Goal: Transaction & Acquisition: Download file/media

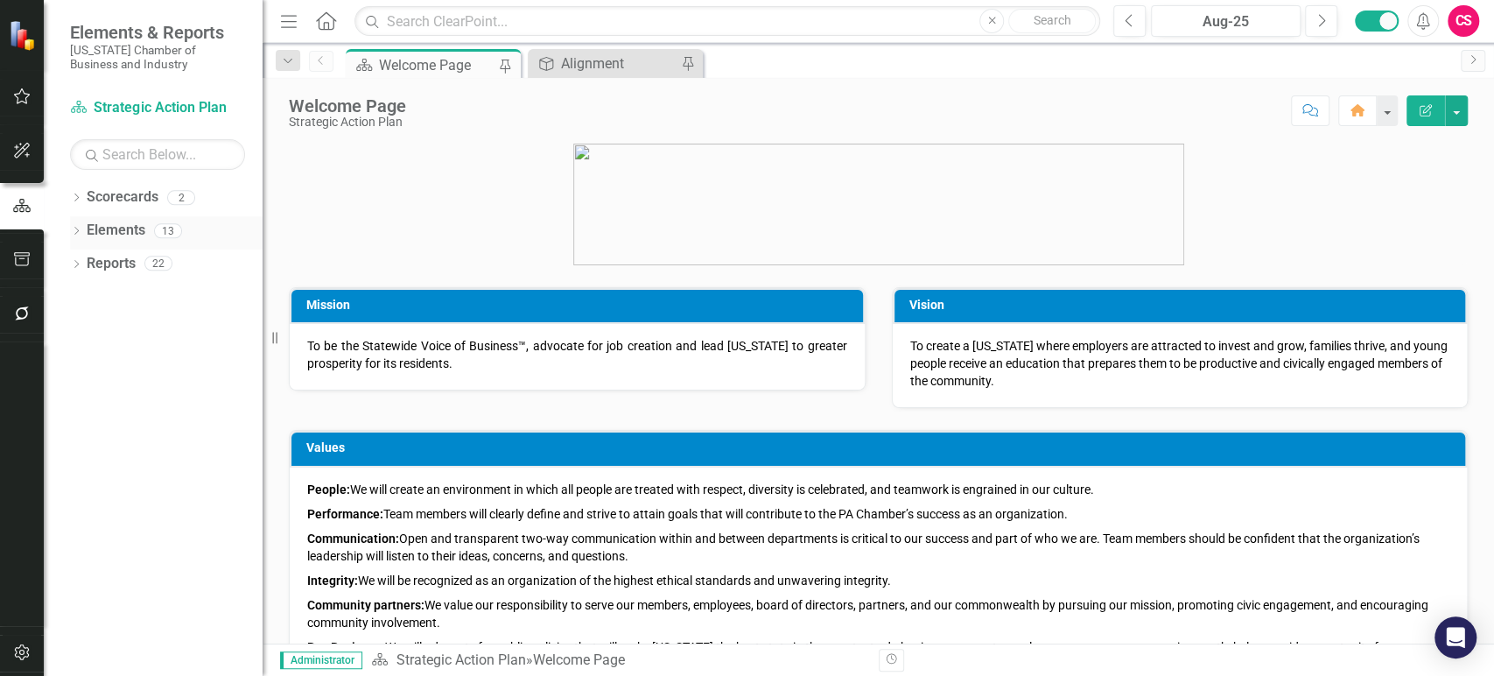
click at [103, 235] on link "Elements" at bounding box center [116, 231] width 59 height 20
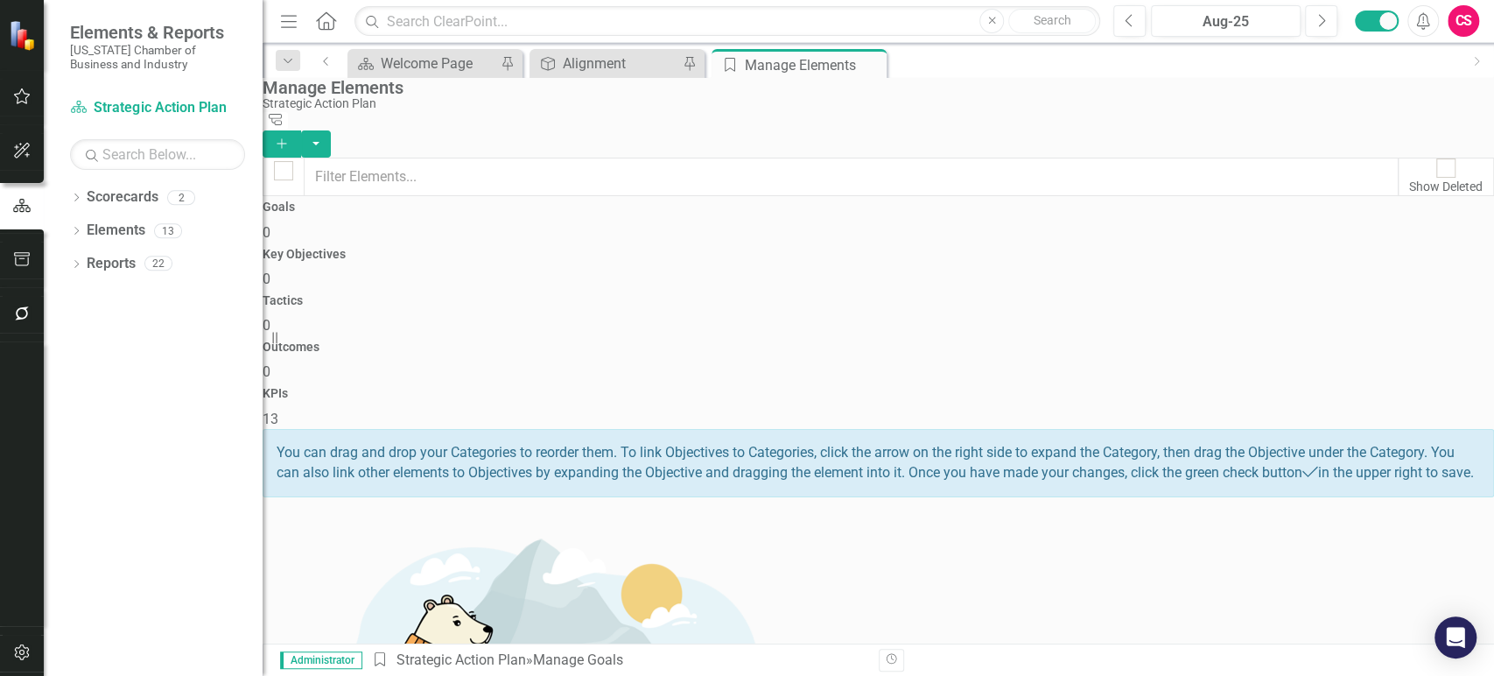
click at [1395, 387] on div "KPIs 13" at bounding box center [879, 408] width 1232 height 42
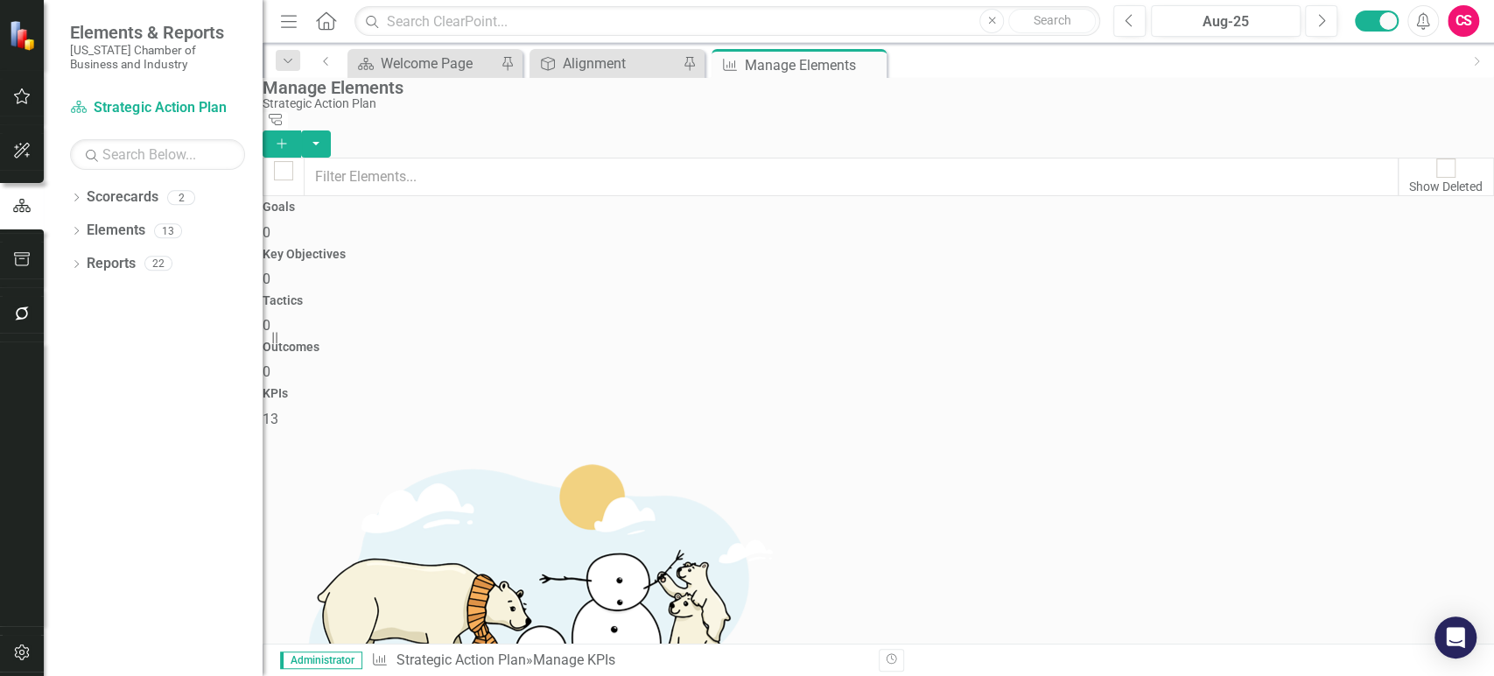
scroll to position [388, 0]
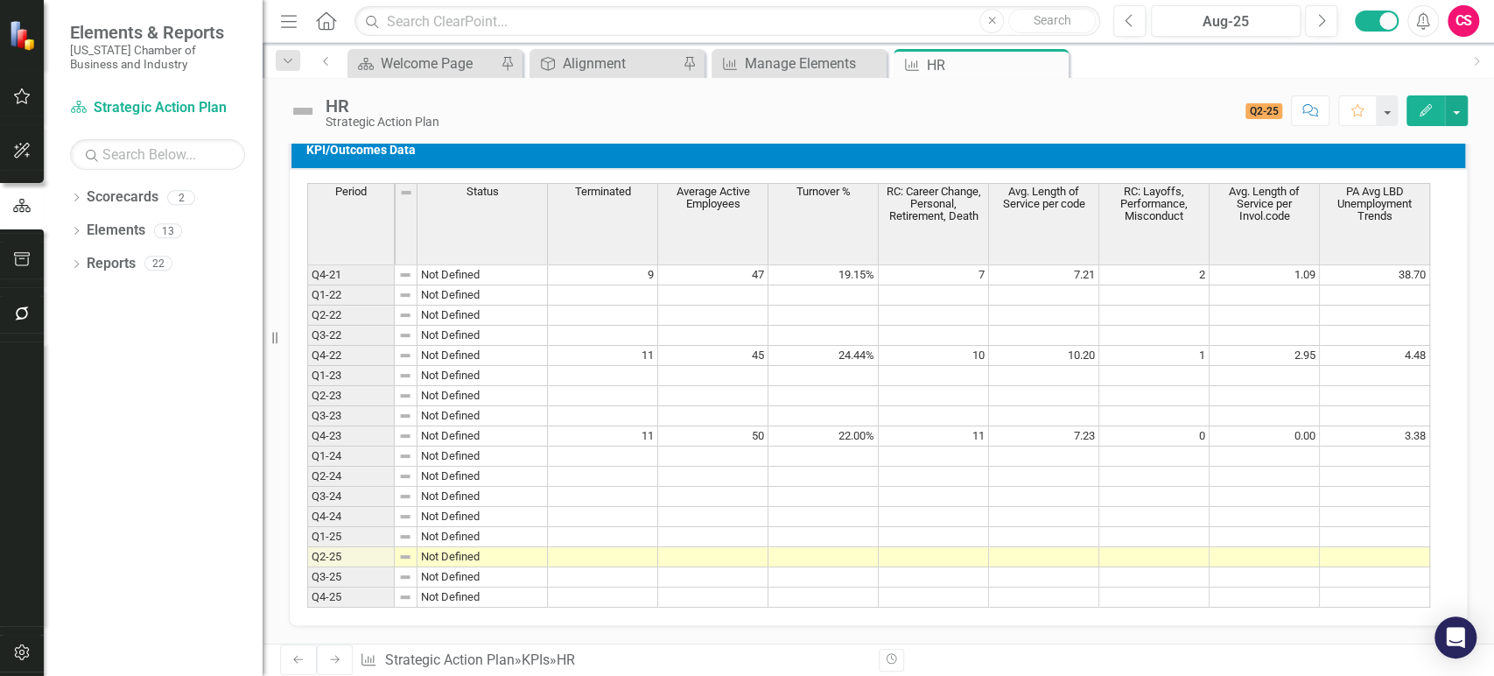
scroll to position [833, 0]
click at [805, 507] on td at bounding box center [824, 517] width 110 height 20
type textarea "10"
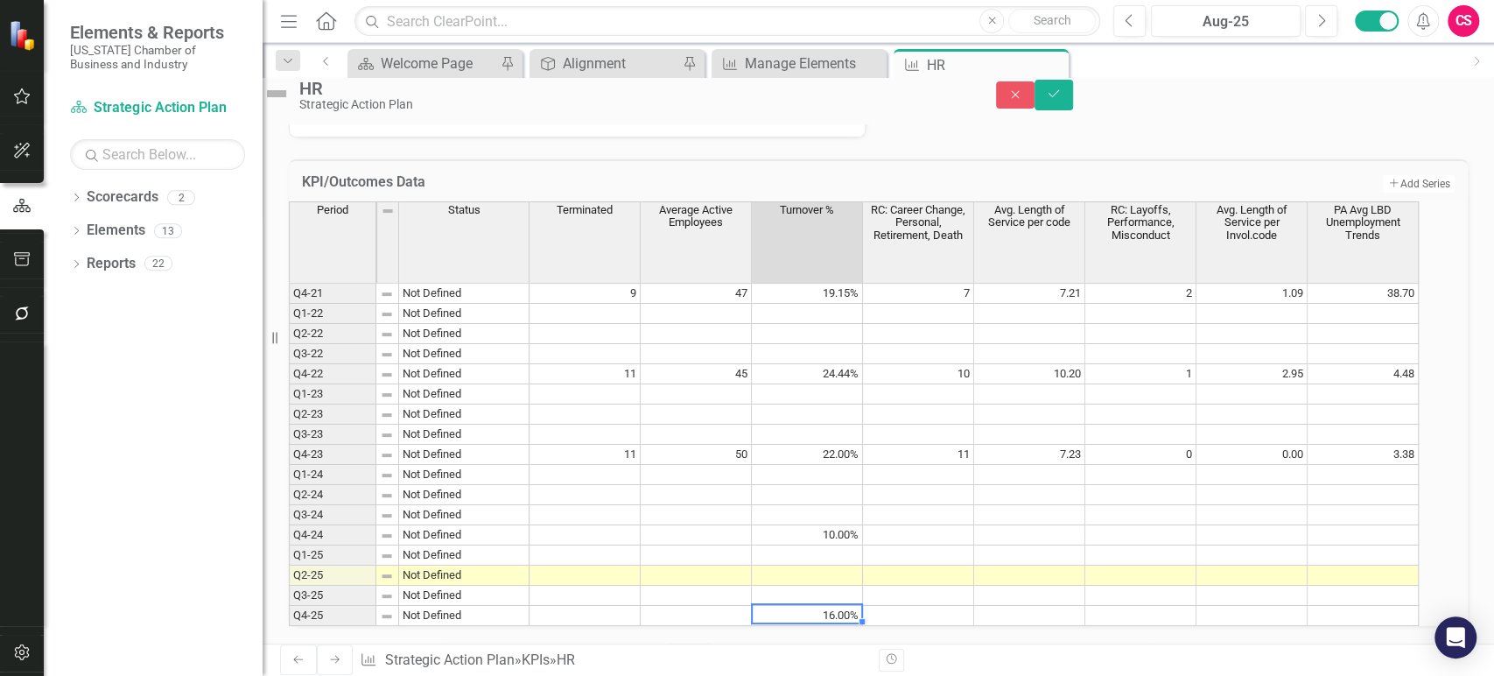
type textarea "16"
drag, startPoint x: 1451, startPoint y: 99, endPoint x: 959, endPoint y: 195, distance: 501.3
click at [1062, 99] on icon "Save" at bounding box center [1054, 94] width 16 height 12
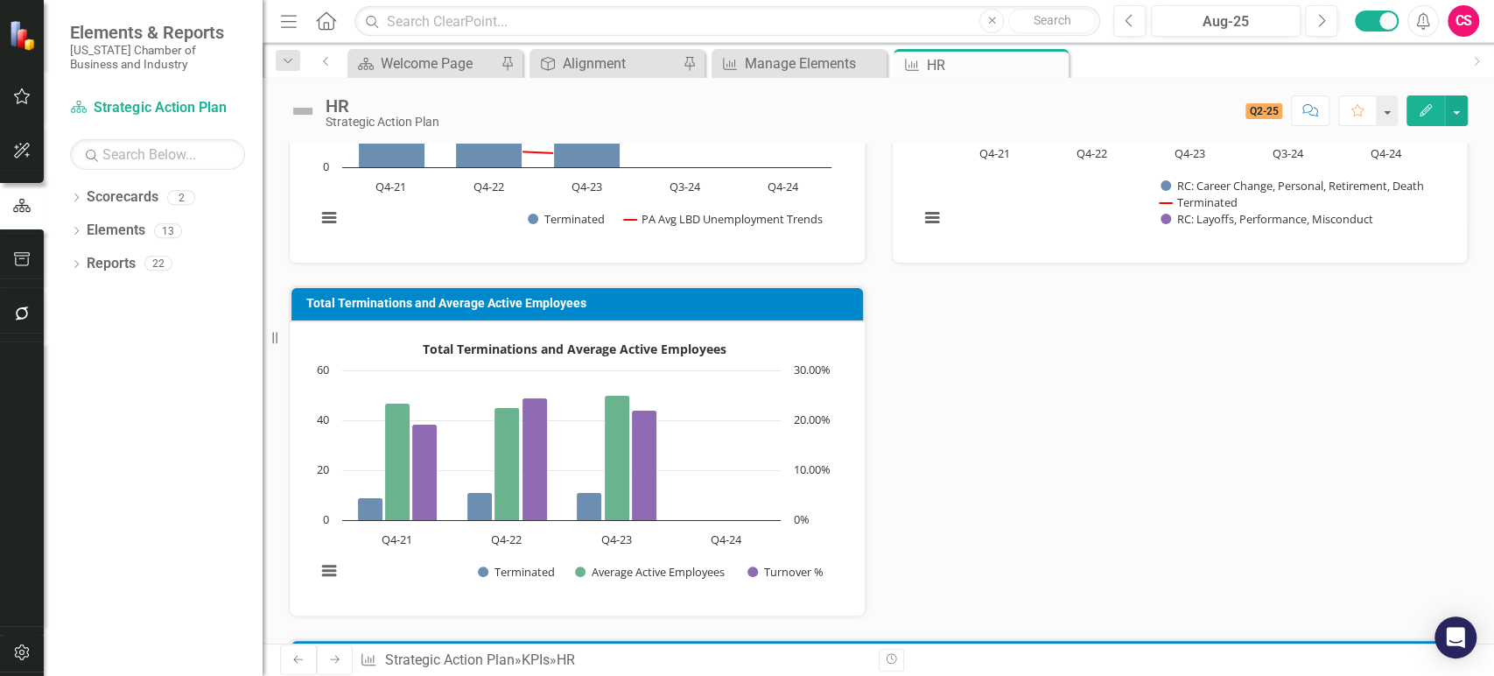
scroll to position [807, 0]
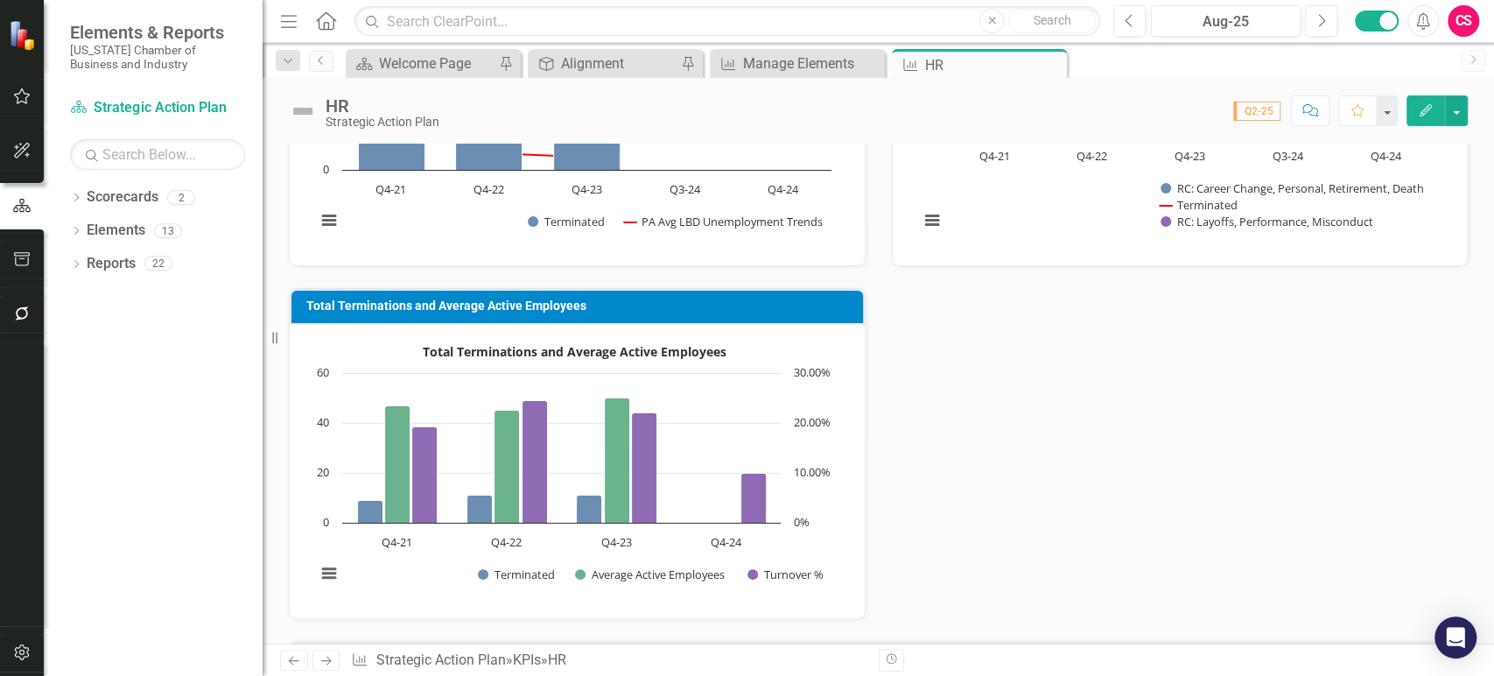
scroll to position [322, 0]
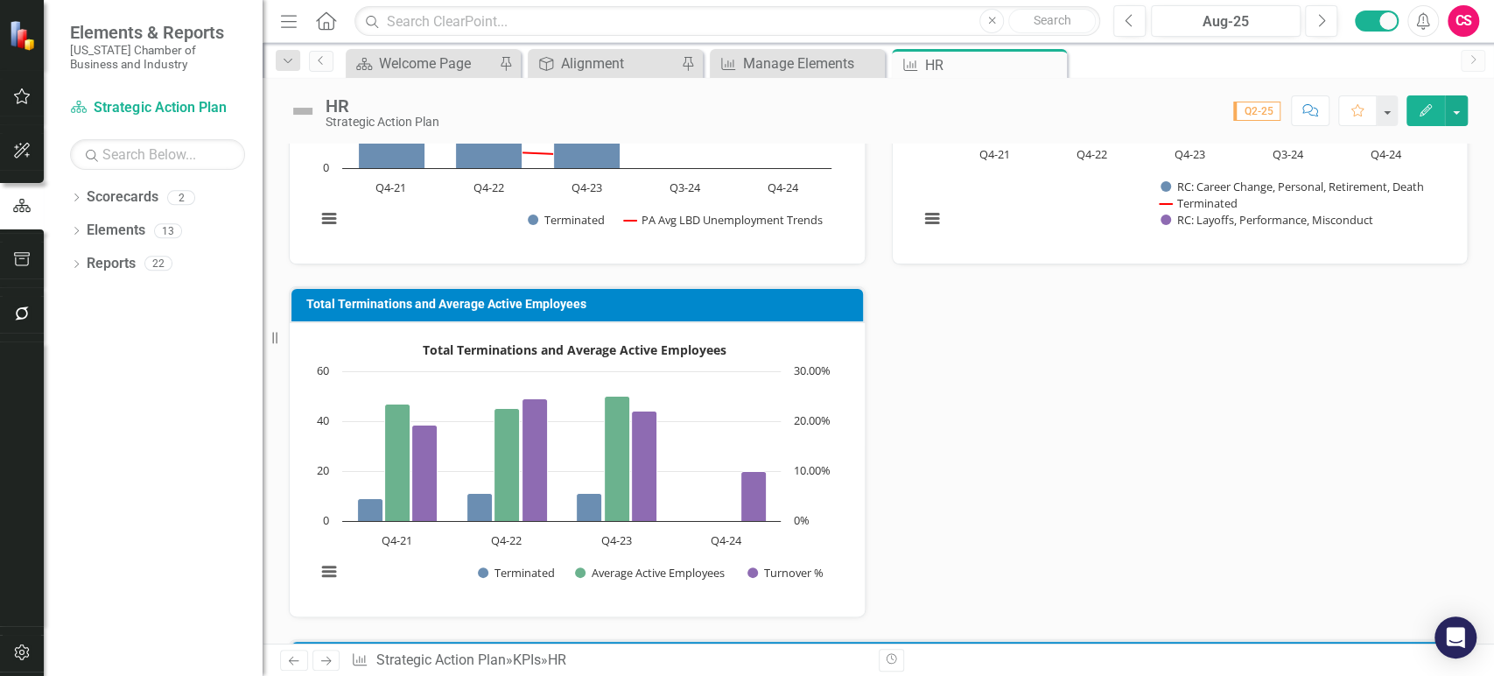
click at [692, 410] on rect "Interactive chart" at bounding box center [573, 467] width 533 height 263
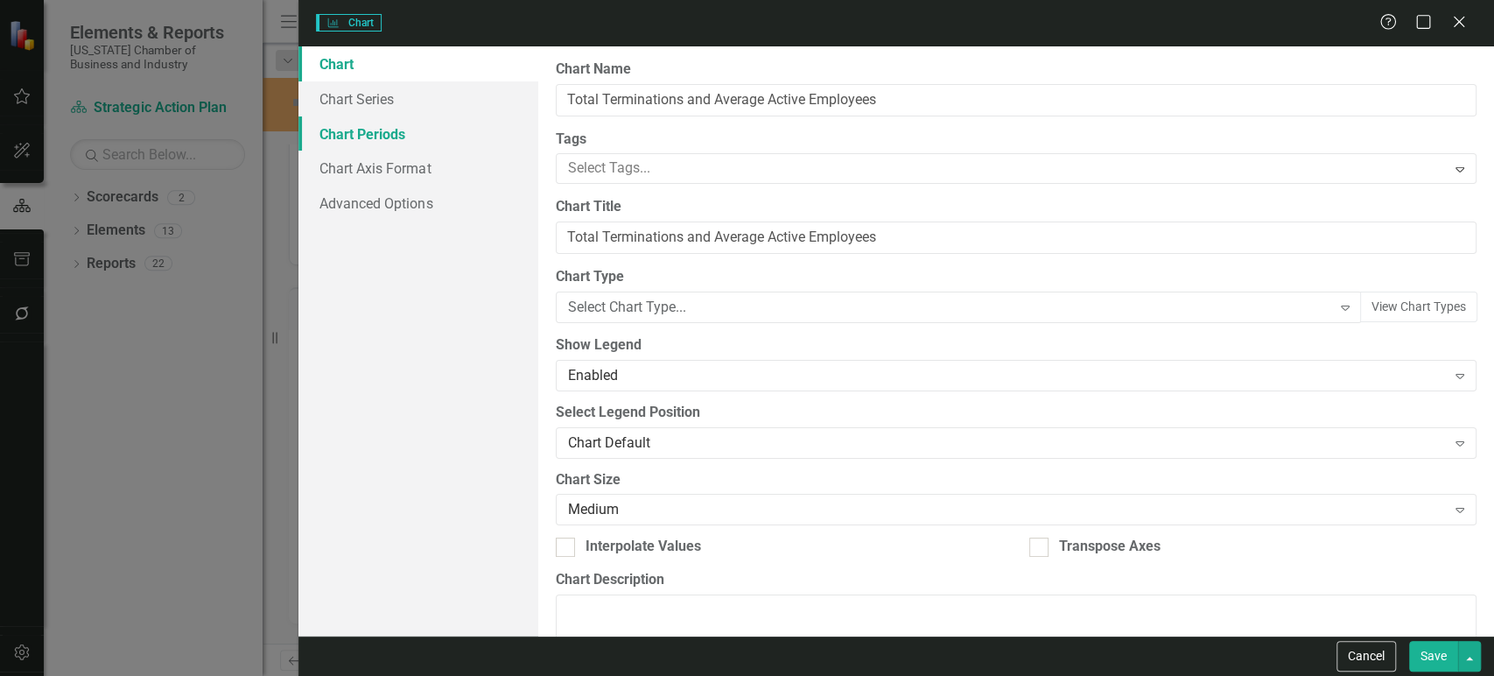
click at [412, 127] on link "Chart Periods" at bounding box center [417, 133] width 239 height 35
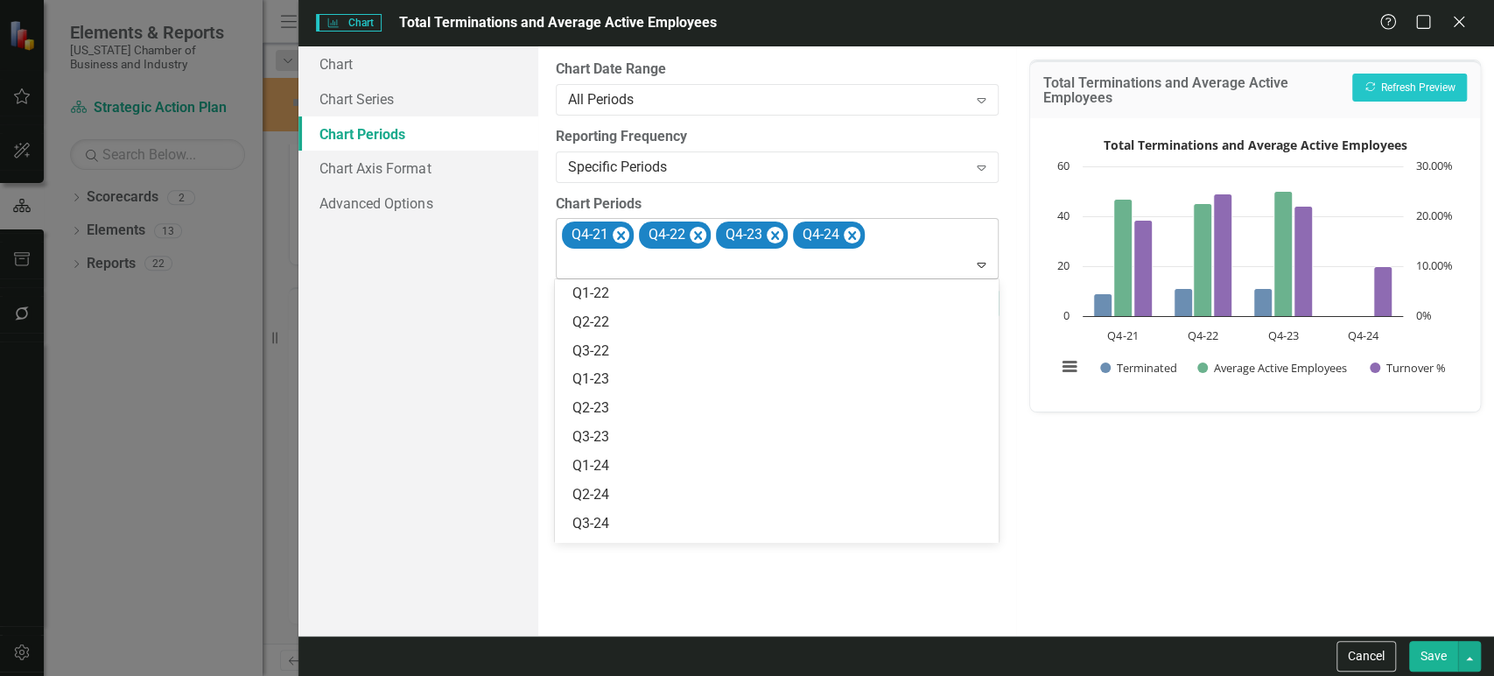
click at [685, 278] on body "Elements & Reports [US_STATE] Chamber of Business and Industry Scorecard Strate…" at bounding box center [747, 338] width 1494 height 676
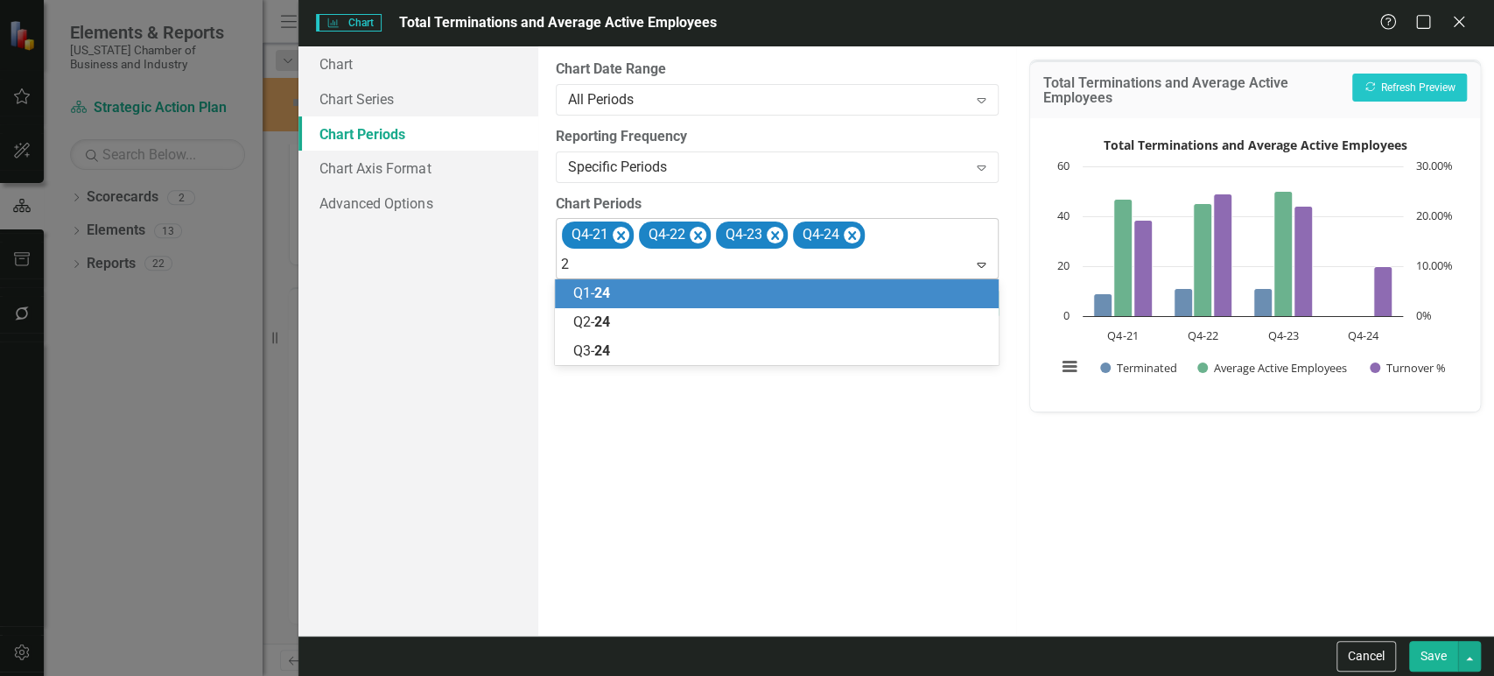
type input "25"
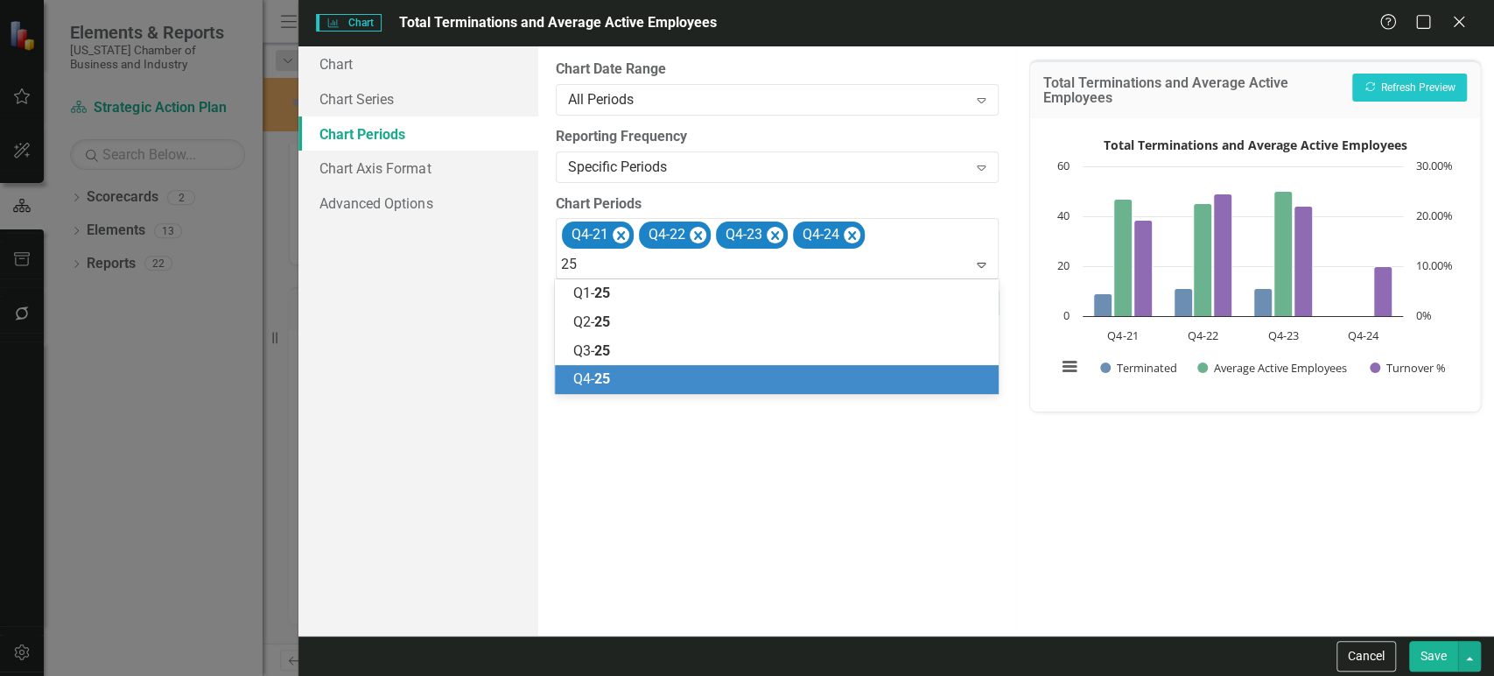
click at [636, 371] on div "Q4- 25" at bounding box center [779, 379] width 415 height 20
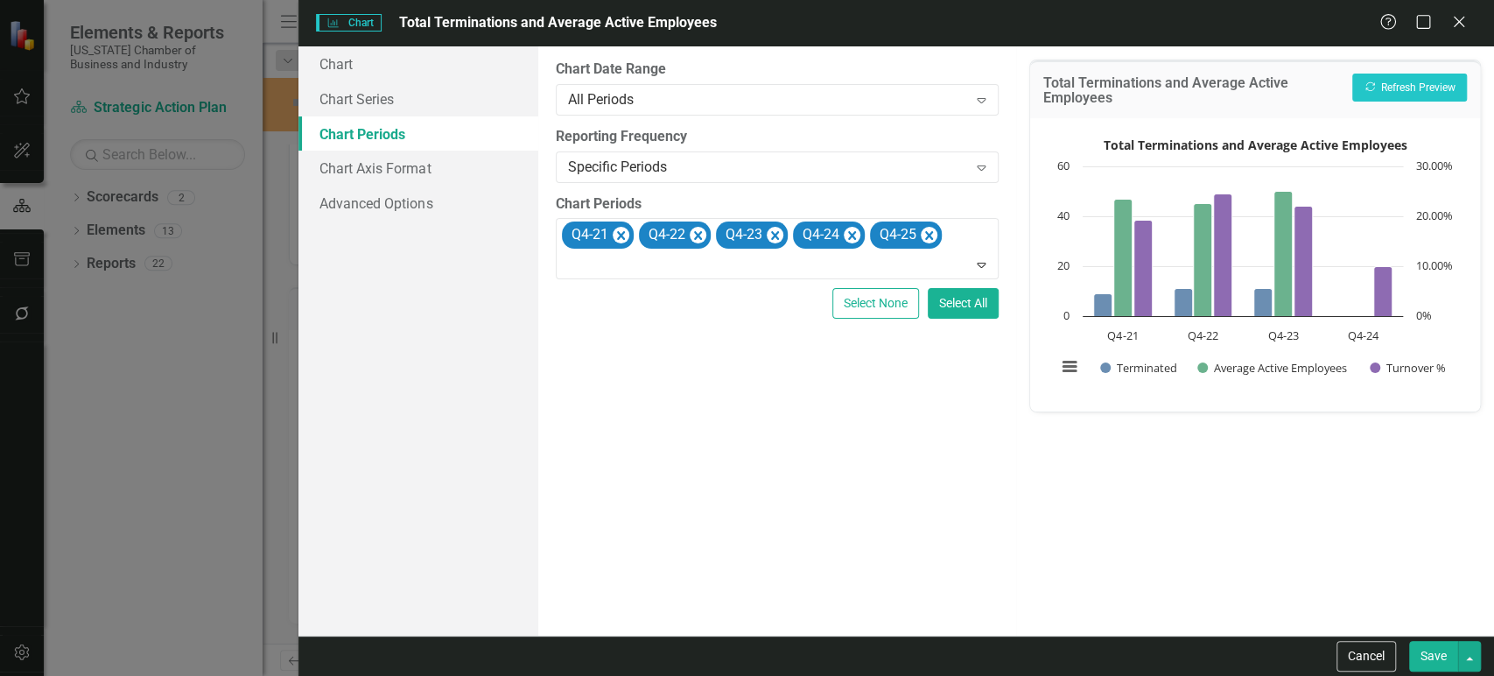
drag, startPoint x: 1438, startPoint y: 650, endPoint x: 1071, endPoint y: 604, distance: 370.5
click at [1437, 650] on button "Save" at bounding box center [1433, 656] width 49 height 31
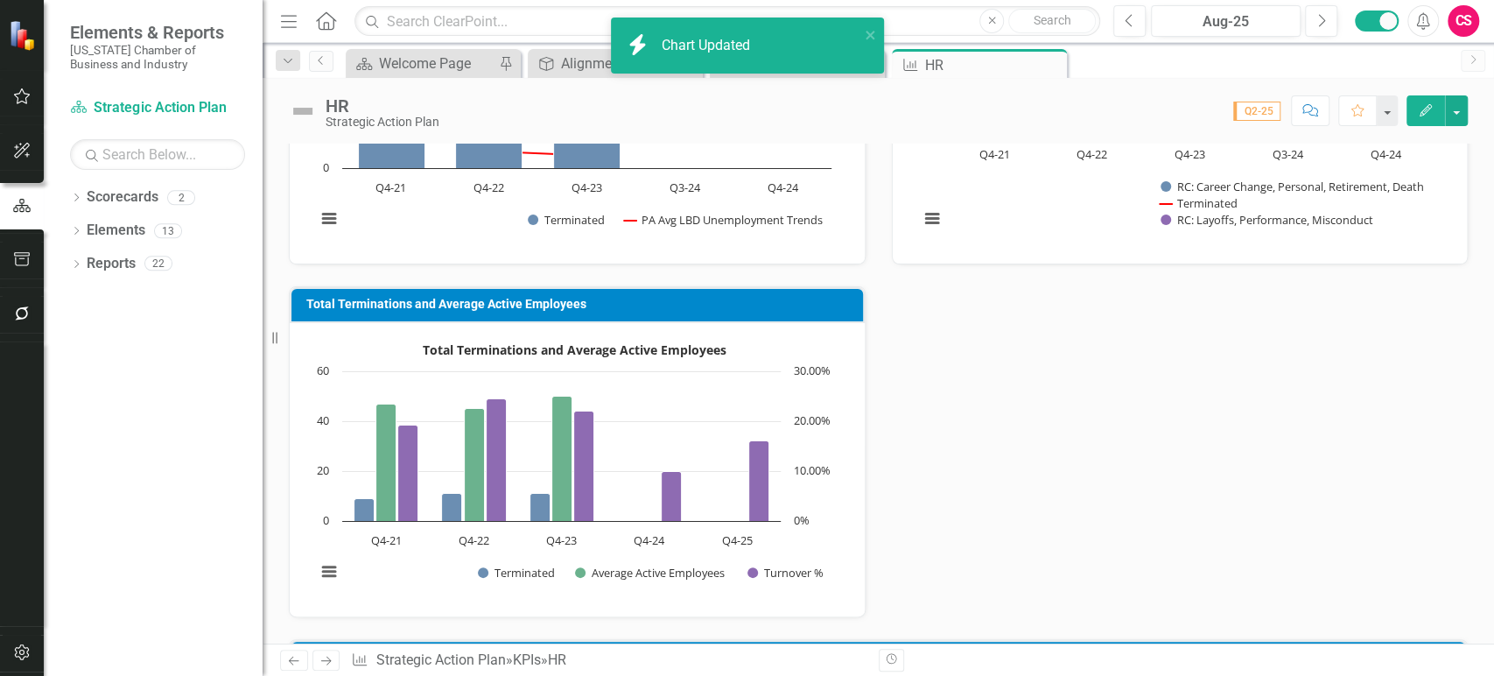
scroll to position [833, 0]
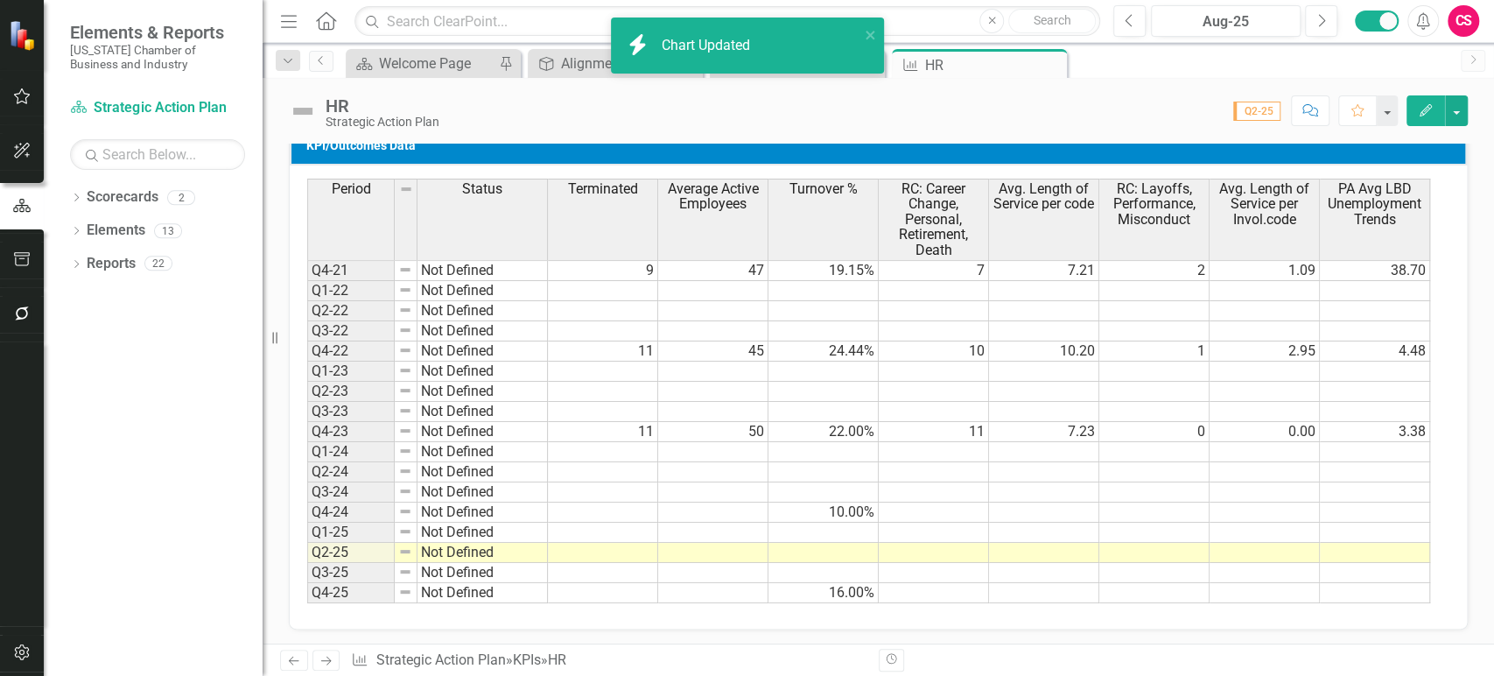
click at [325, 657] on icon "Next" at bounding box center [326, 660] width 15 height 11
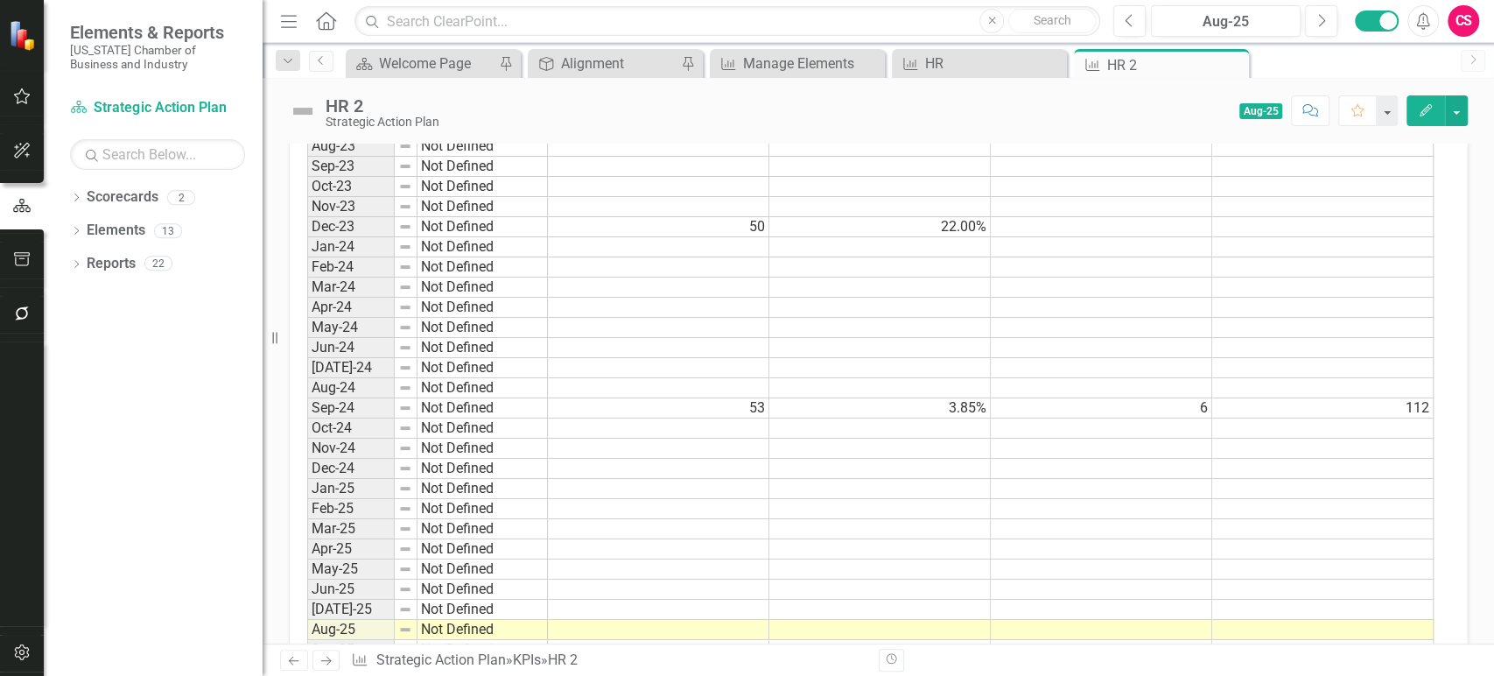
scroll to position [710, 0]
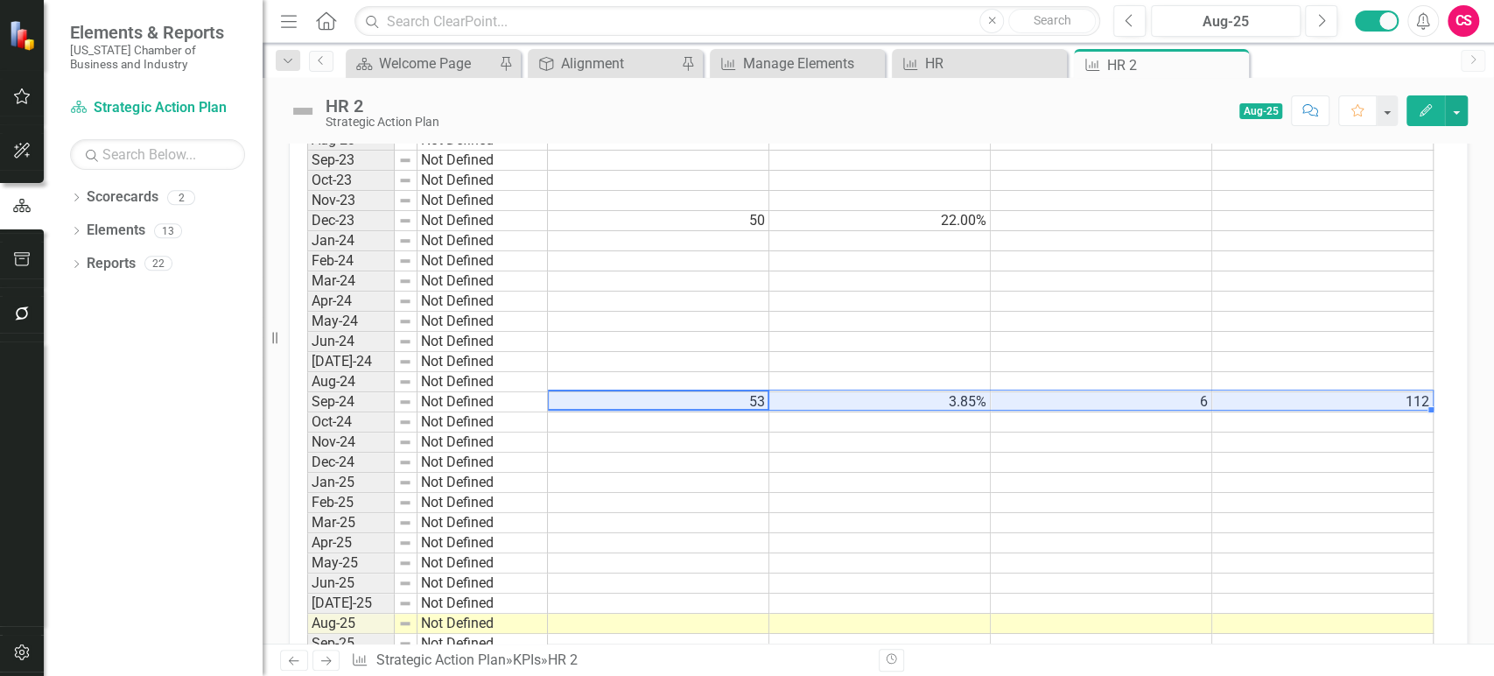
drag, startPoint x: 727, startPoint y: 397, endPoint x: 1308, endPoint y: 406, distance: 580.4
click at [1308, 406] on tr "Sep-24 Not Defined 53 3.85% 6 112" at bounding box center [870, 402] width 1127 height 20
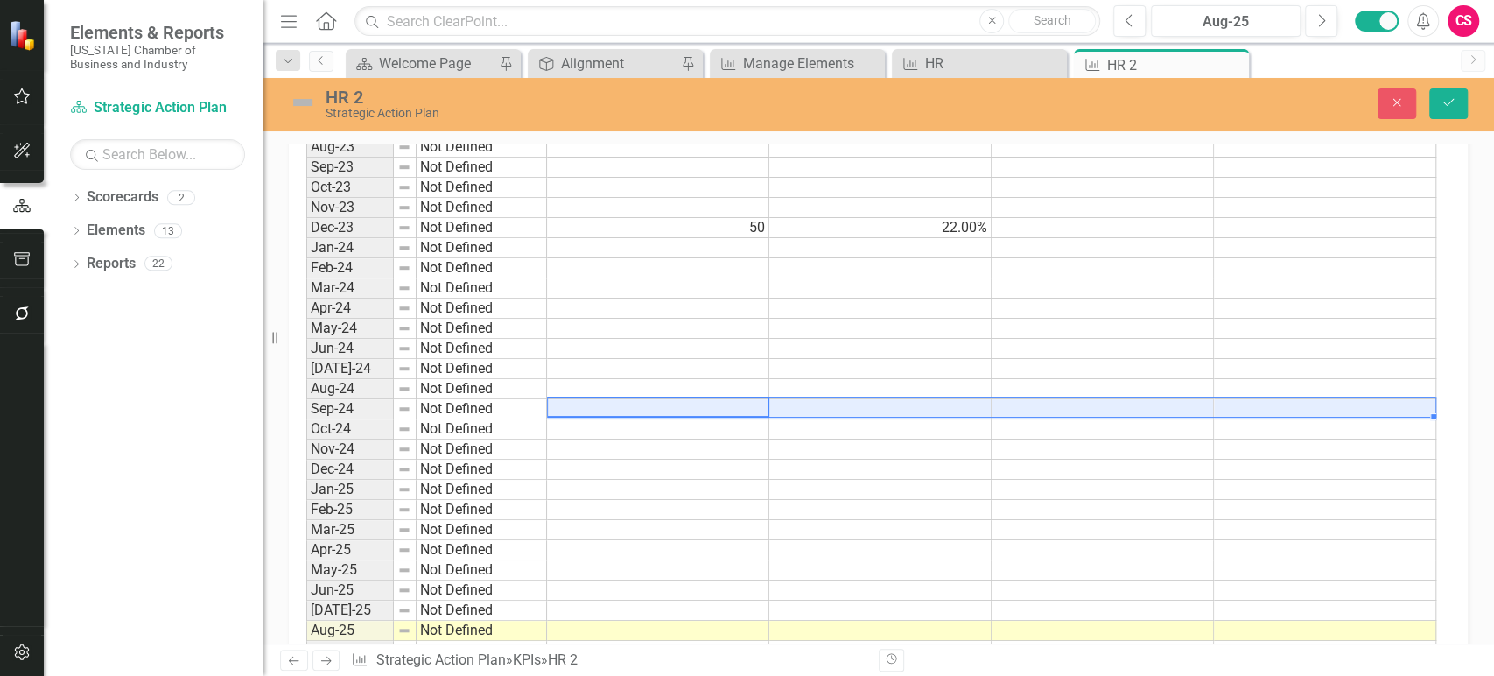
scroll to position [715, 0]
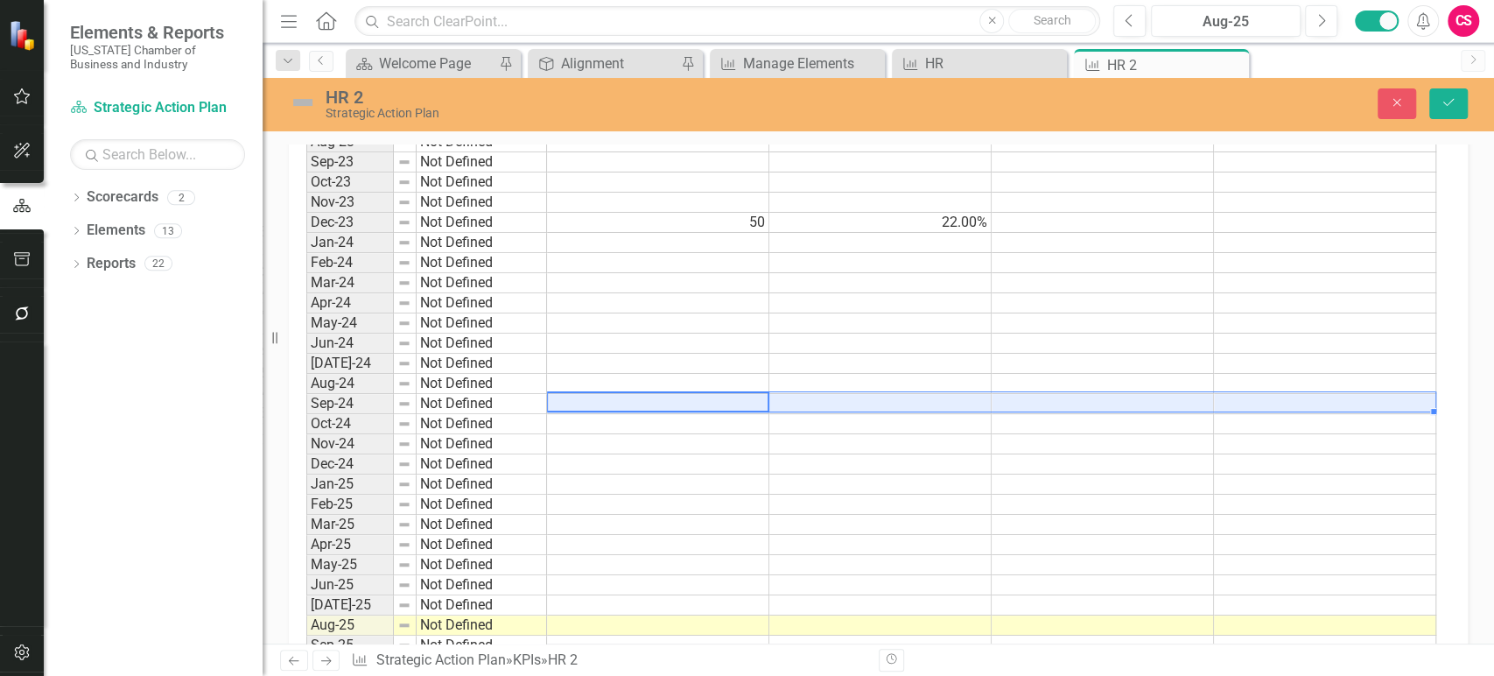
click at [734, 460] on td at bounding box center [658, 464] width 222 height 20
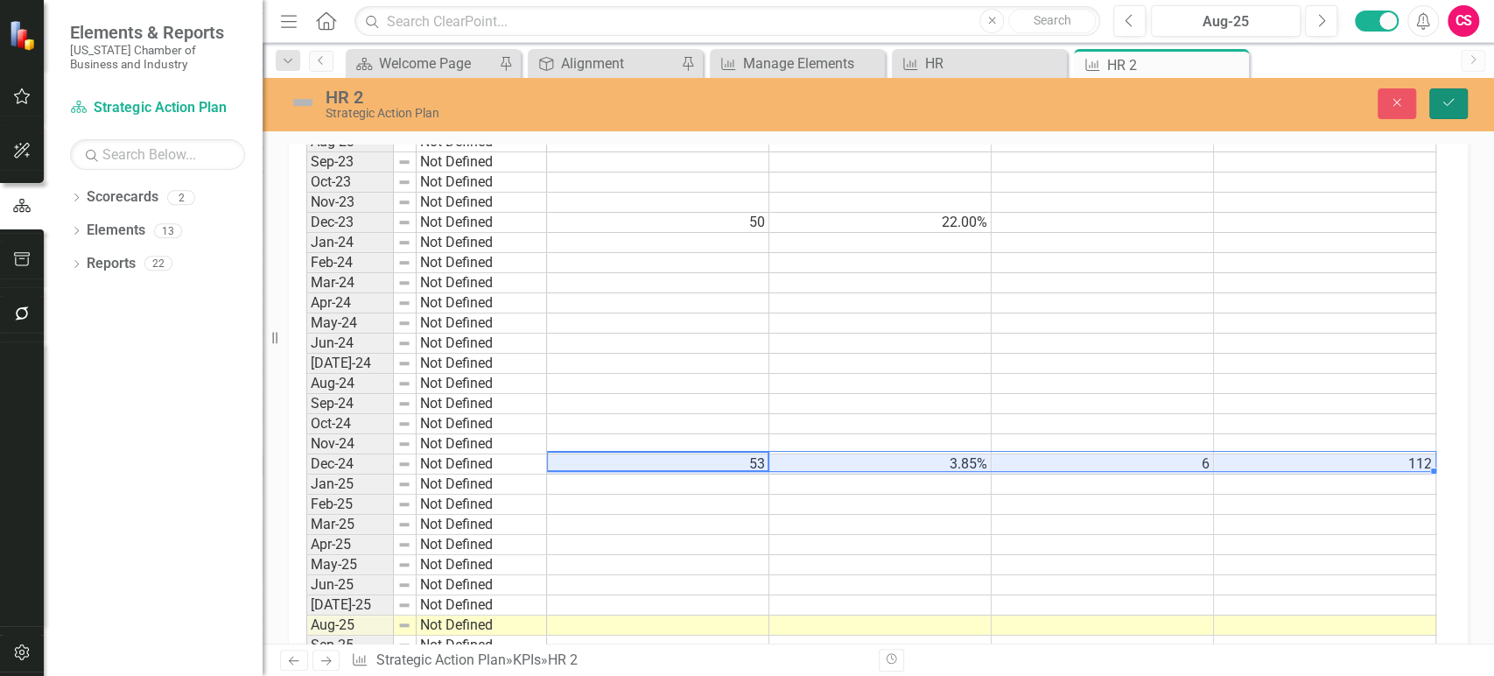
click at [1447, 109] on button "Save" at bounding box center [1448, 103] width 39 height 31
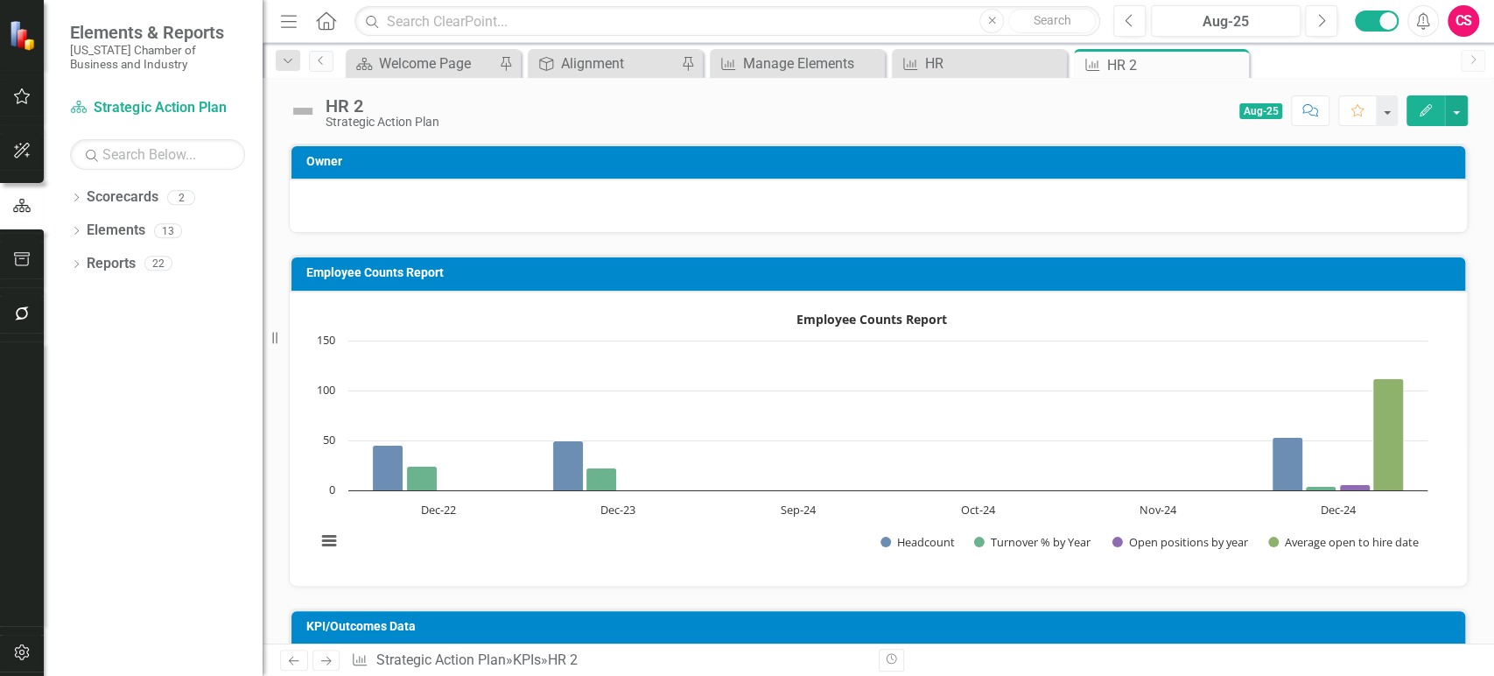
click at [1431, 101] on button "Edit" at bounding box center [1426, 110] width 39 height 31
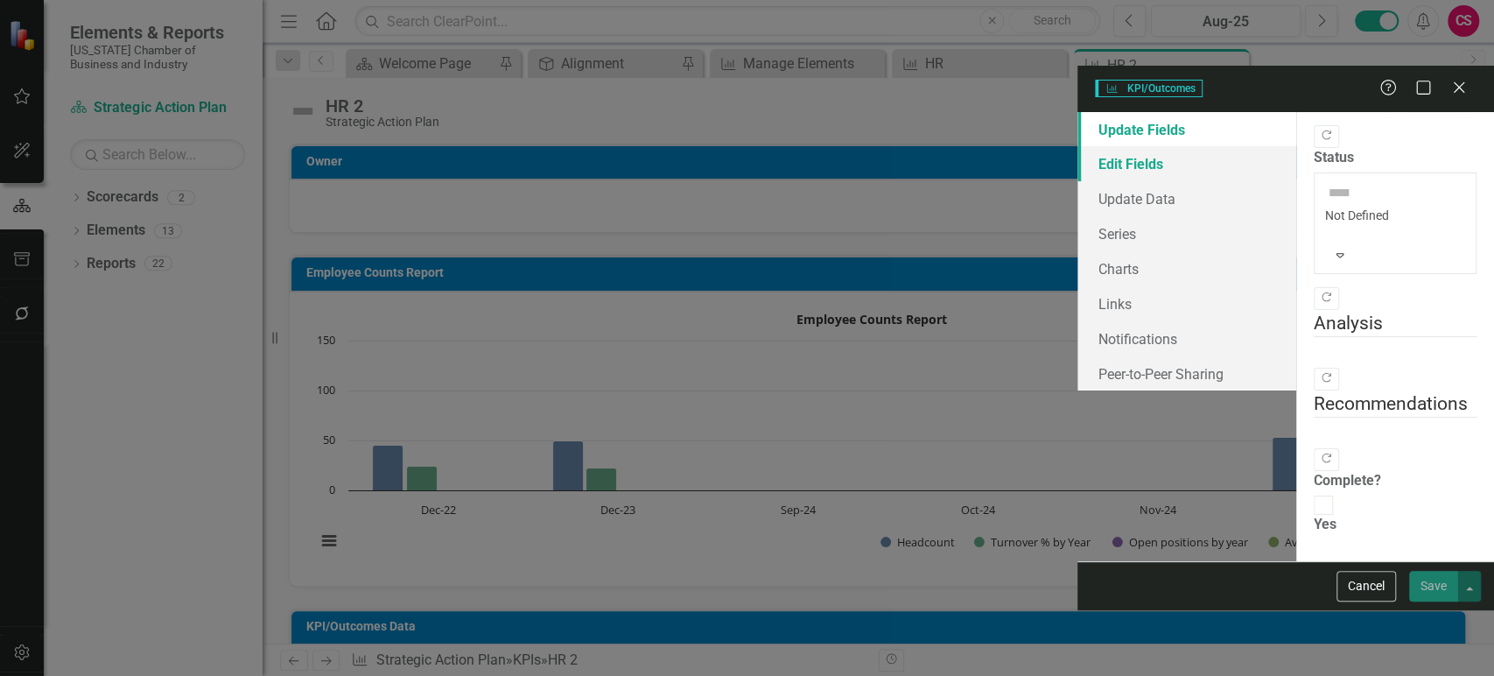
click at [1078, 146] on link "Edit Fields" at bounding box center [1187, 163] width 219 height 35
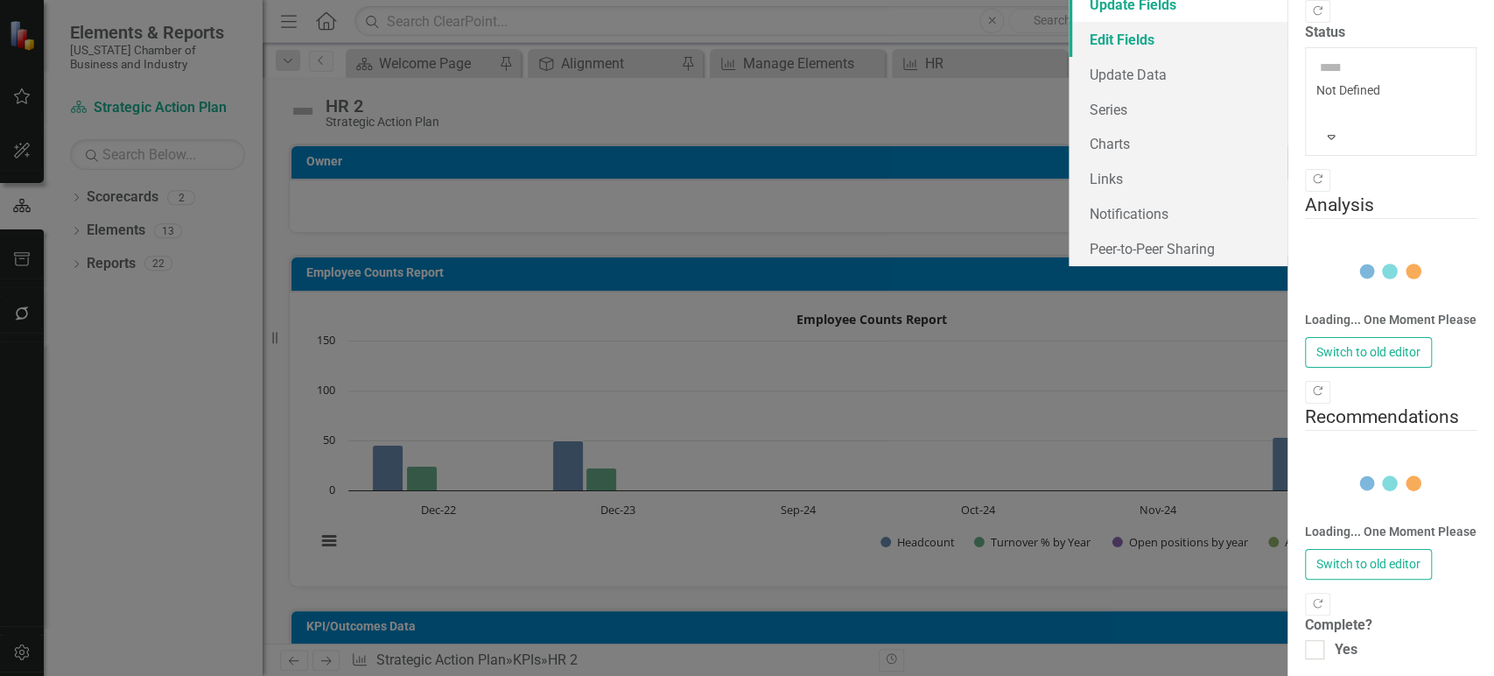
click at [1069, 57] on link "Edit Fields" at bounding box center [1178, 39] width 219 height 35
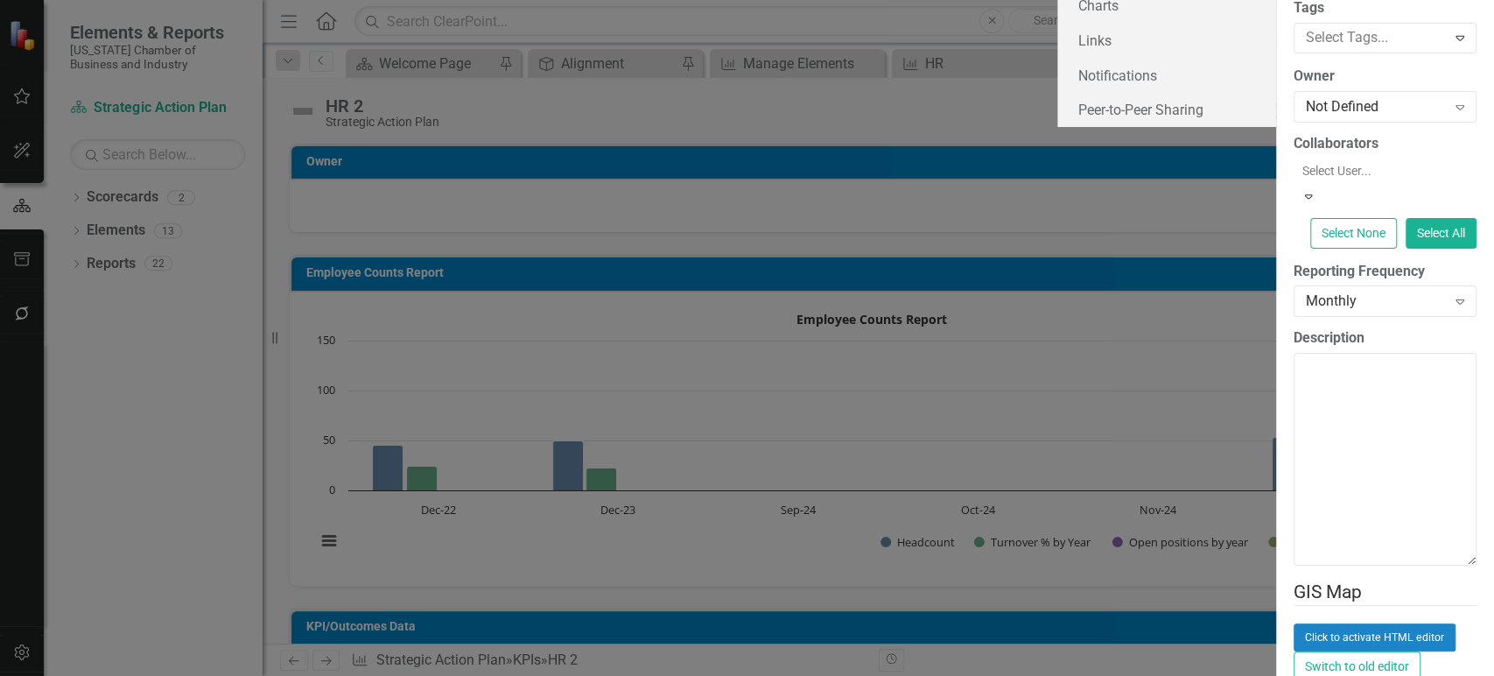
scroll to position [0, 0]
click at [1306, 312] on div "Monthly" at bounding box center [1376, 301] width 140 height 20
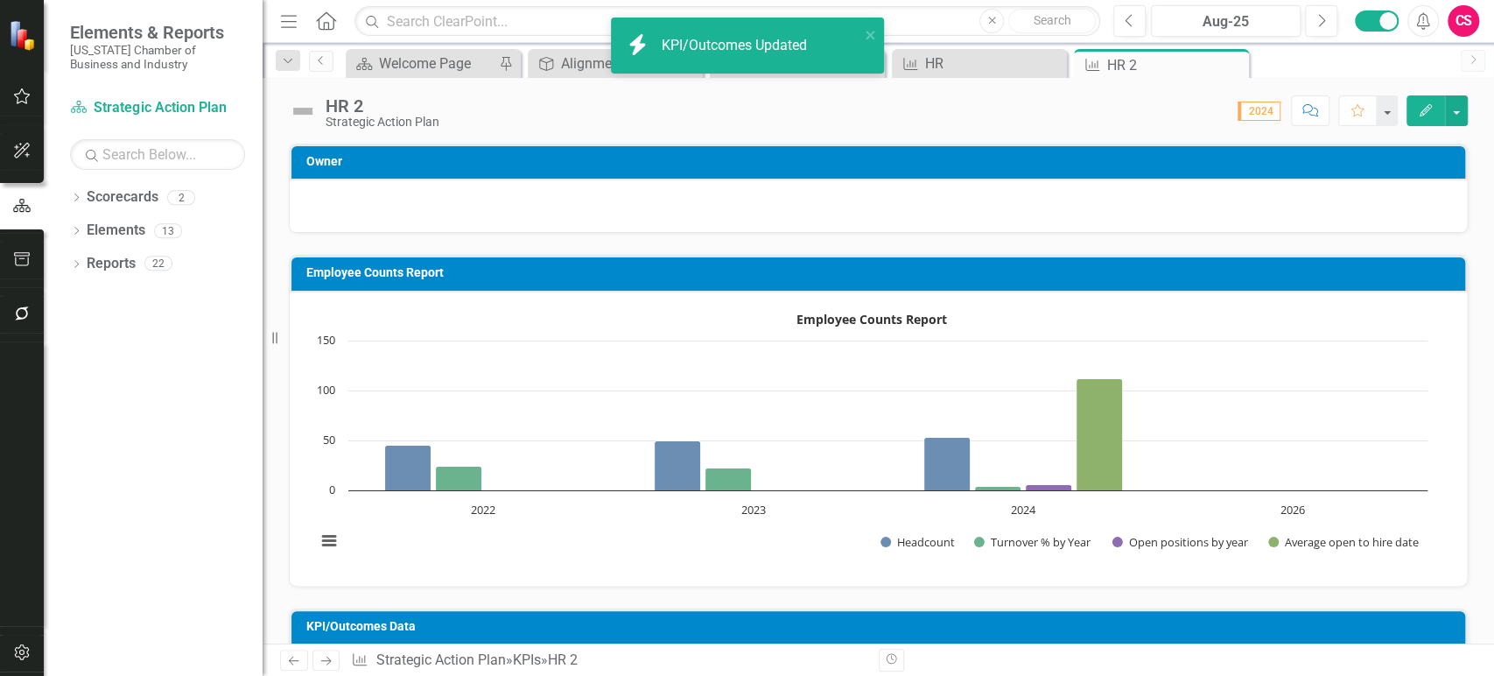
scroll to position [231, 0]
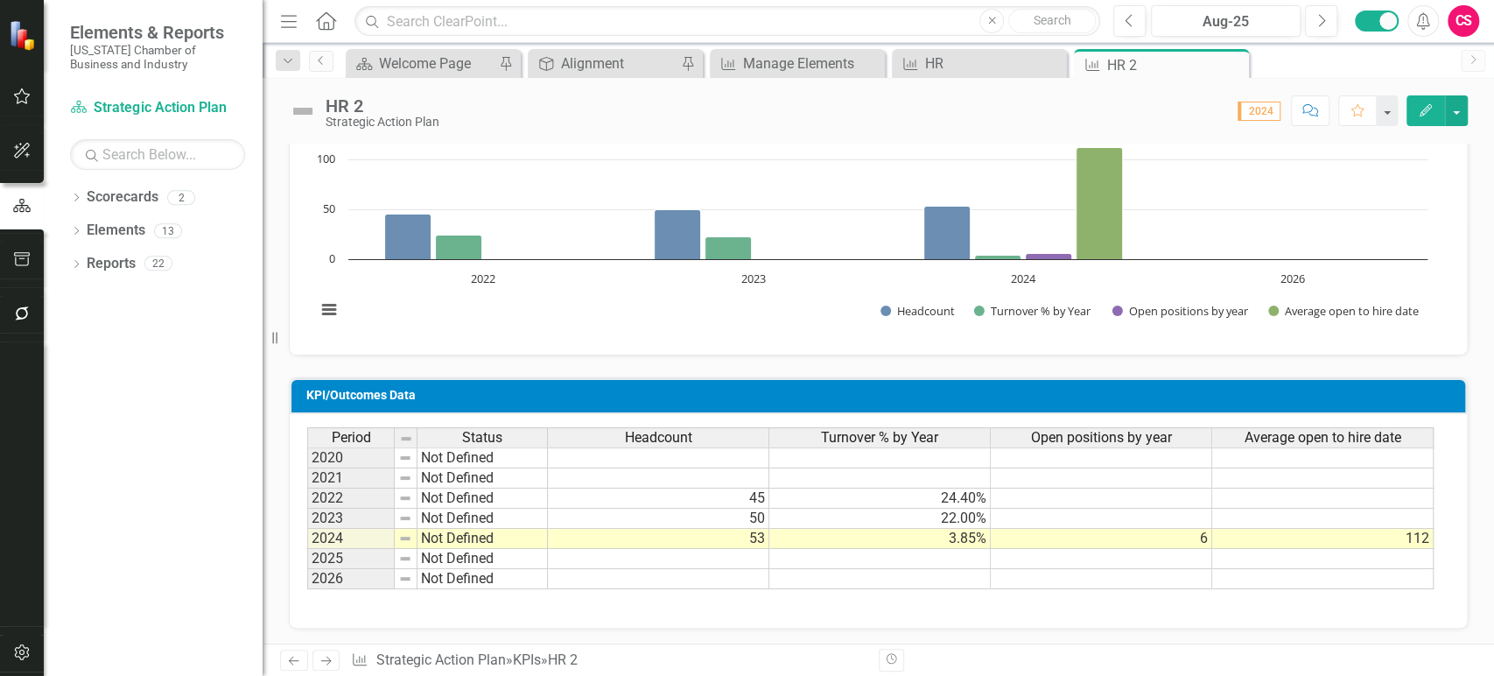
click at [701, 558] on td at bounding box center [658, 559] width 221 height 20
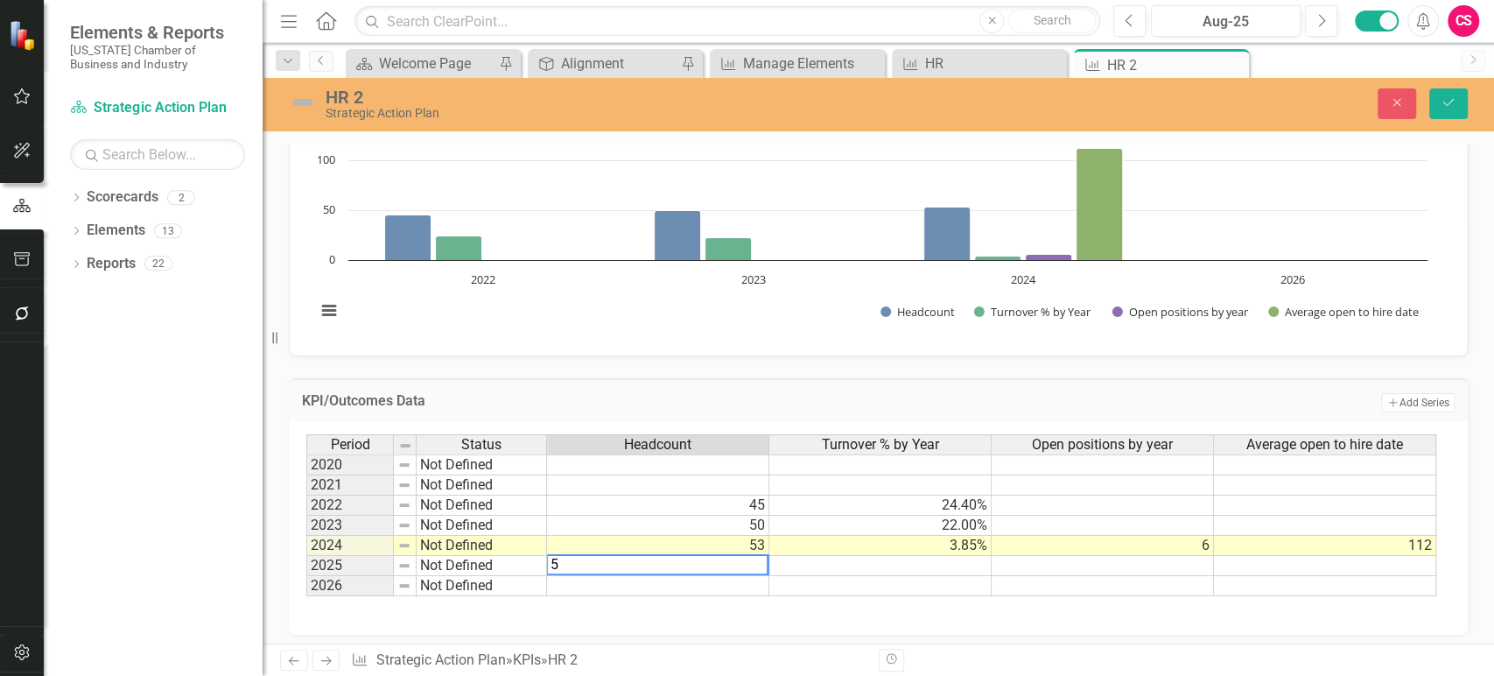
type textarea "51"
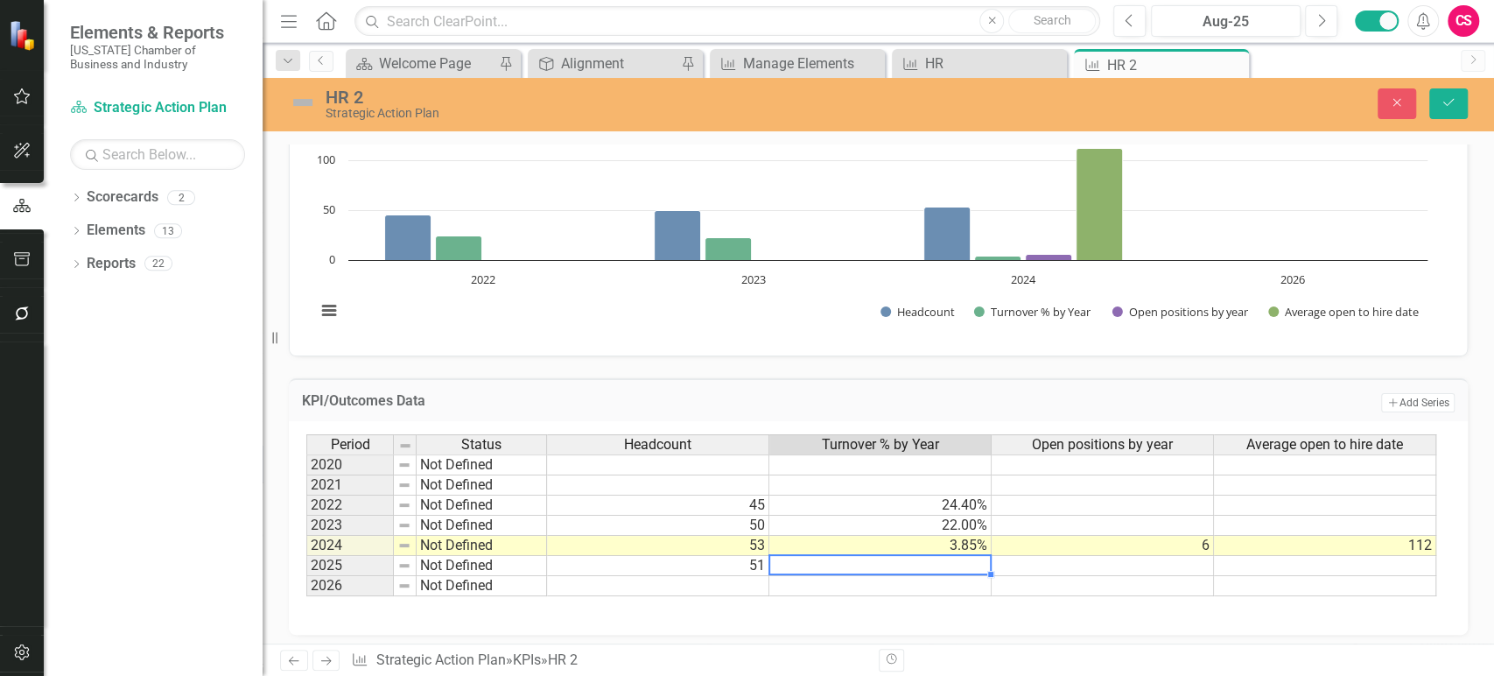
click at [927, 548] on td "3.85%" at bounding box center [880, 546] width 222 height 20
type textarea "10"
type textarea "16"
click at [1057, 560] on td at bounding box center [1103, 566] width 222 height 20
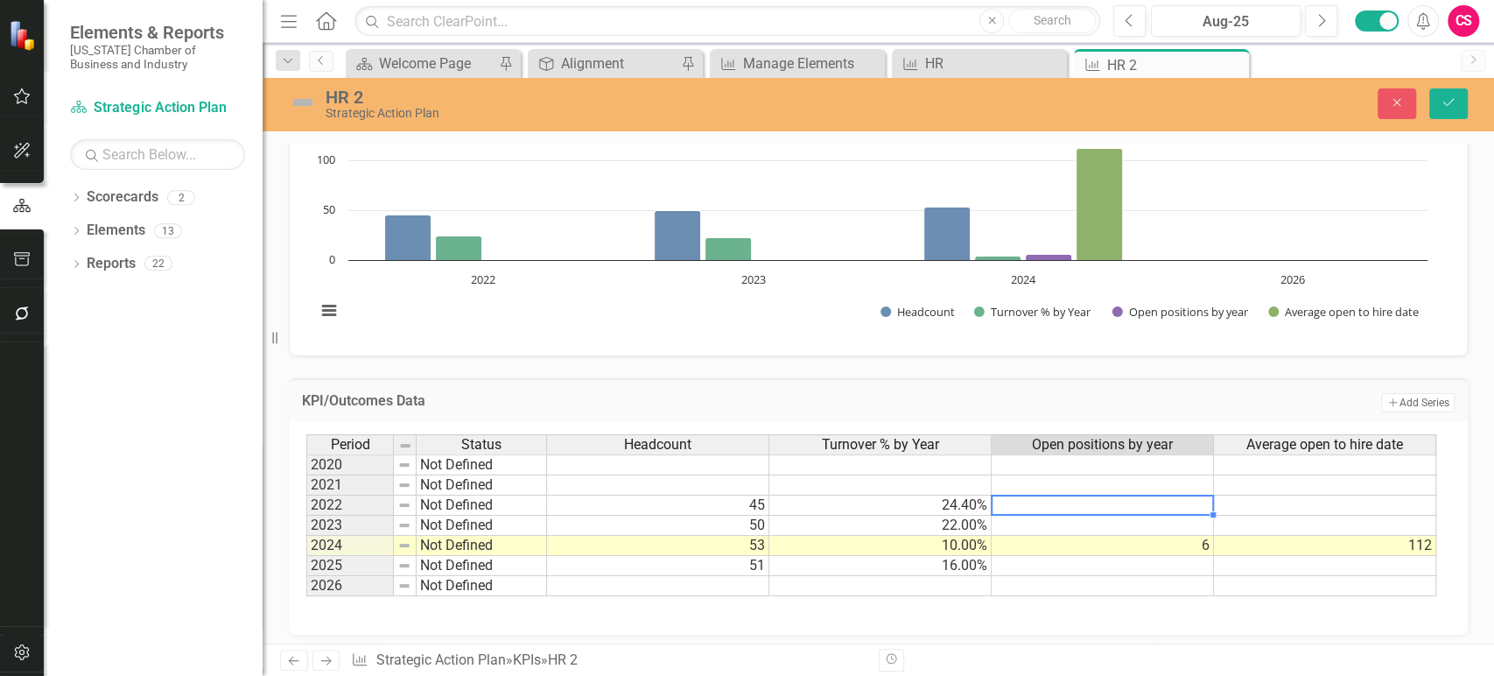
click at [1025, 499] on td at bounding box center [1103, 505] width 222 height 20
type textarea "7"
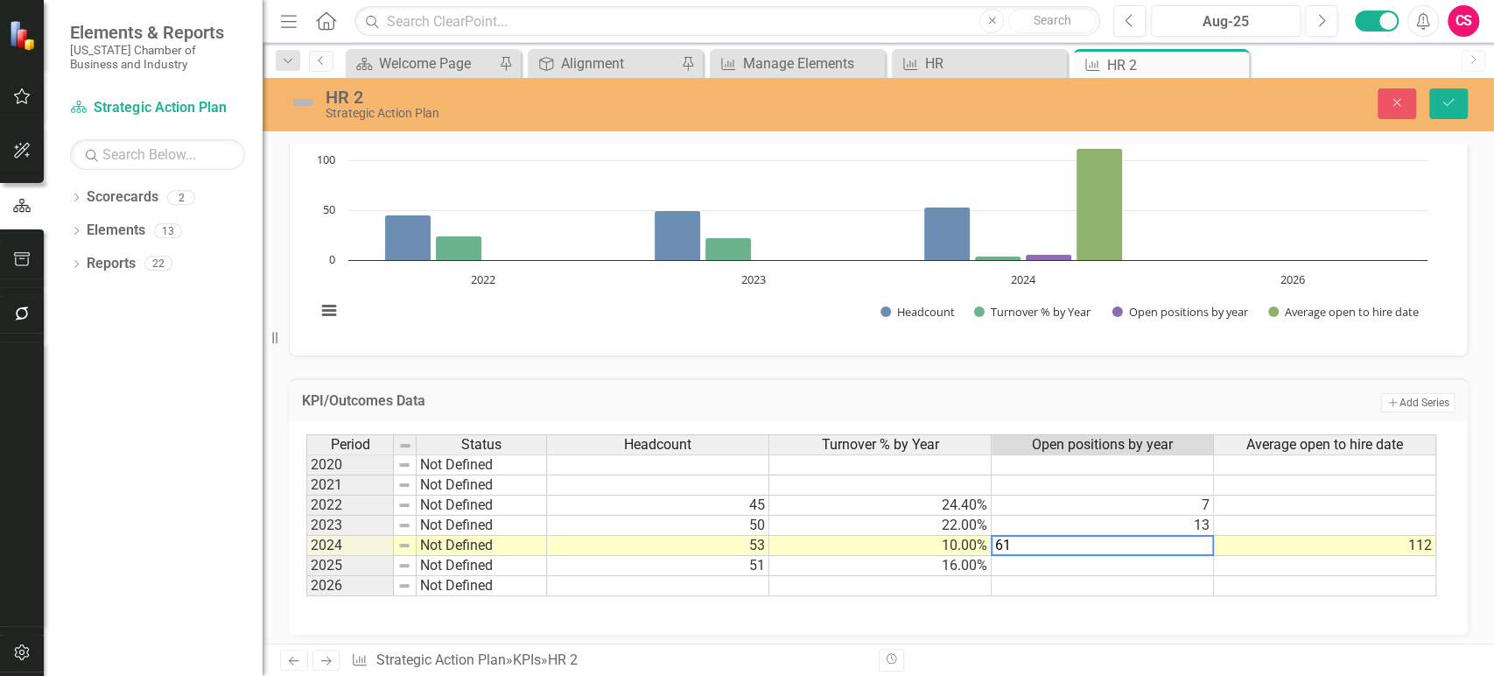
type textarea "6"
type textarea "12"
click at [1257, 507] on td at bounding box center [1325, 505] width 222 height 20
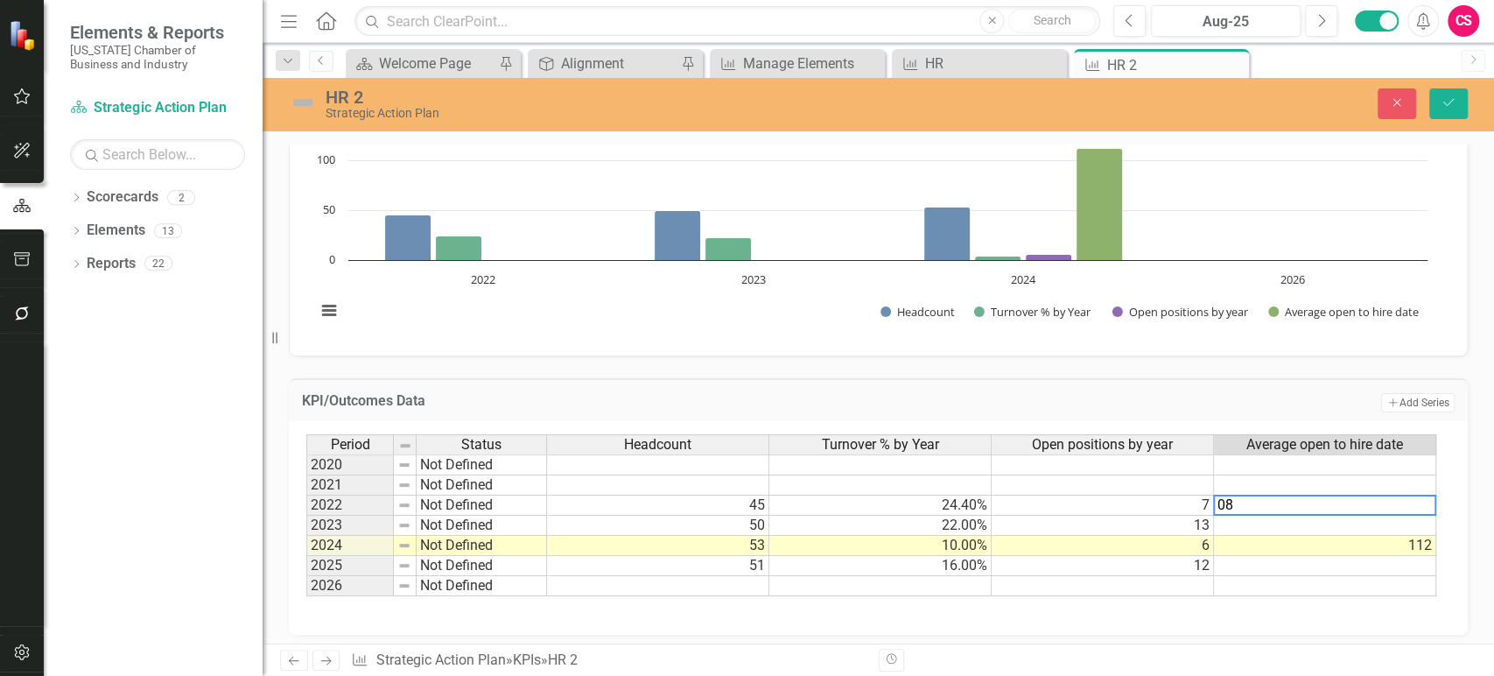
type textarea "0"
type textarea "80"
type textarea "112"
type textarea "55"
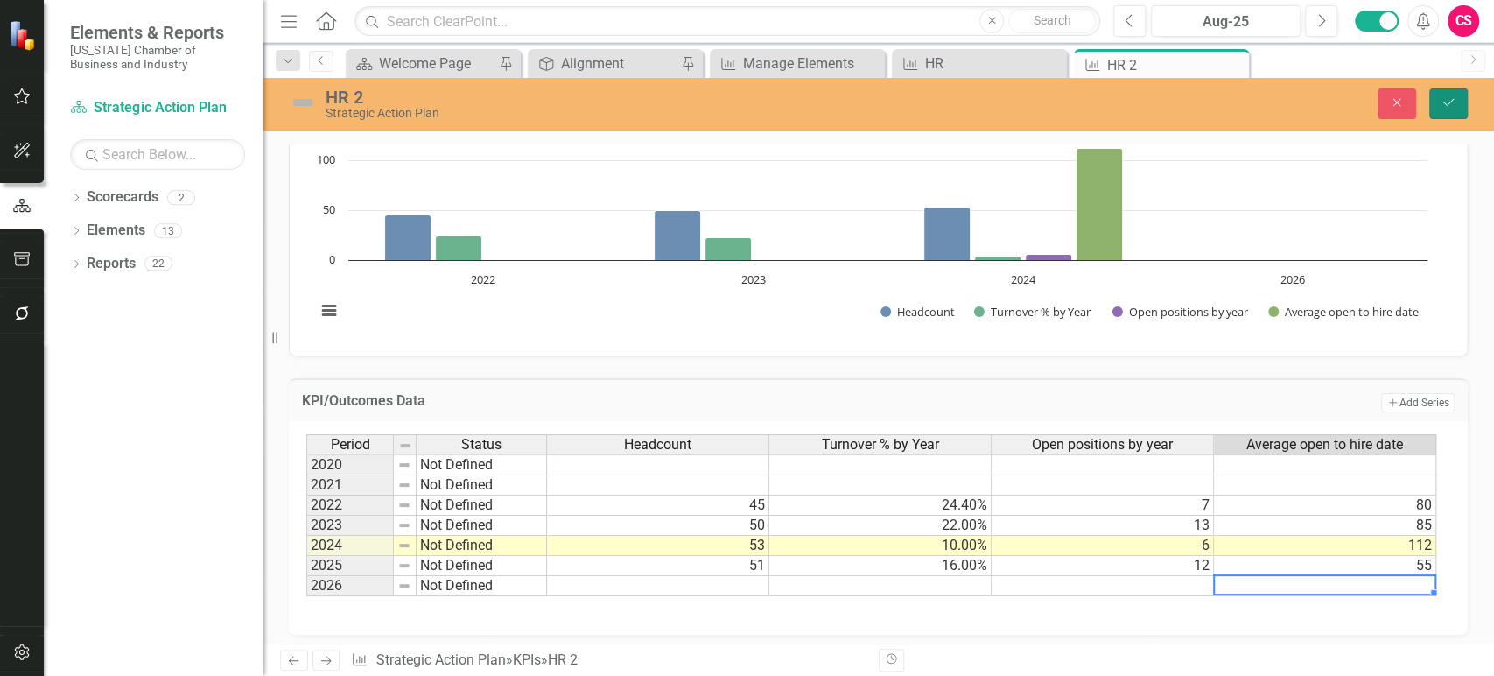
drag, startPoint x: 1449, startPoint y: 107, endPoint x: 1311, endPoint y: 168, distance: 150.5
click at [1450, 107] on icon "Save" at bounding box center [1449, 102] width 16 height 12
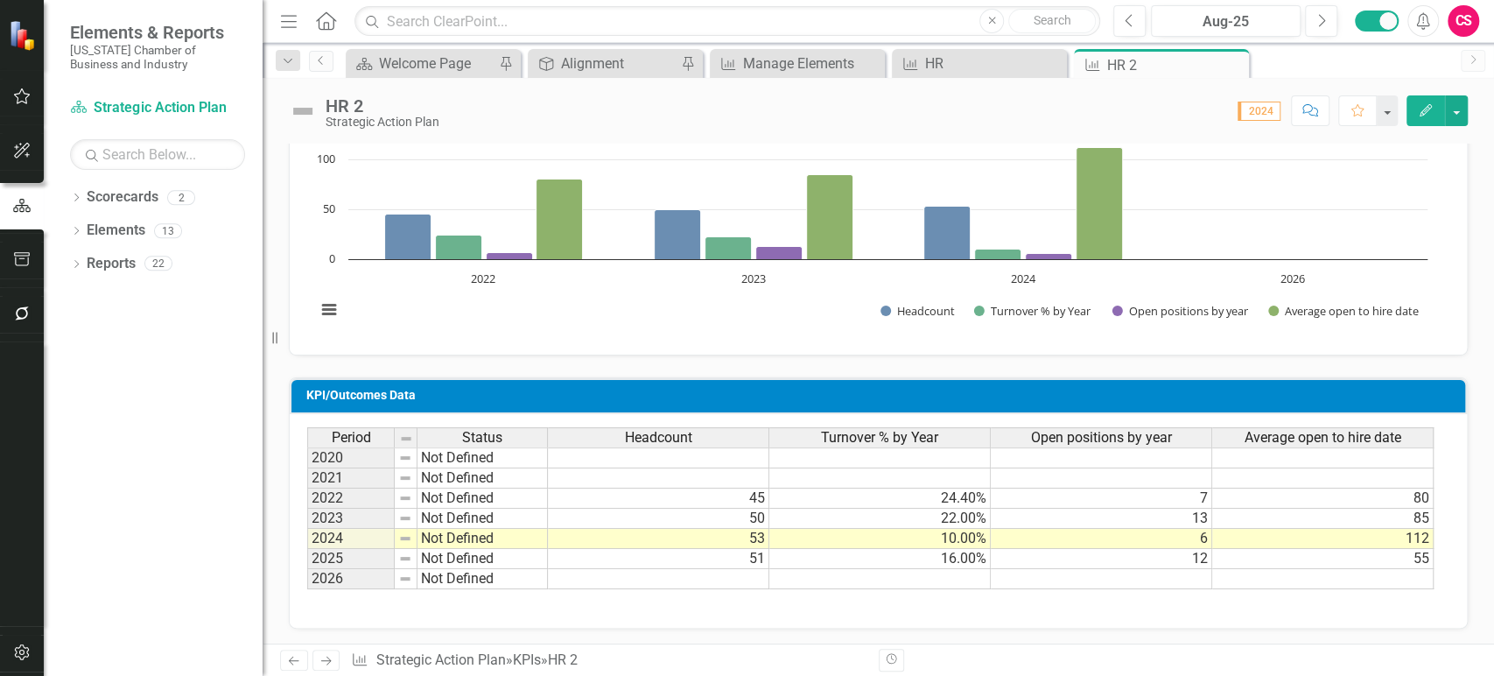
click at [755, 316] on rect "Interactive chart" at bounding box center [871, 205] width 1129 height 263
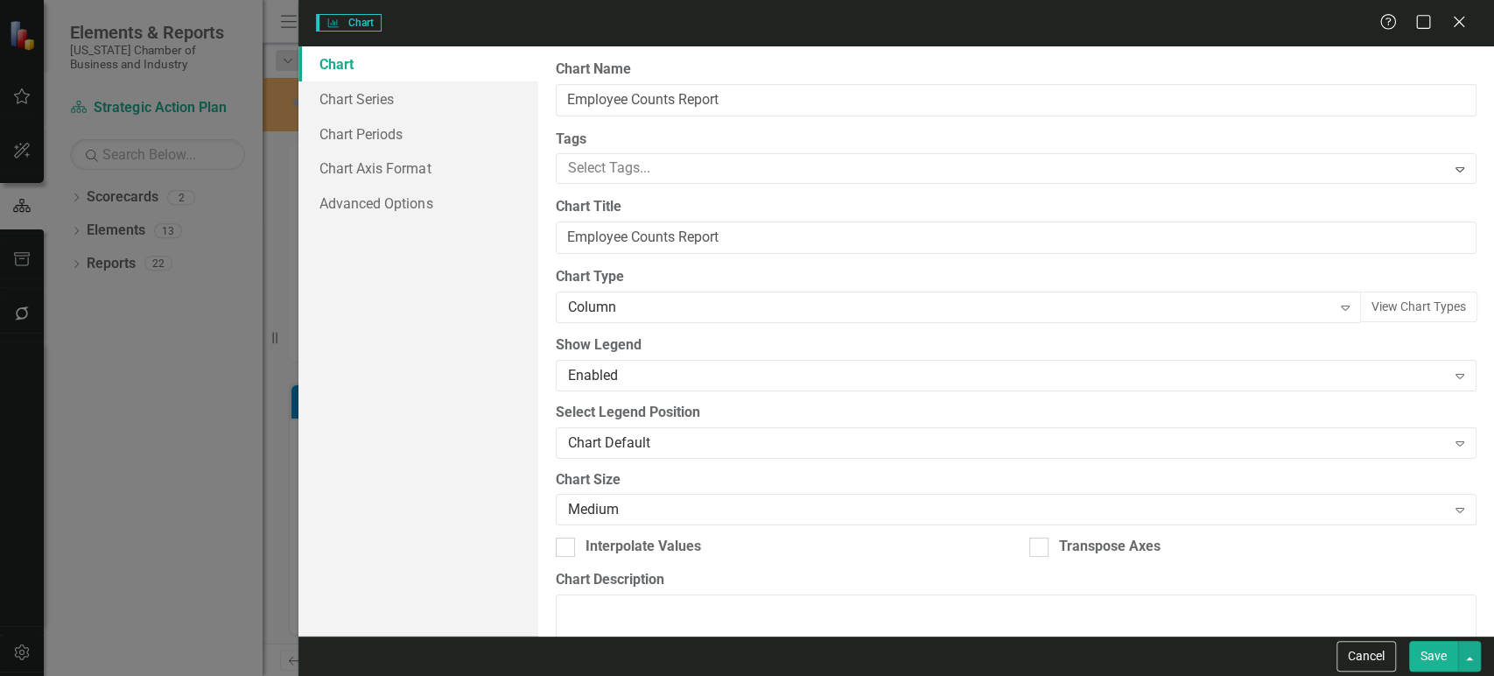
scroll to position [236, 0]
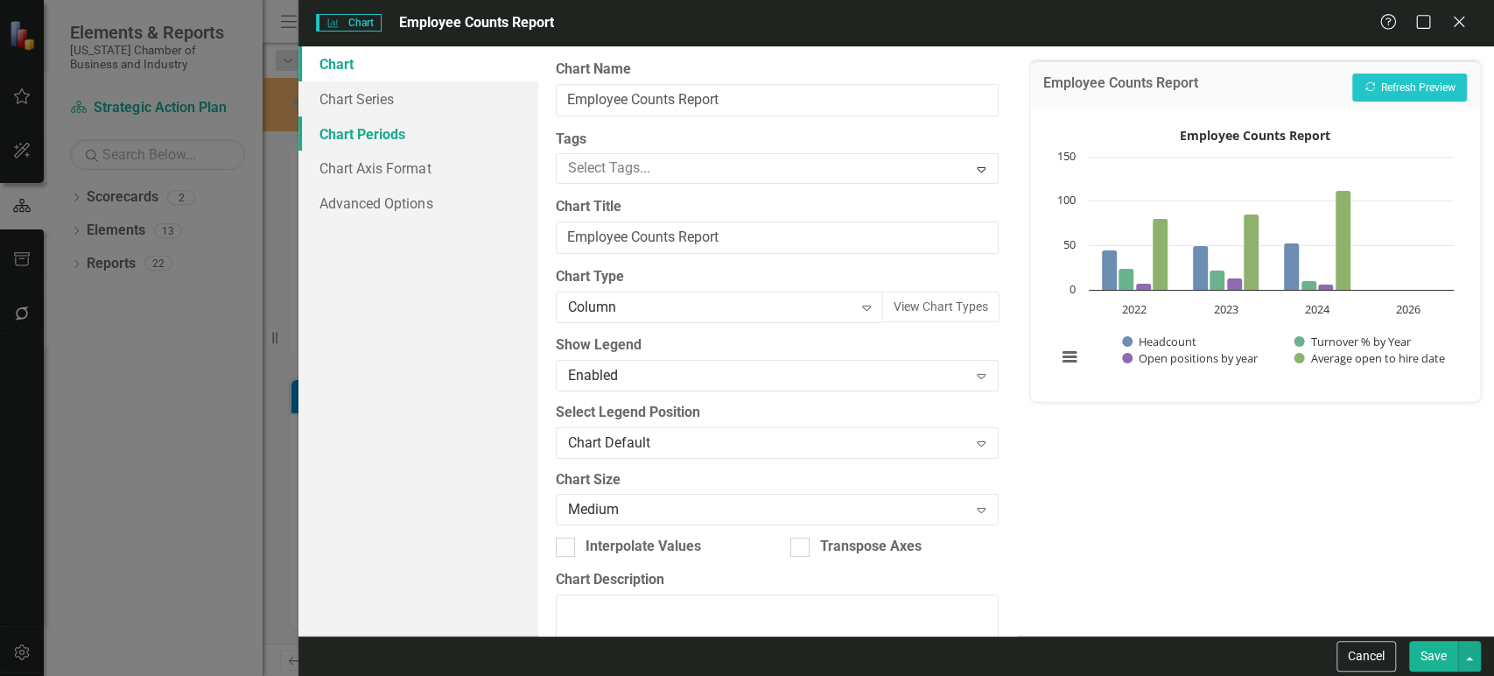
click at [358, 140] on link "Chart Periods" at bounding box center [417, 133] width 239 height 35
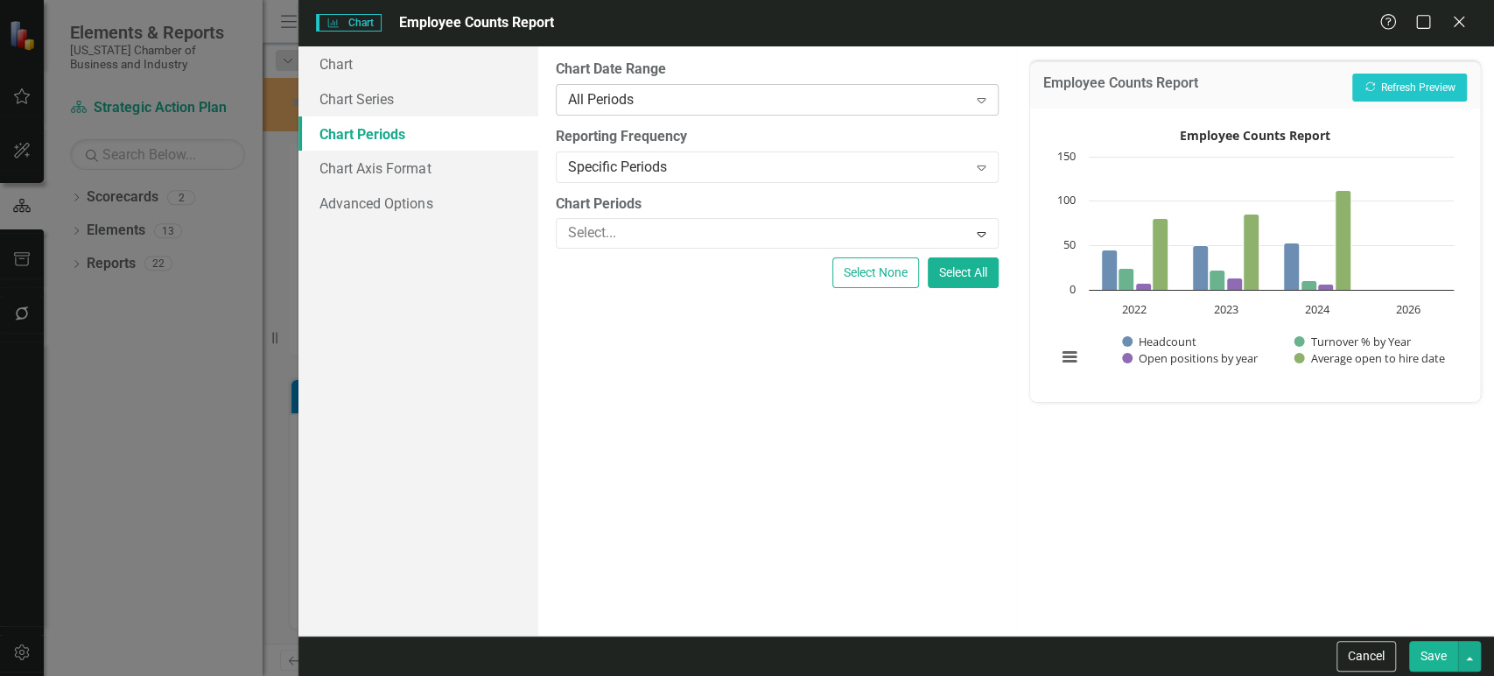
click at [632, 103] on div "All Periods" at bounding box center [768, 99] width 400 height 20
click at [630, 176] on div "Specific Periods" at bounding box center [768, 167] width 400 height 20
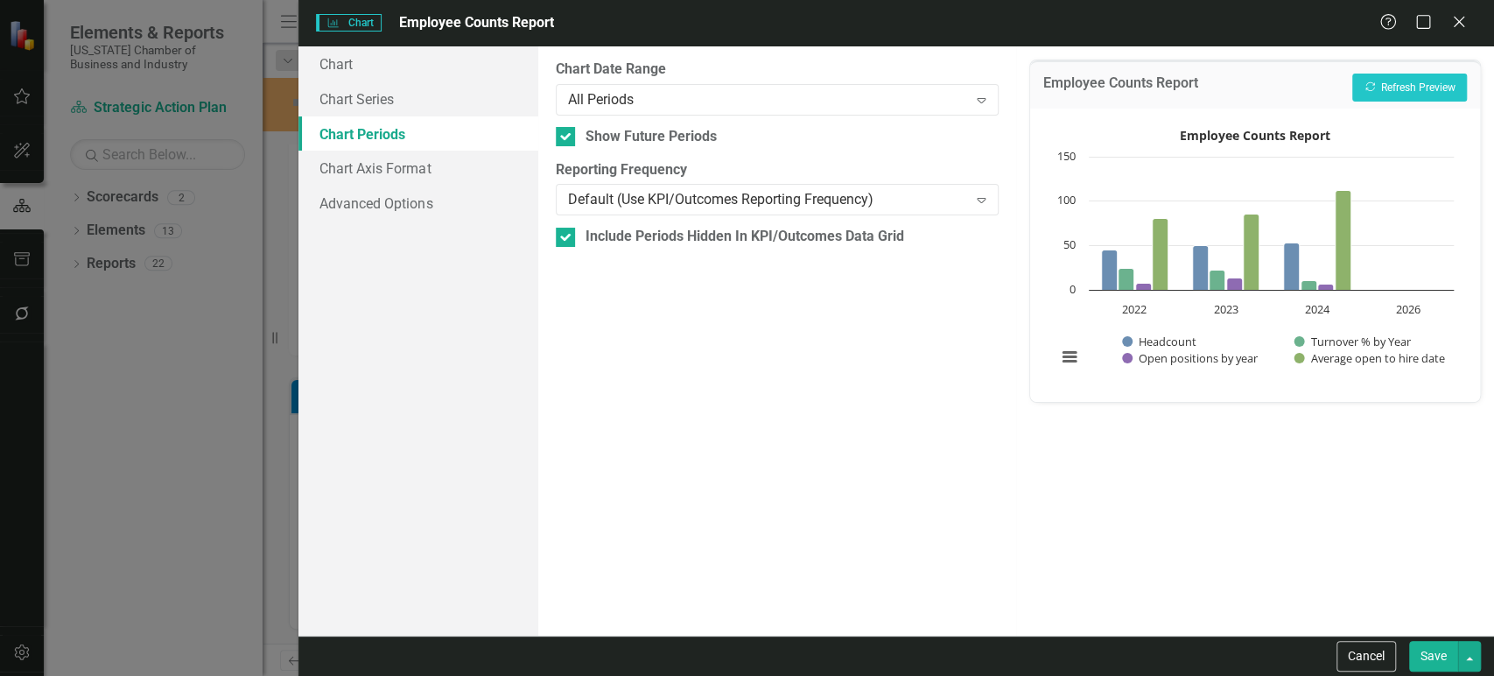
click at [621, 199] on div "Default (Use KPI/Outcomes Reporting Frequency)" at bounding box center [768, 200] width 400 height 20
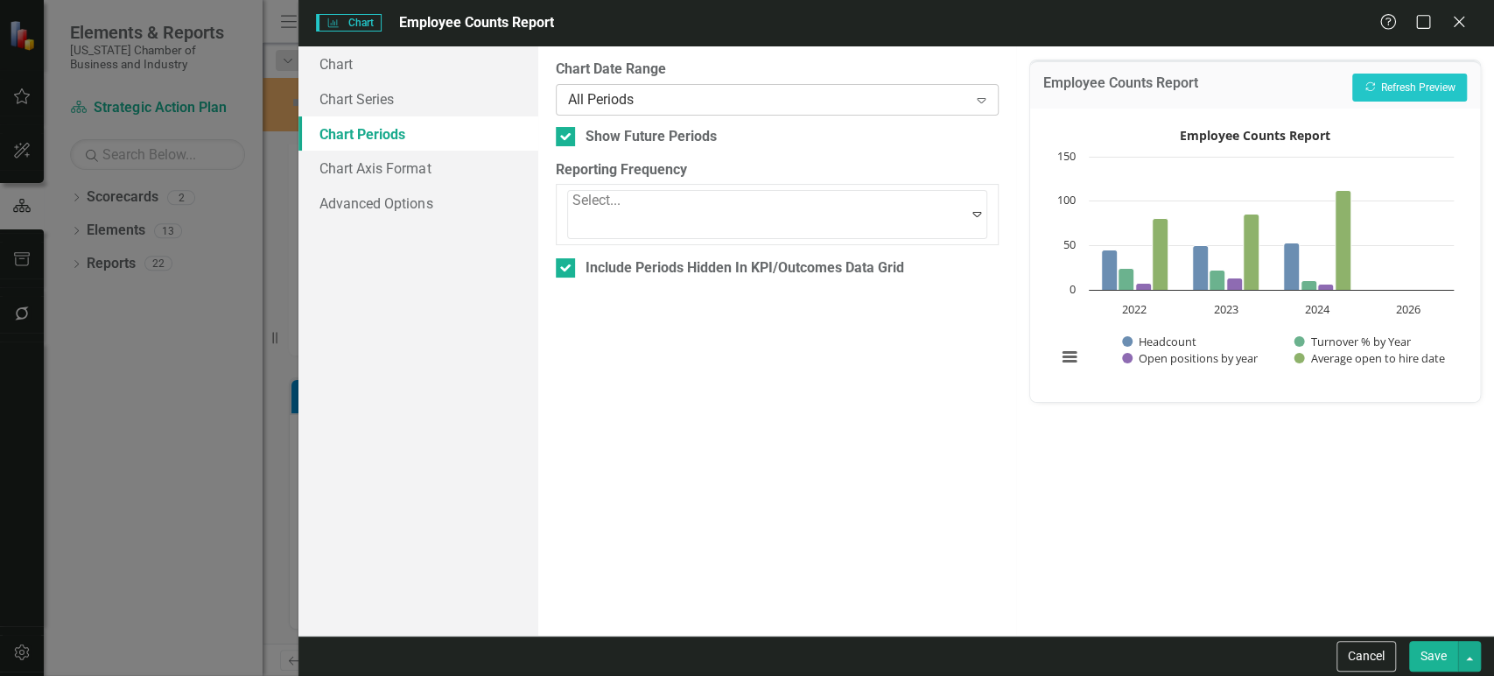
click at [667, 93] on div "All Periods" at bounding box center [768, 99] width 400 height 20
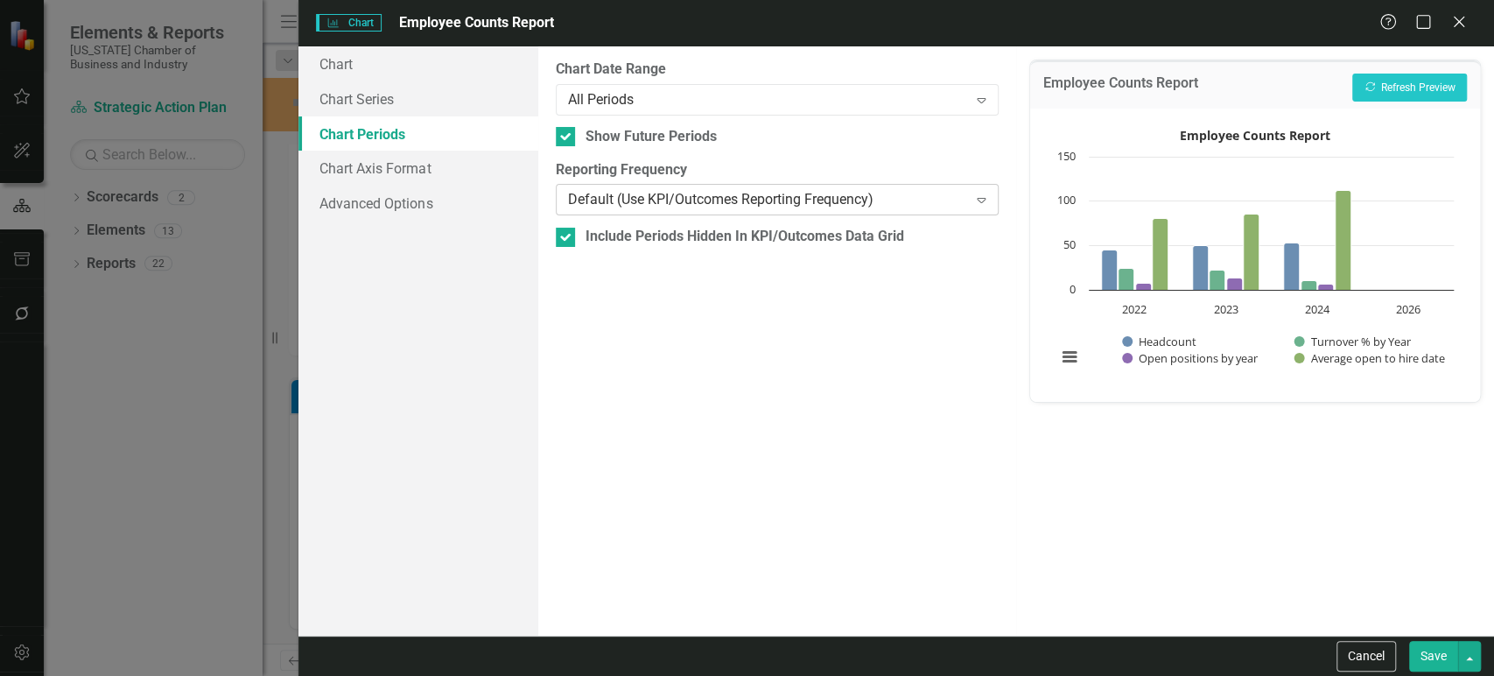
click at [655, 204] on div "Default (Use KPI/Outcomes Reporting Frequency)" at bounding box center [768, 200] width 400 height 20
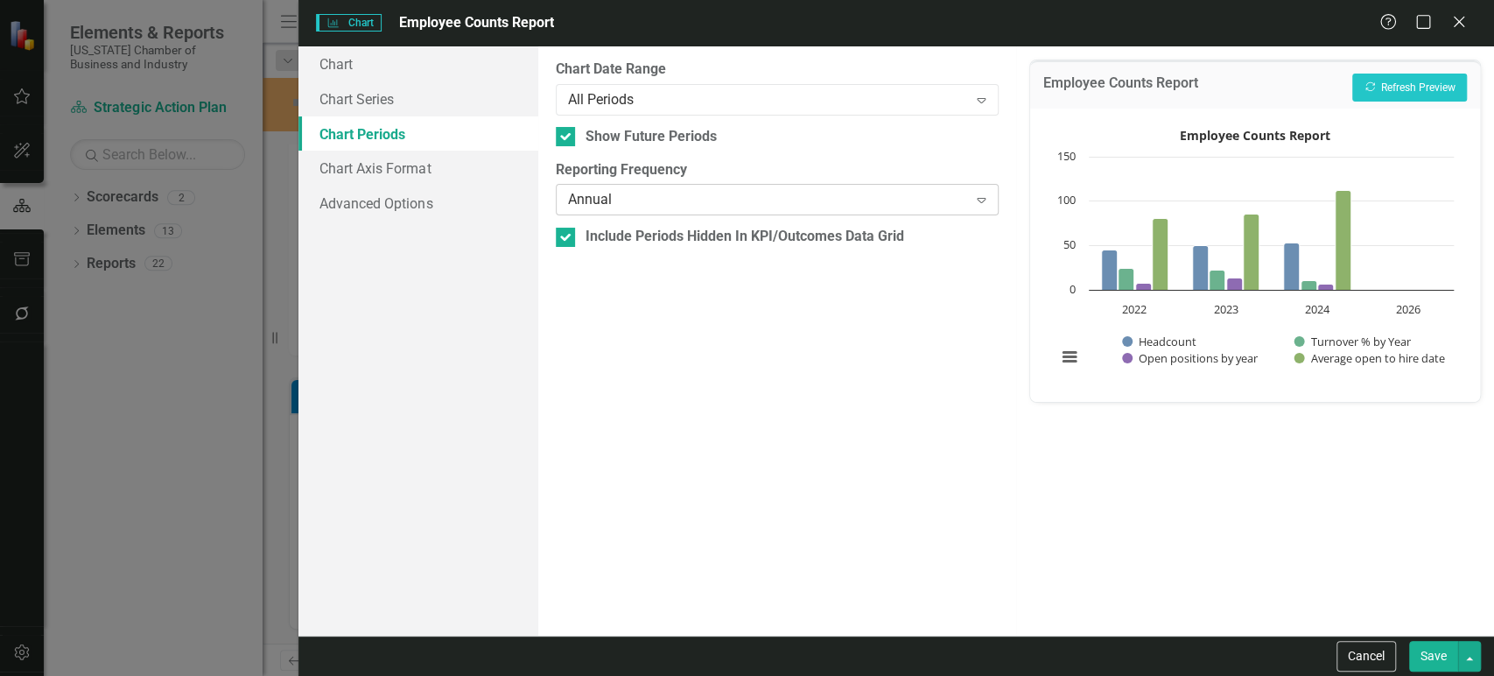
click at [652, 201] on div "Annual" at bounding box center [768, 200] width 400 height 20
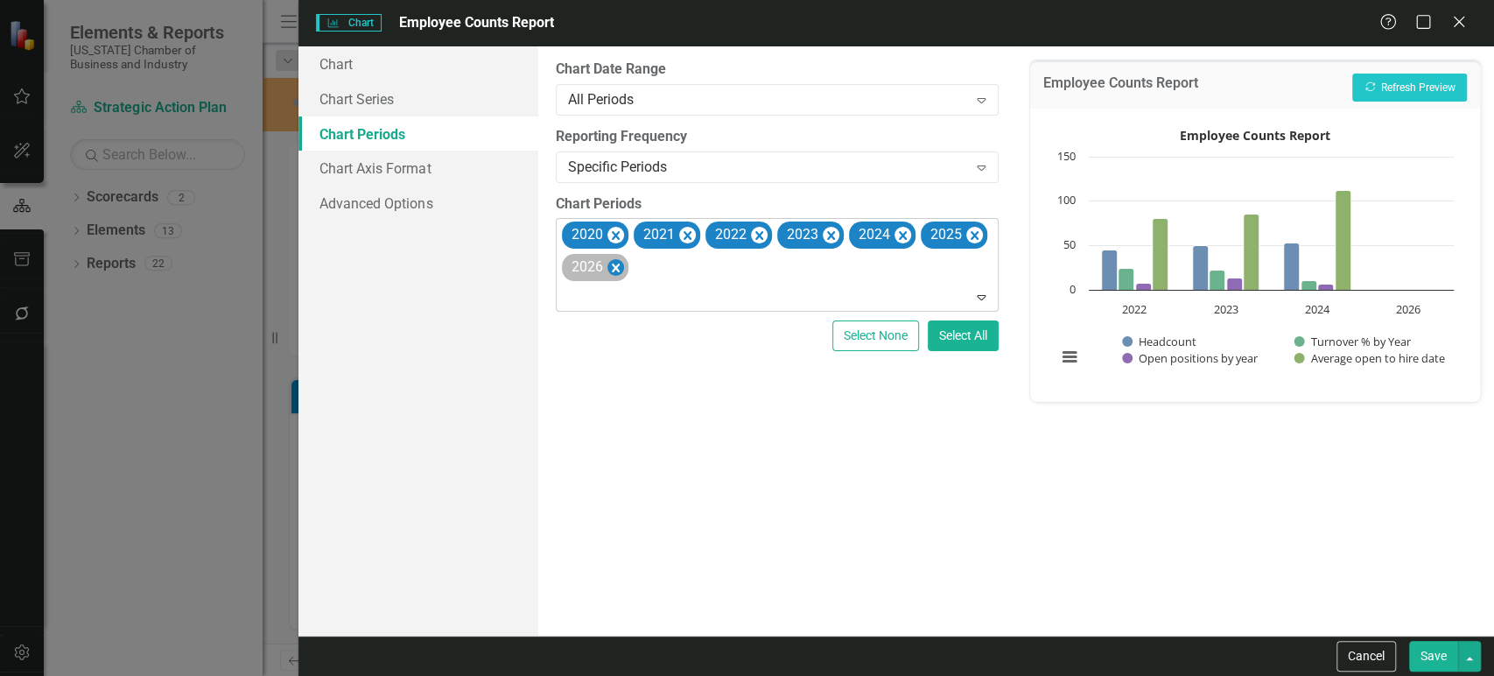
click at [616, 270] on icon "Remove 2026" at bounding box center [615, 267] width 8 height 9
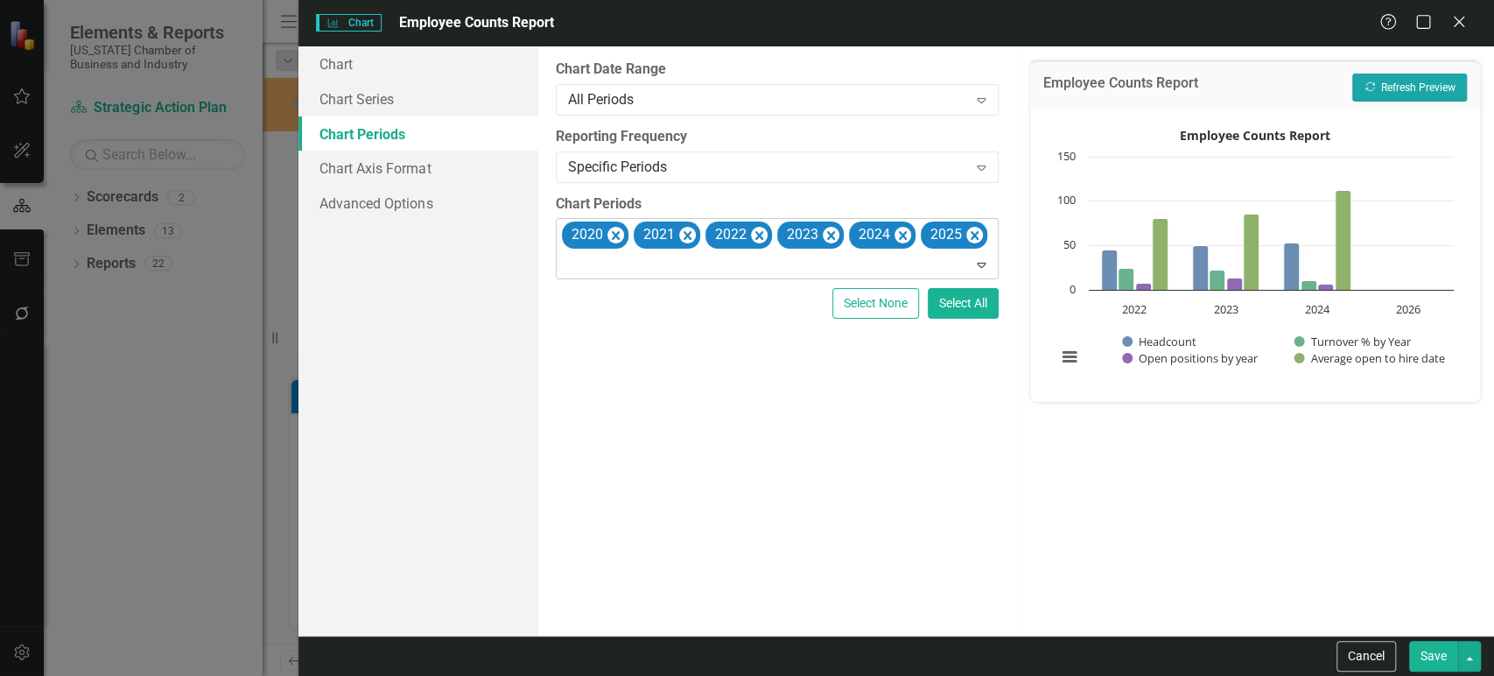
click at [1392, 98] on button "Recalculate Refresh Preview" at bounding box center [1409, 88] width 115 height 28
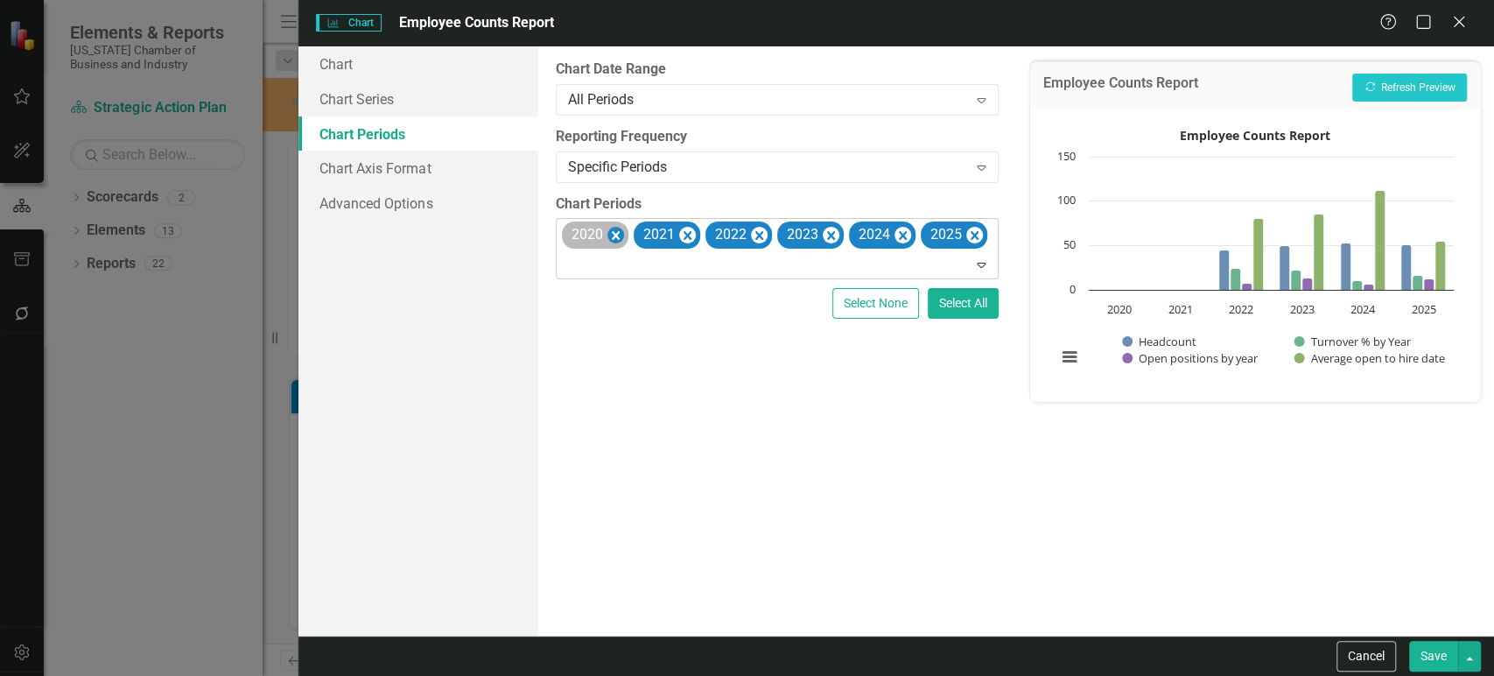
click at [610, 236] on icon "Remove 2020" at bounding box center [615, 236] width 17 height 22
click at [612, 236] on icon "Remove 2021" at bounding box center [615, 235] width 8 height 9
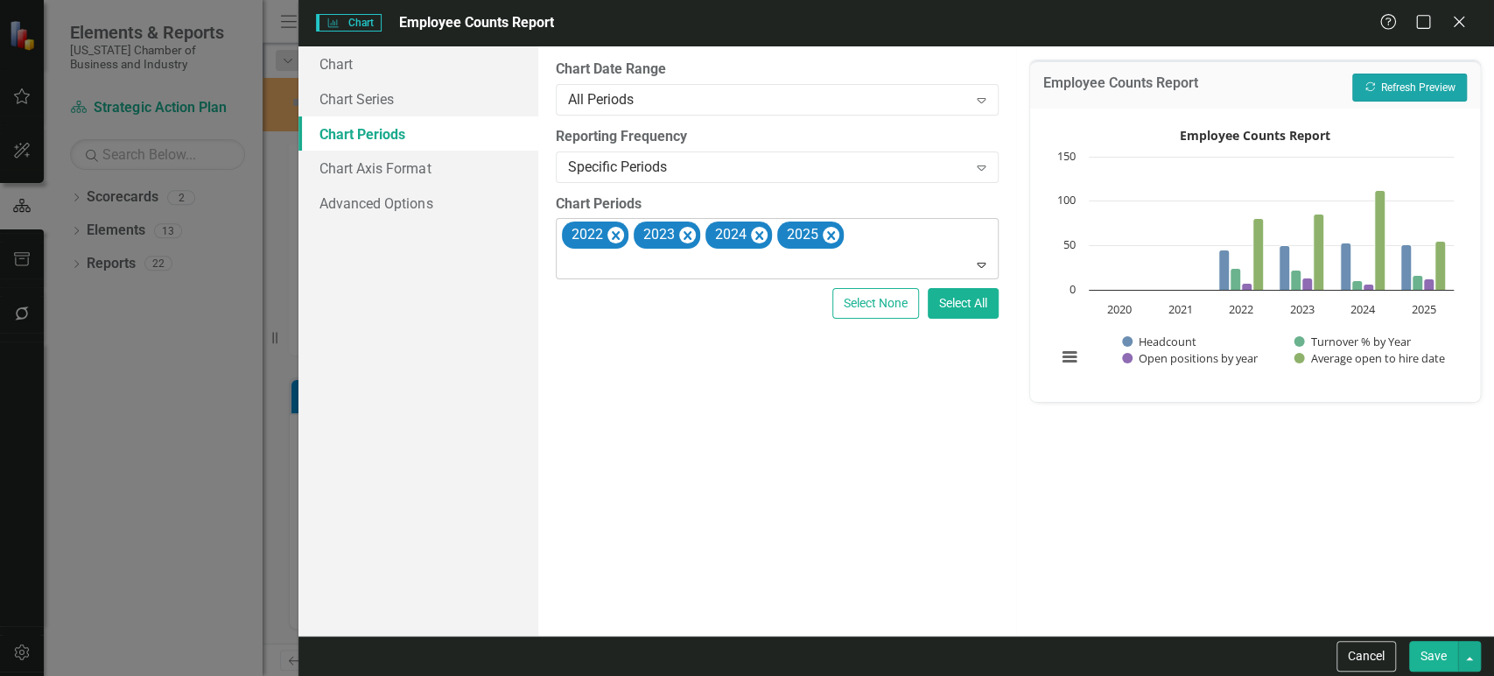
click at [1384, 85] on button "Recalculate Refresh Preview" at bounding box center [1409, 88] width 115 height 28
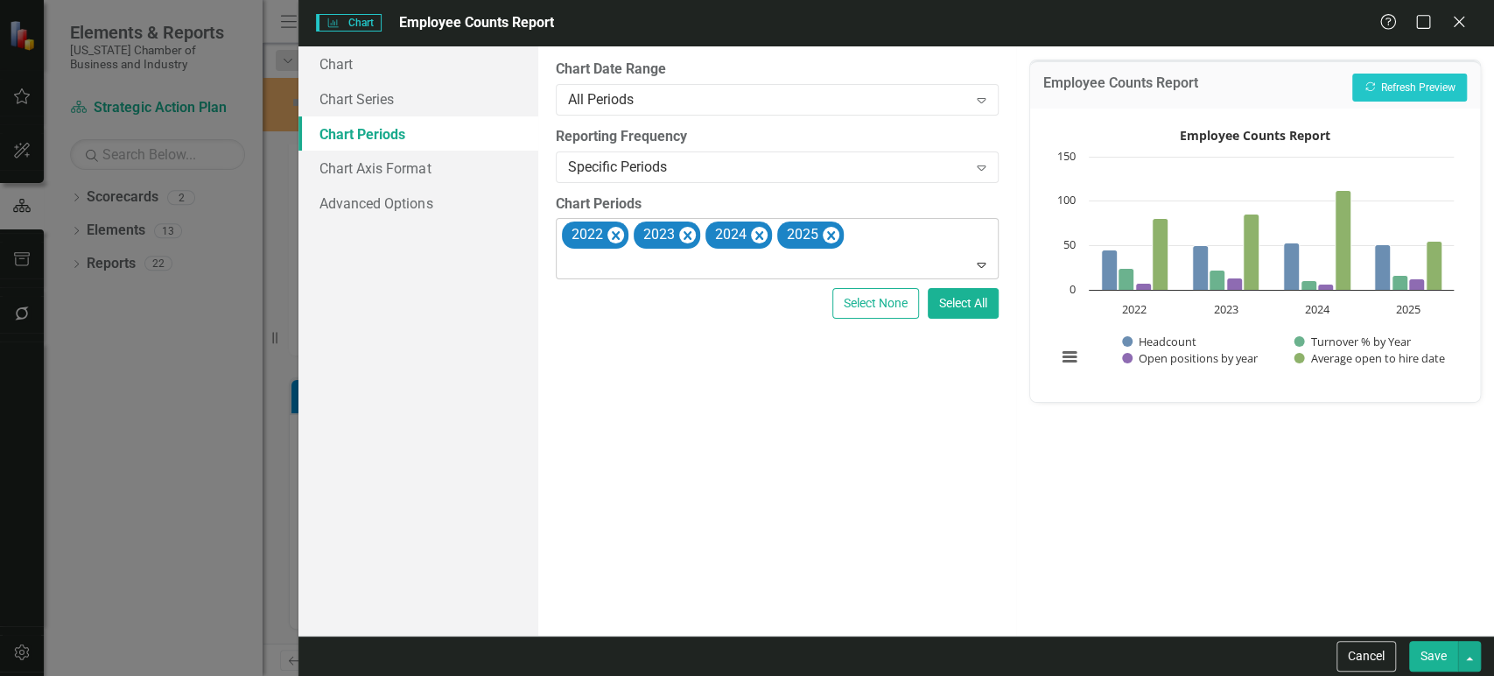
click at [1422, 661] on button "Save" at bounding box center [1433, 656] width 49 height 31
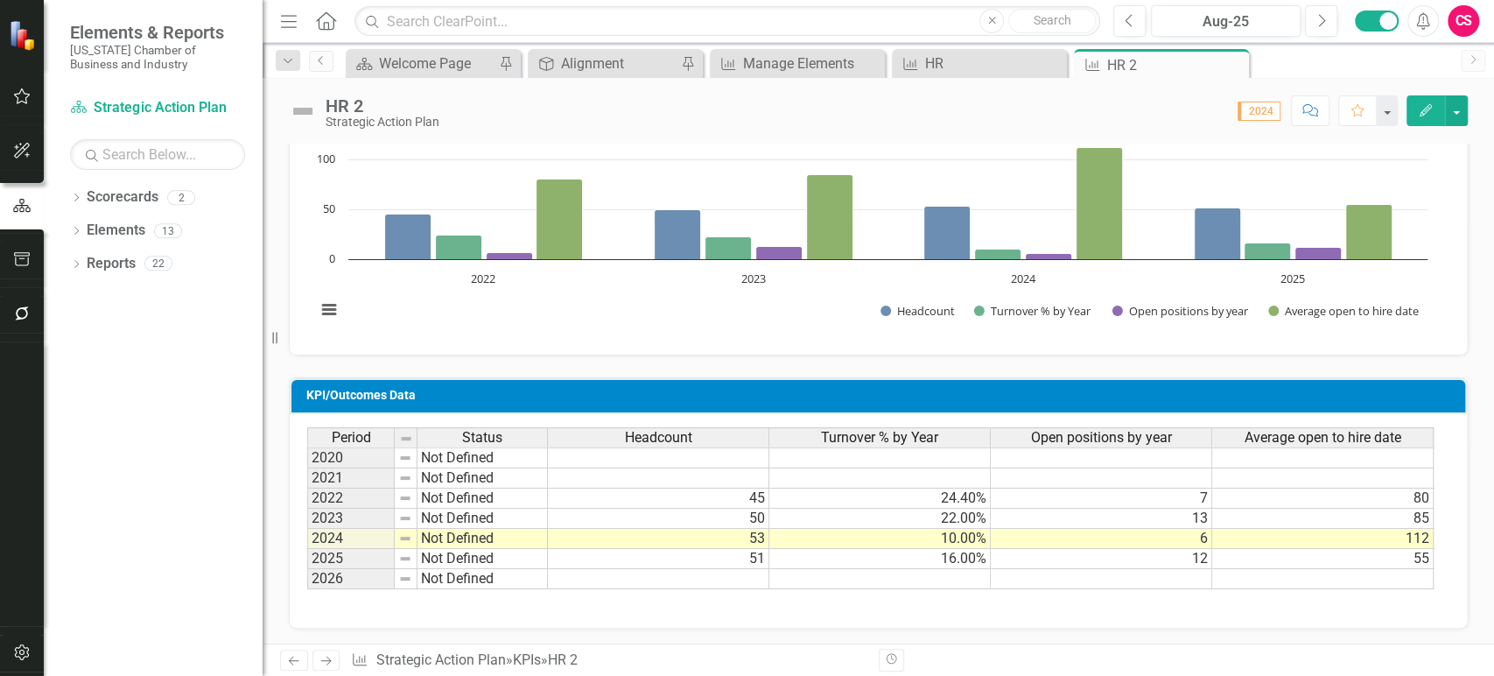
scroll to position [0, 0]
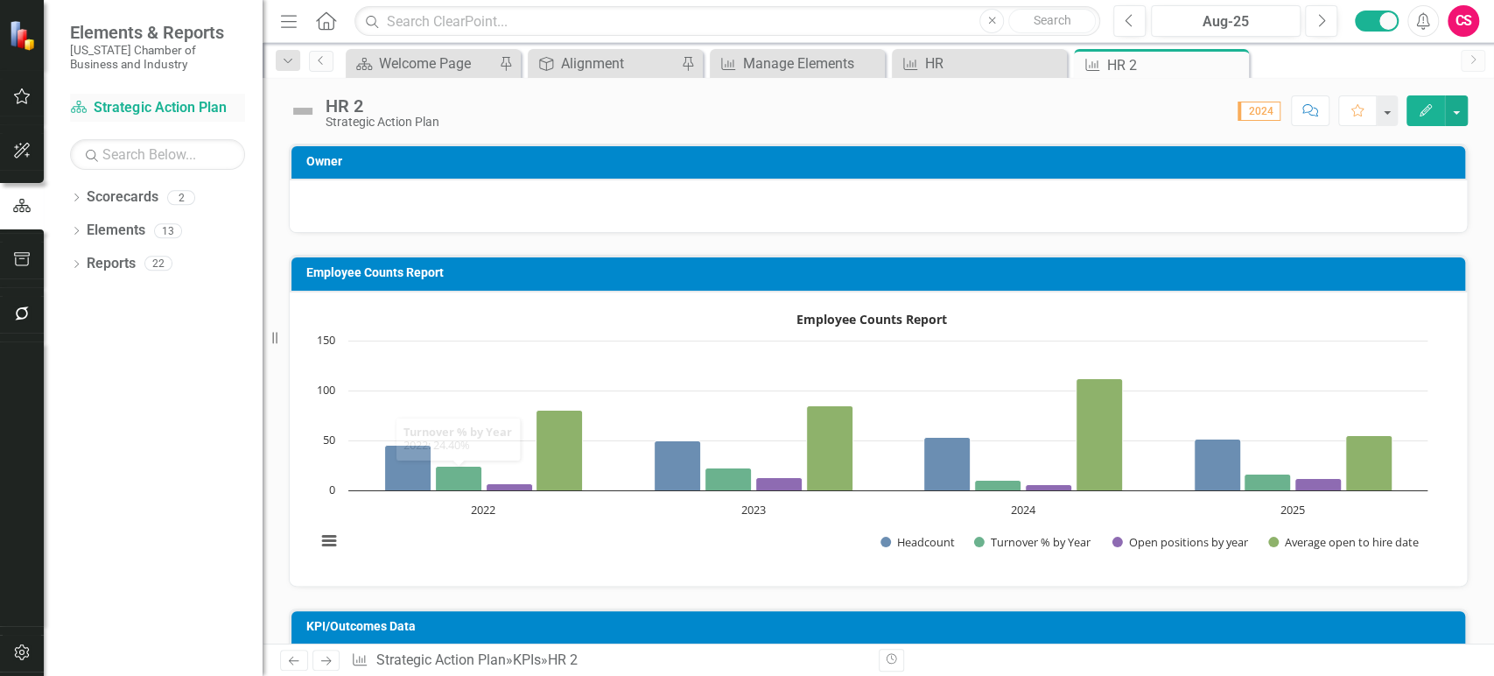
click at [118, 96] on div "Scorecard Strategic Action Plan" at bounding box center [157, 108] width 175 height 29
click at [123, 110] on link "Scorecard Strategic Action Plan" at bounding box center [157, 108] width 175 height 20
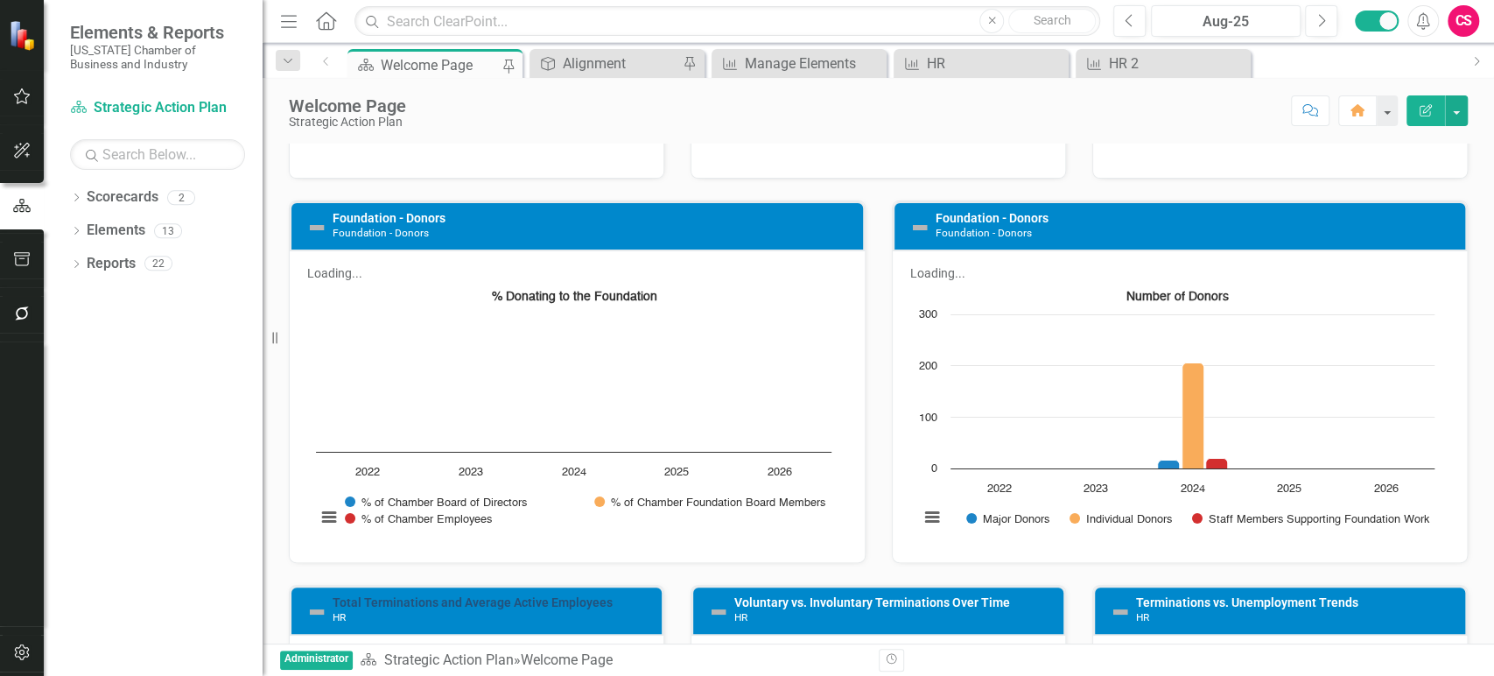
scroll to position [2836, 0]
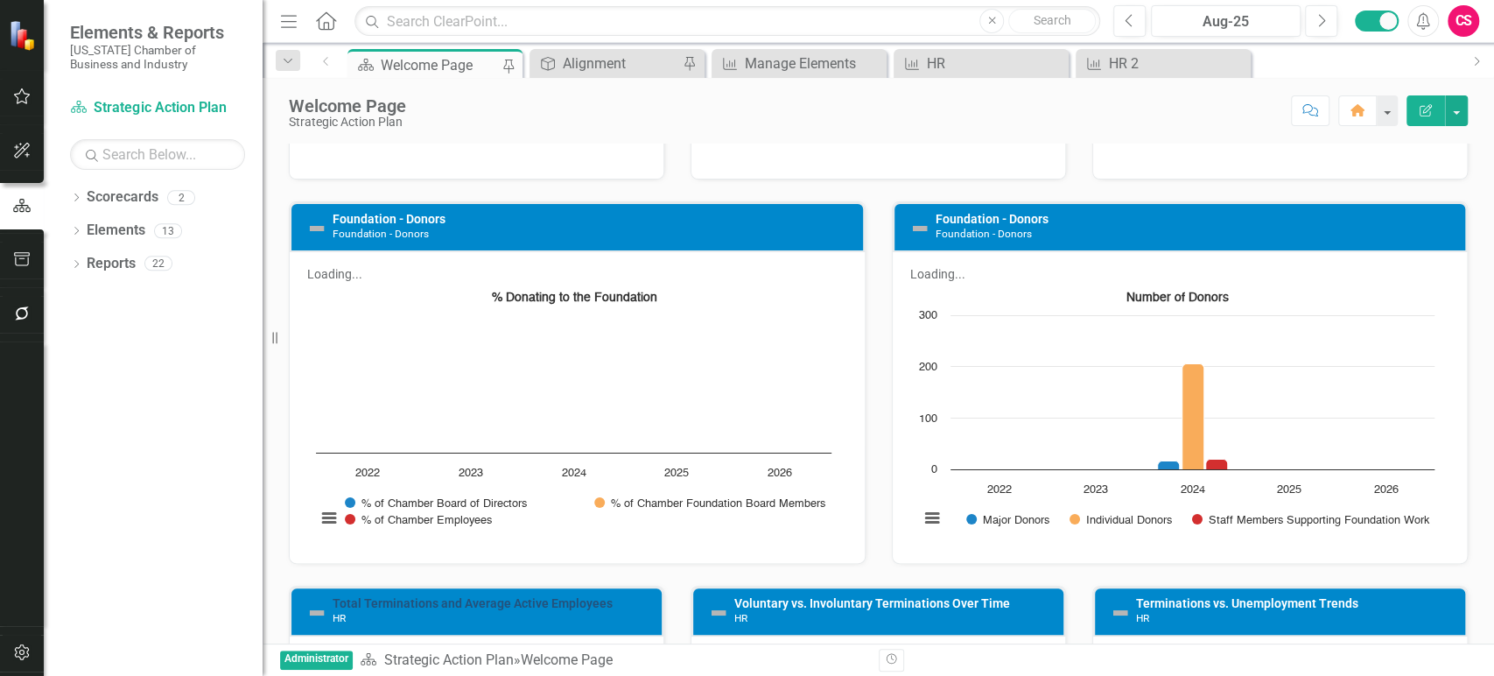
click at [386, 596] on link "Total Terminations and Average Active Employees" at bounding box center [473, 603] width 280 height 14
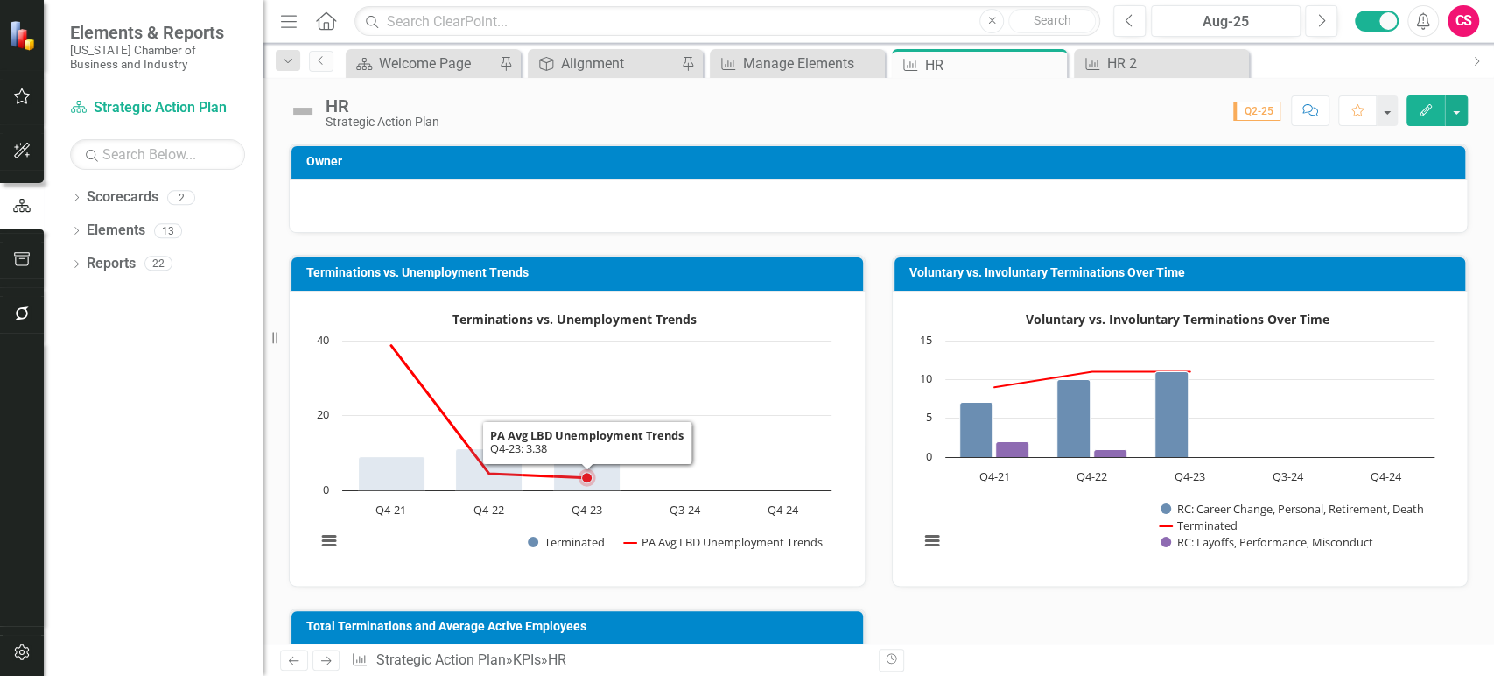
click at [729, 416] on rect "Interactive chart" at bounding box center [573, 436] width 533 height 263
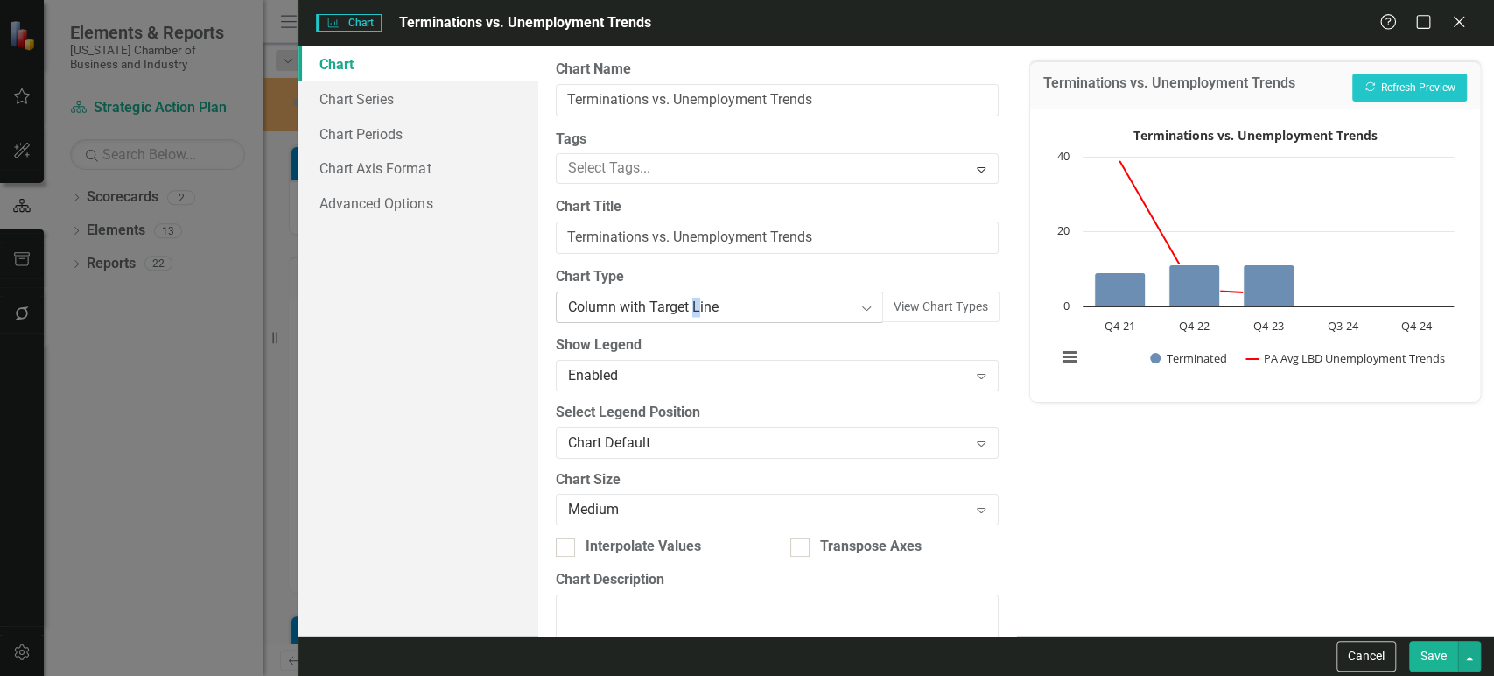
click at [693, 304] on div "Column with Target Line" at bounding box center [710, 308] width 285 height 20
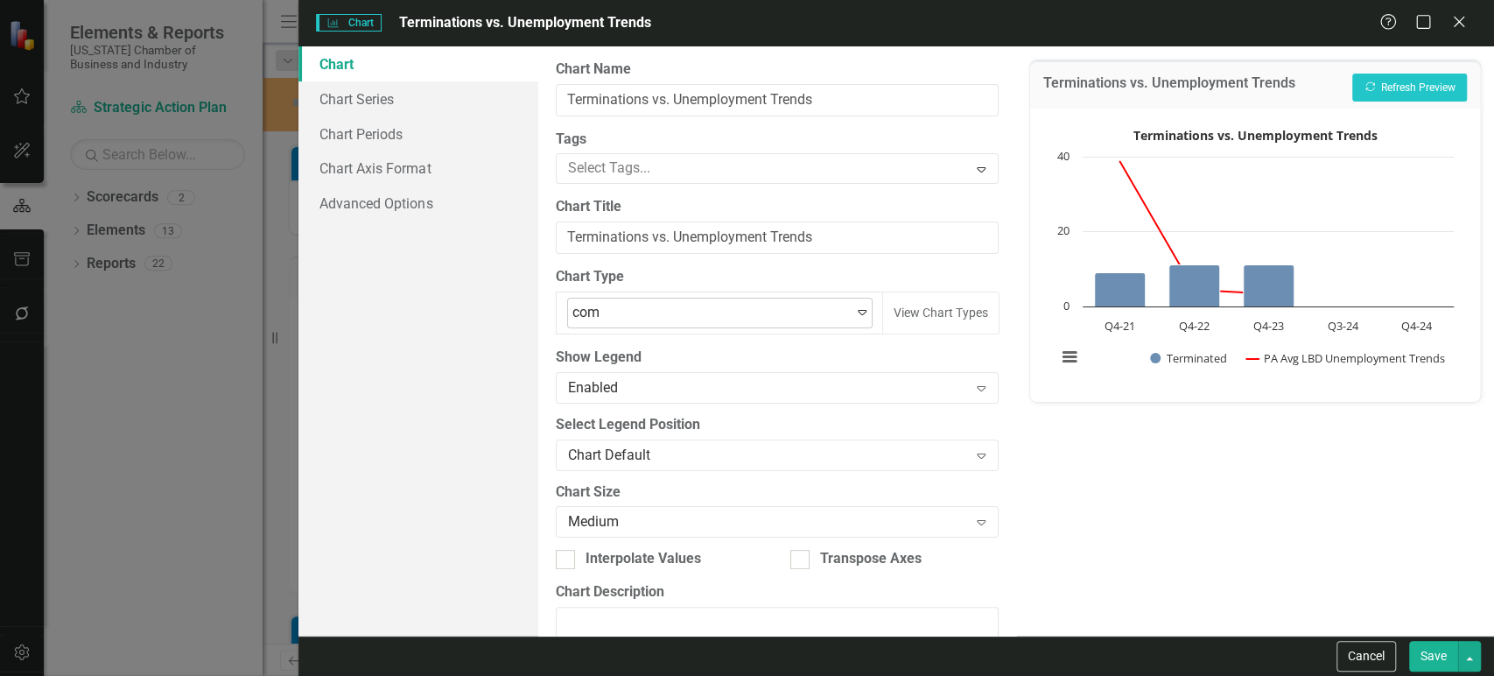
type input "comb"
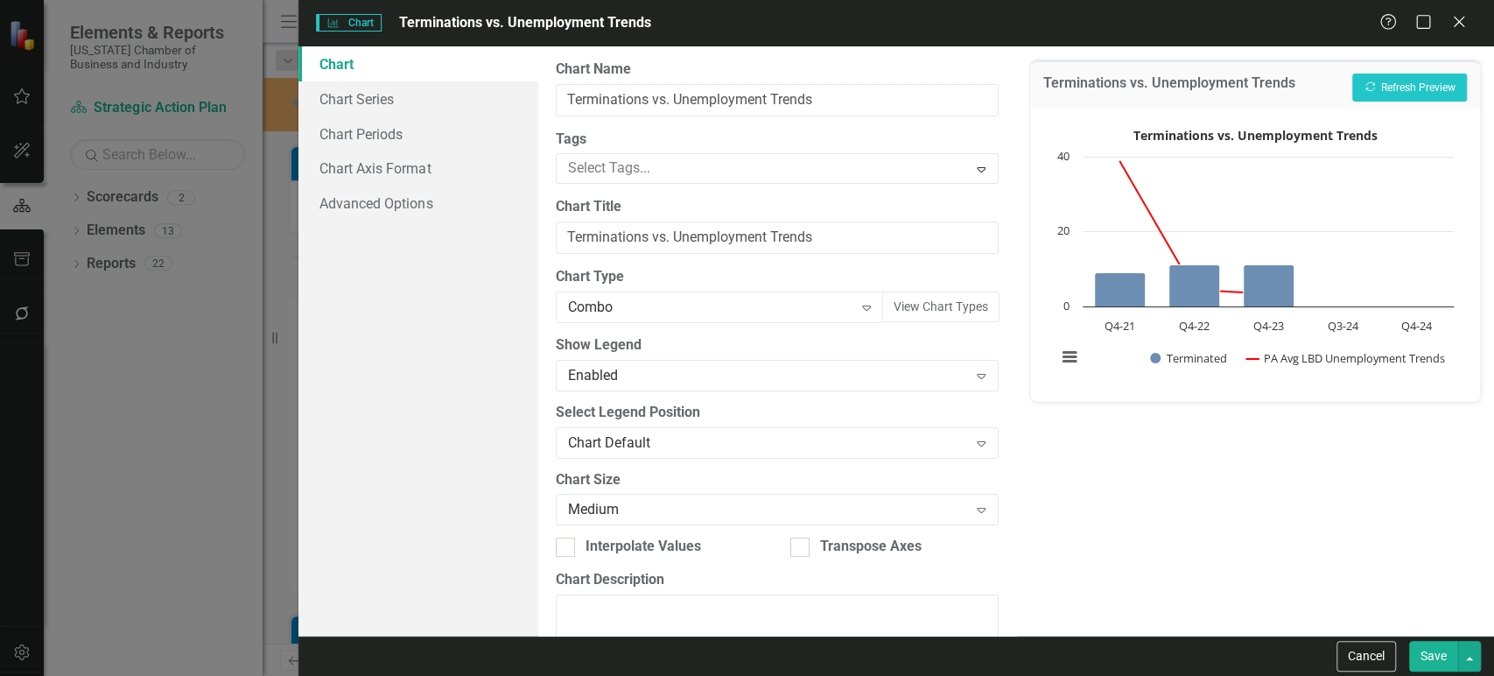
click at [1443, 652] on button "Save" at bounding box center [1433, 656] width 49 height 31
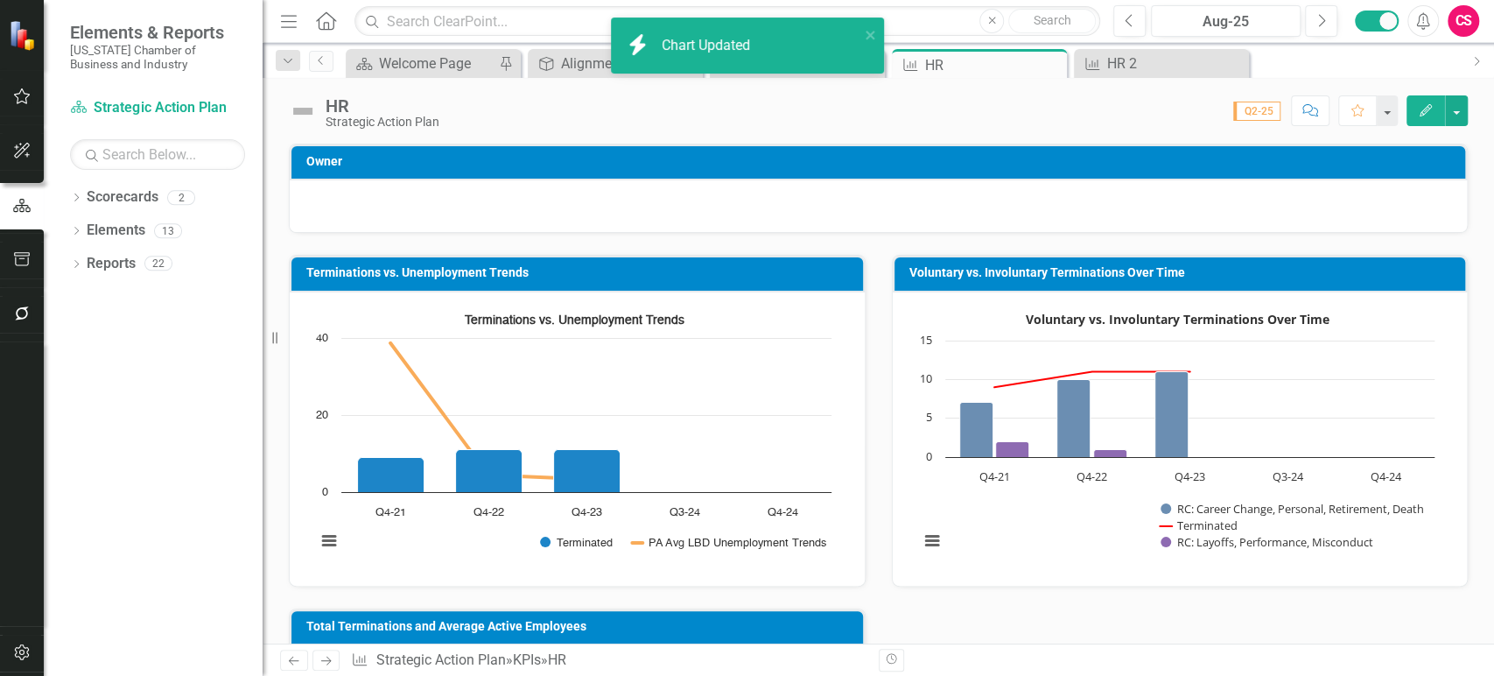
click at [1026, 508] on rect "Interactive chart" at bounding box center [1176, 436] width 533 height 263
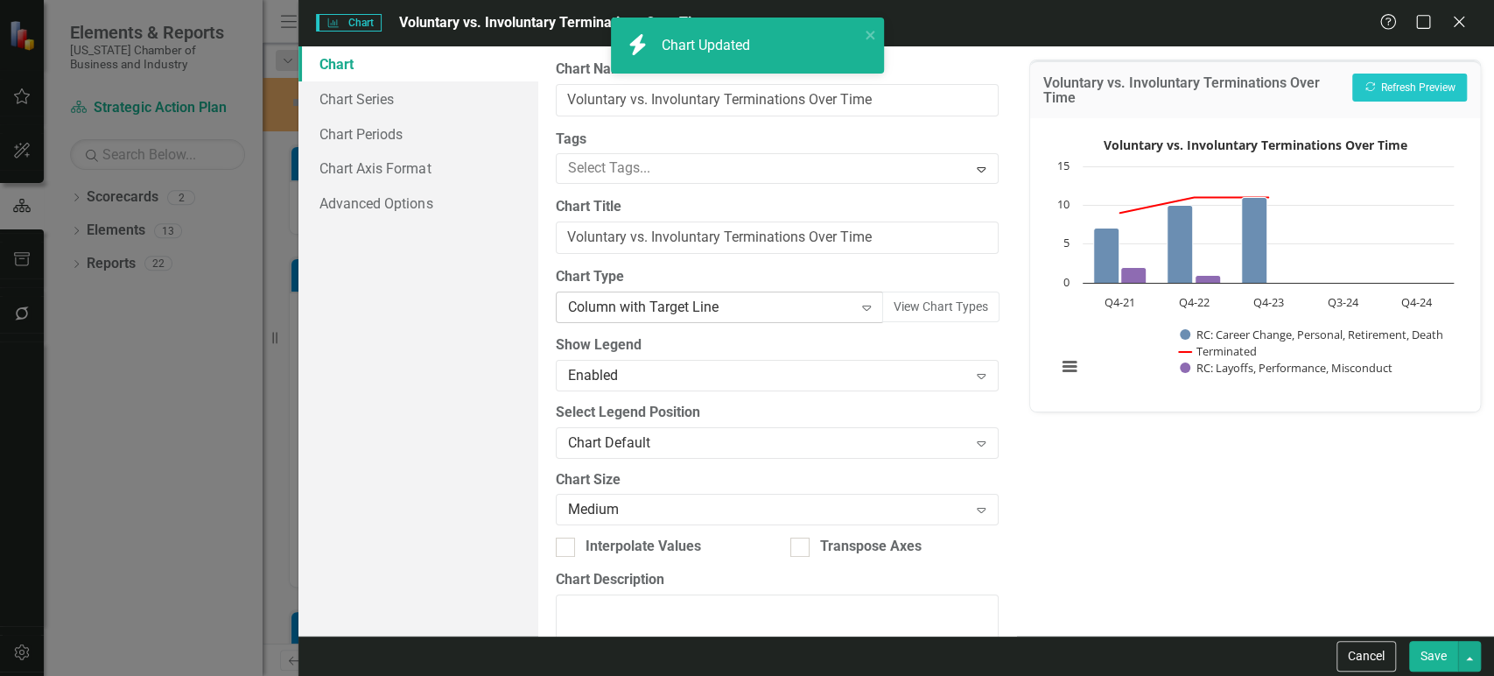
click at [638, 300] on div "Column with Target Line" at bounding box center [710, 308] width 285 height 20
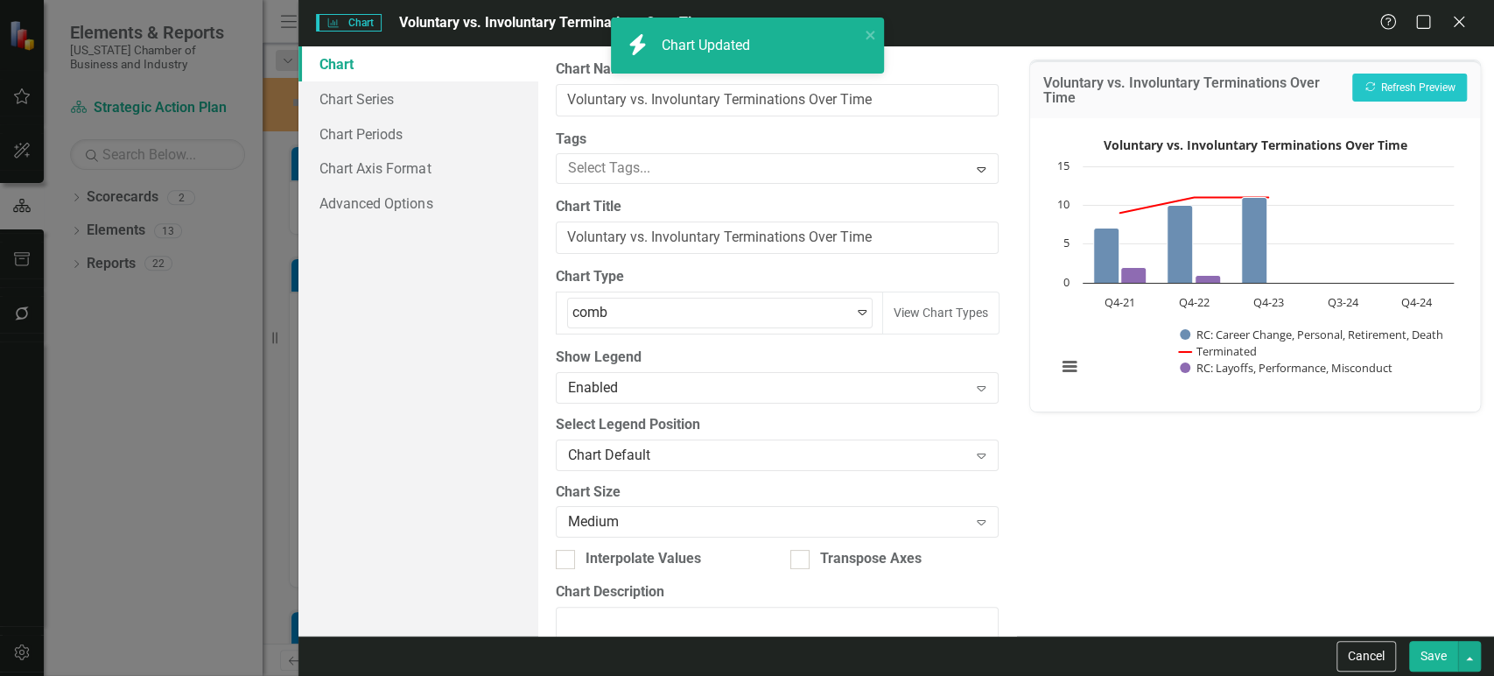
type input "combo"
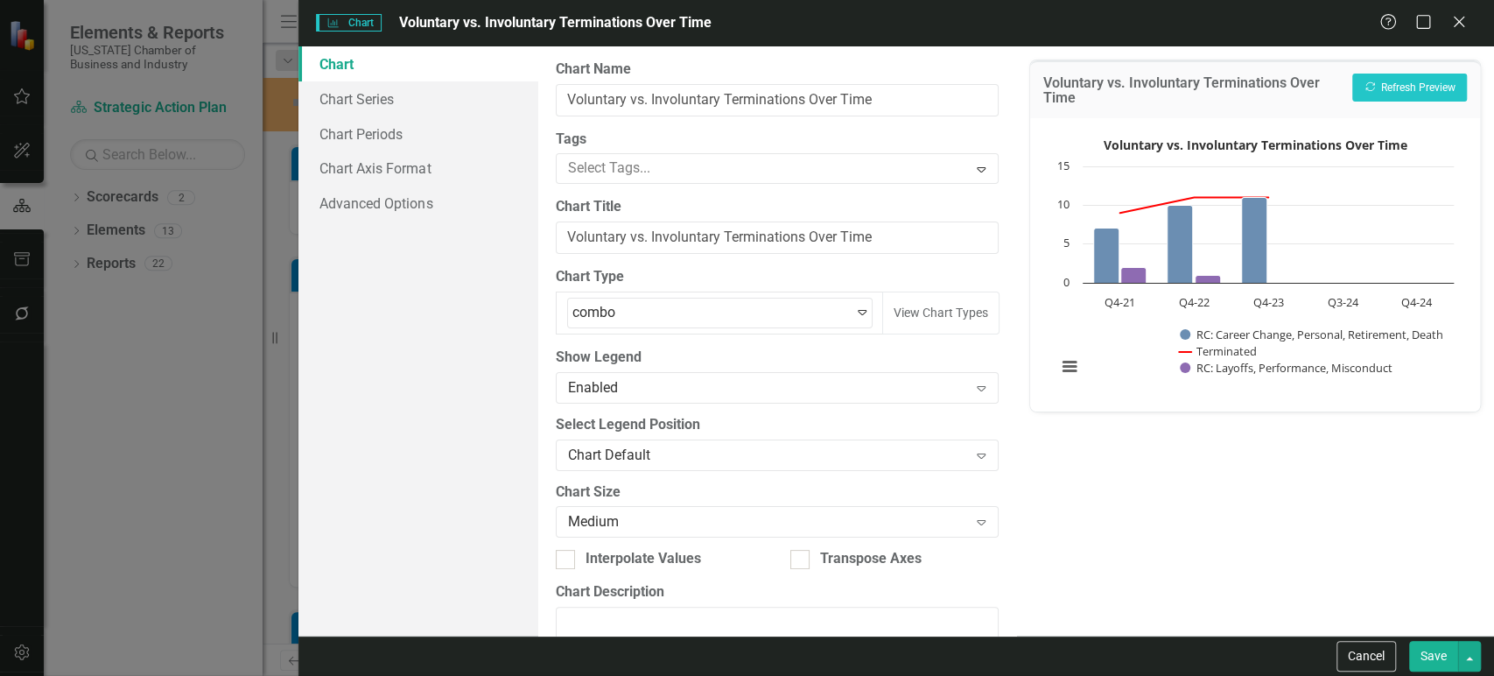
click at [653, 675] on div "Modern" at bounding box center [747, 686] width 1494 height 20
drag, startPoint x: 660, startPoint y: 362, endPoint x: 732, endPoint y: 359, distance: 71.9
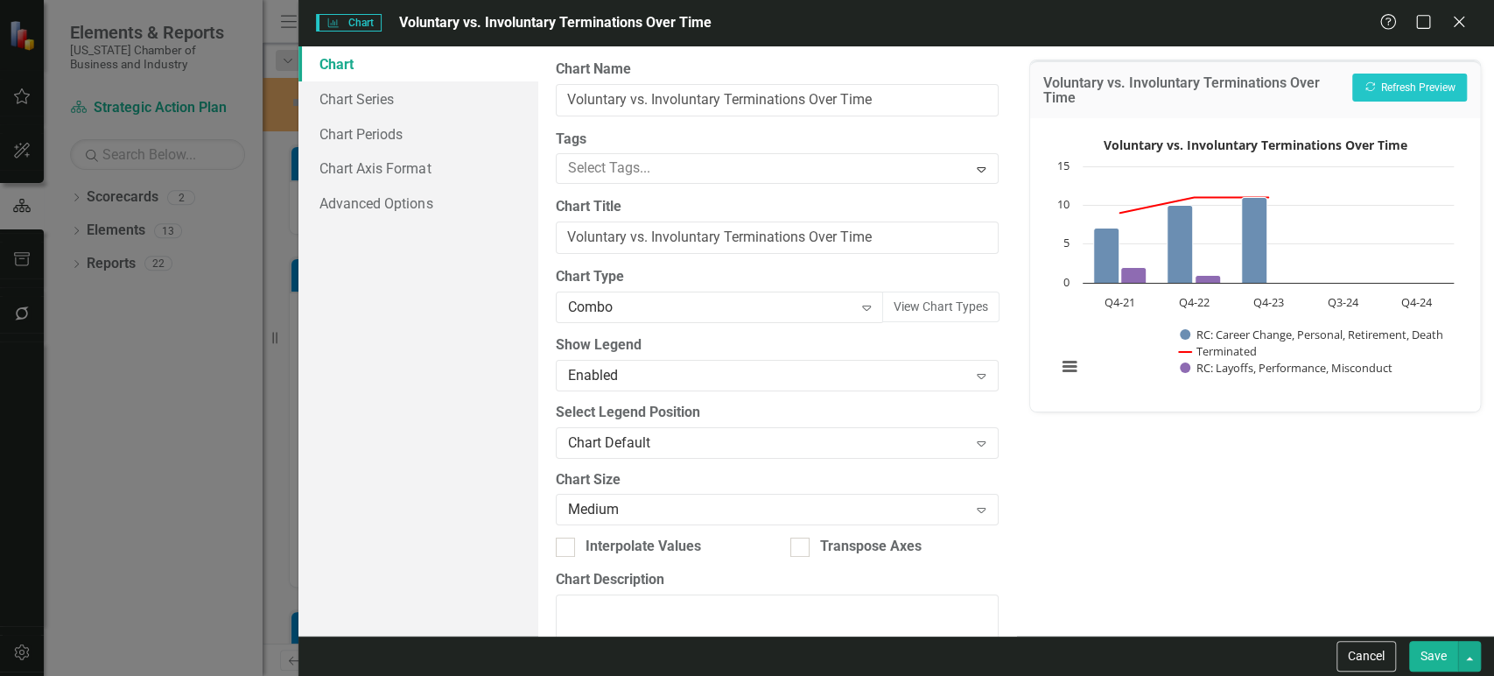
click at [1424, 657] on button "Save" at bounding box center [1433, 656] width 49 height 31
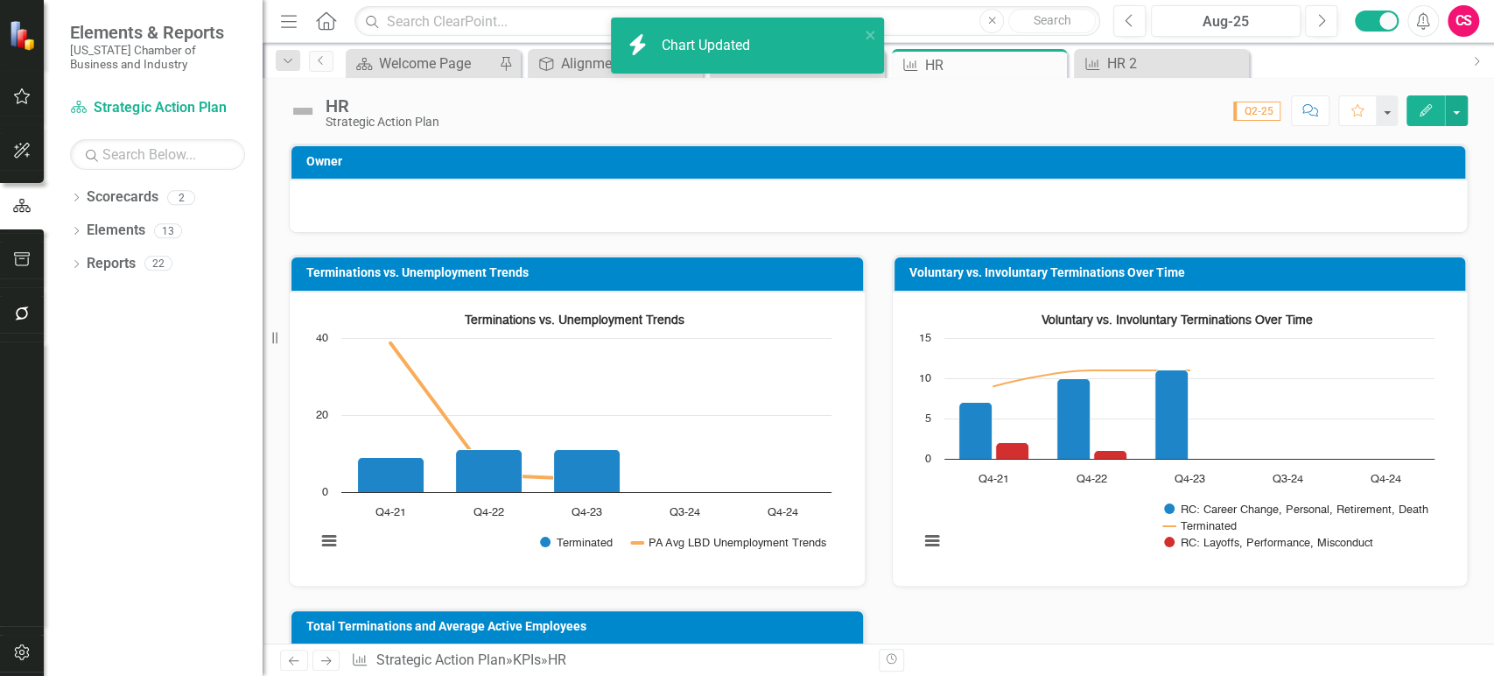
scroll to position [278, 0]
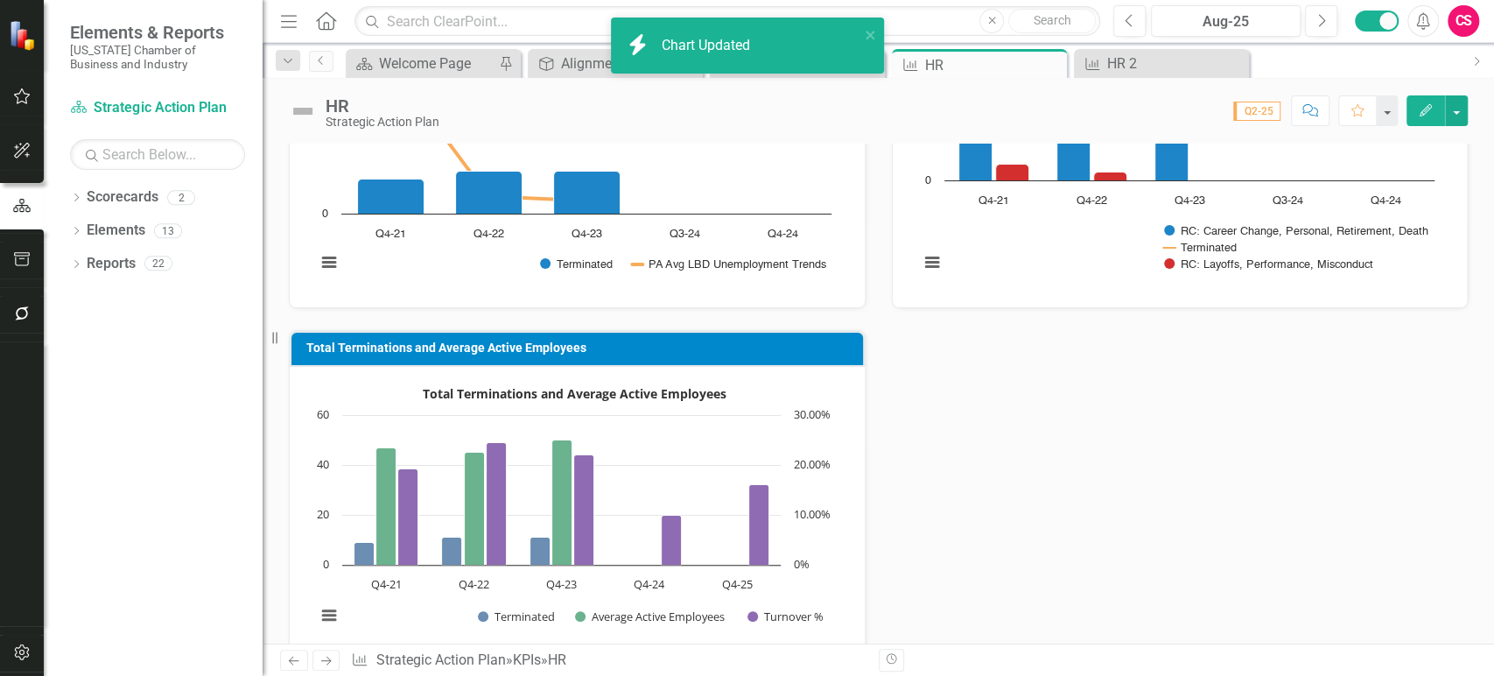
click at [748, 385] on rect "Interactive chart" at bounding box center [573, 511] width 533 height 263
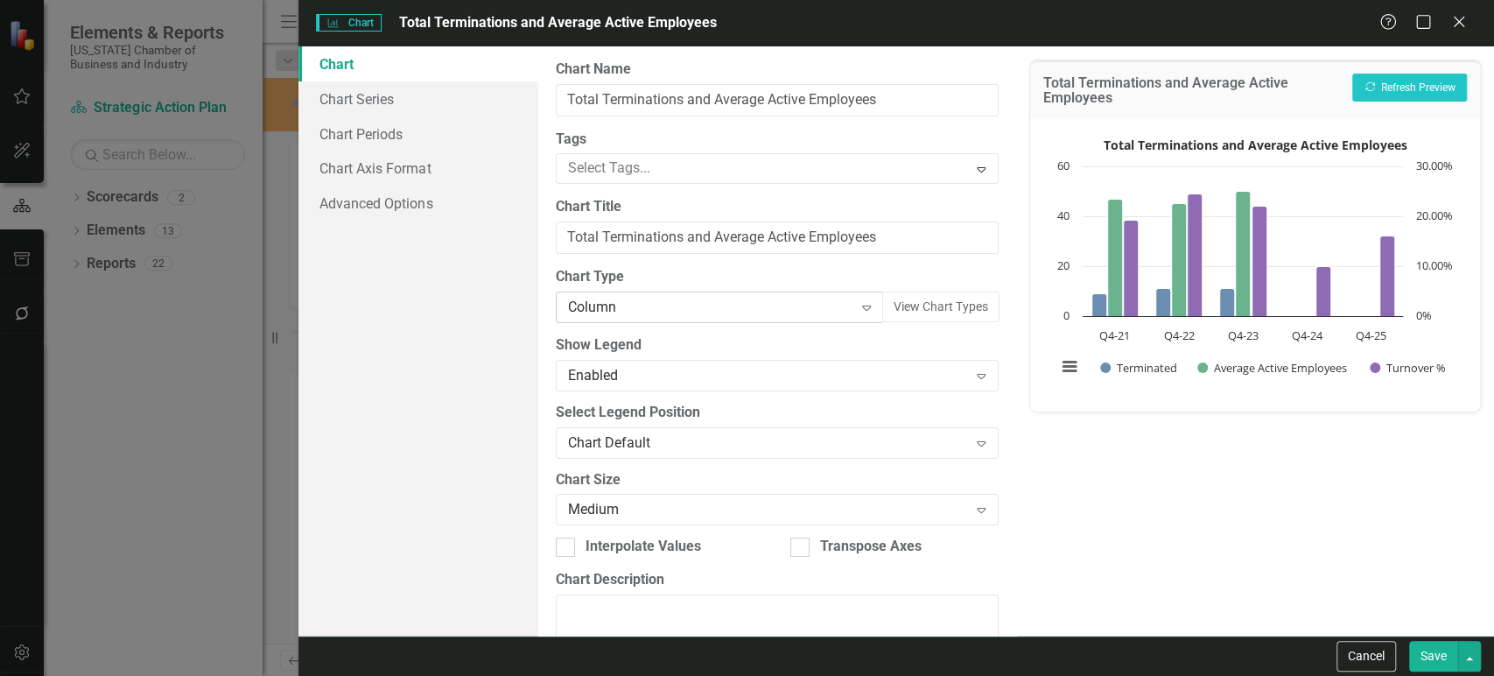
click at [650, 308] on div "Column" at bounding box center [710, 308] width 285 height 20
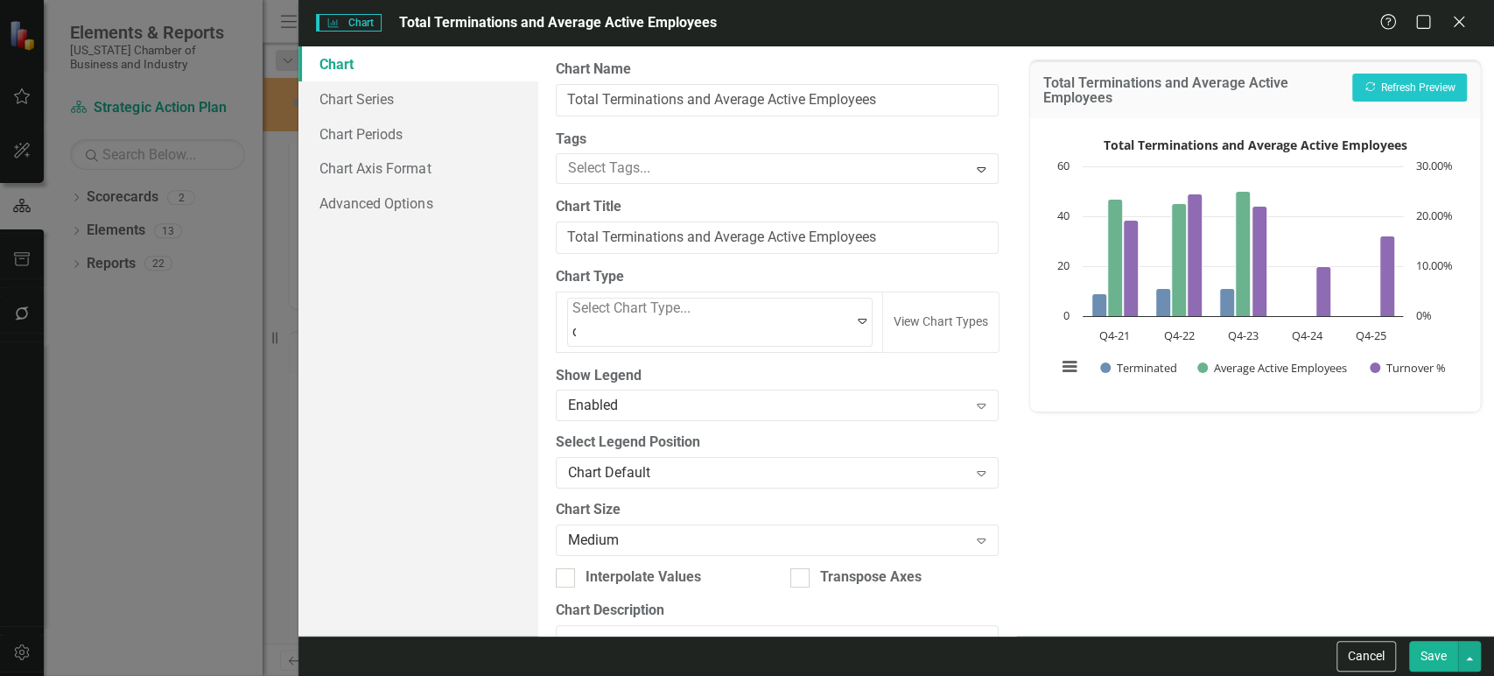
scroll to position [0, 0]
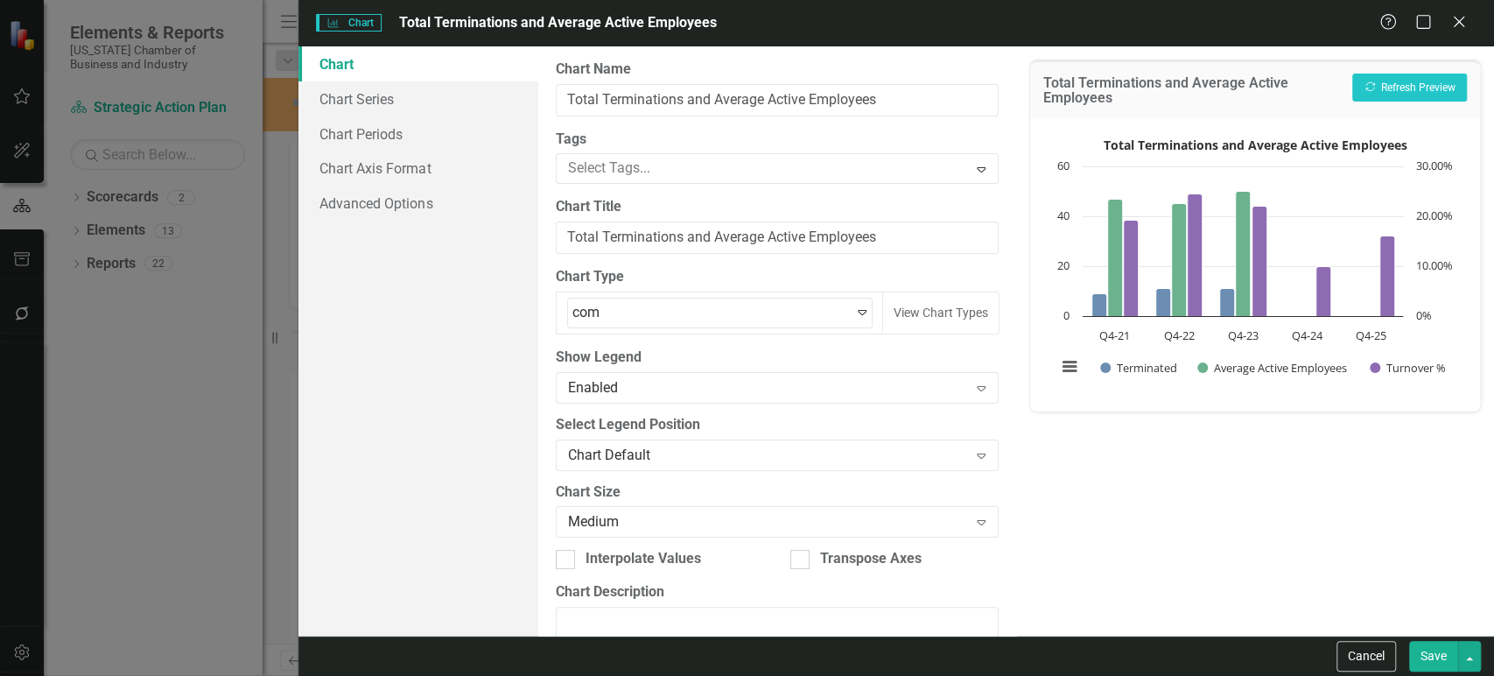
type input "comb"
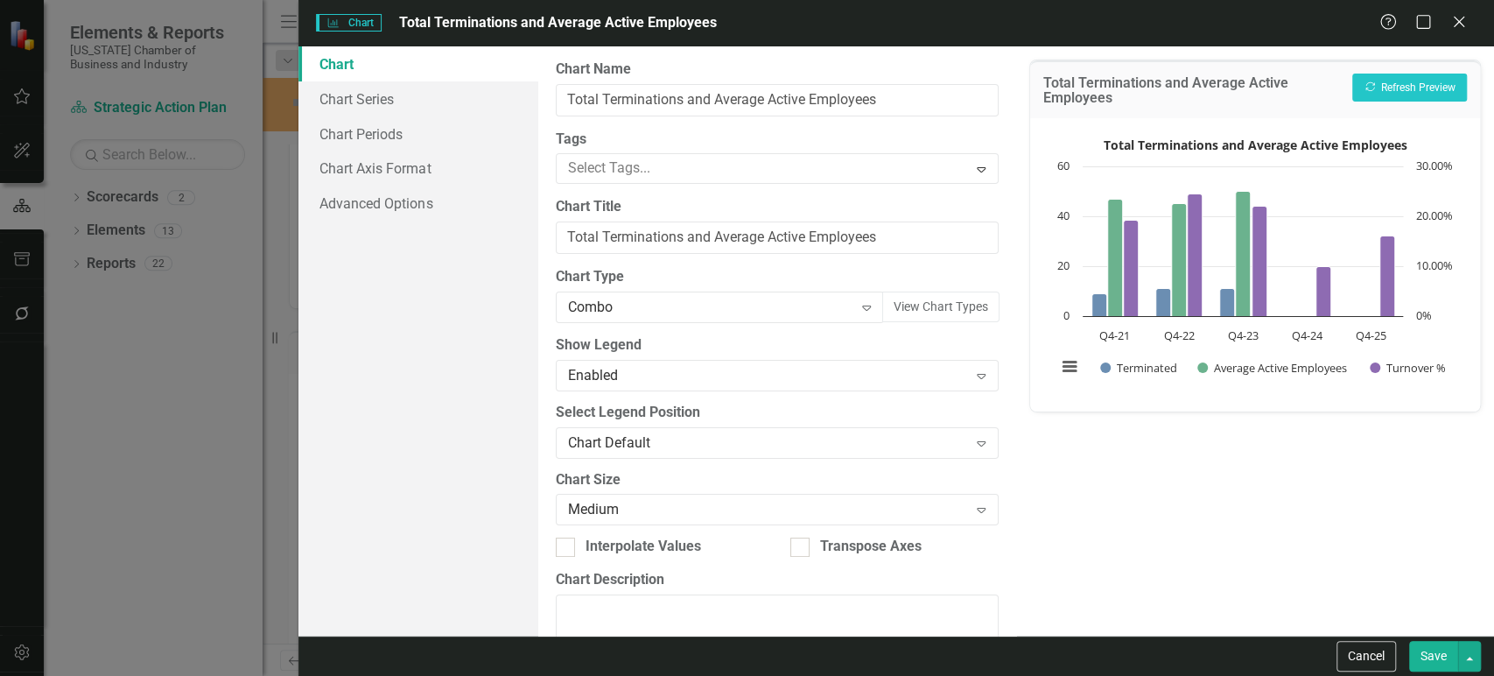
click at [1424, 655] on button "Save" at bounding box center [1433, 656] width 49 height 31
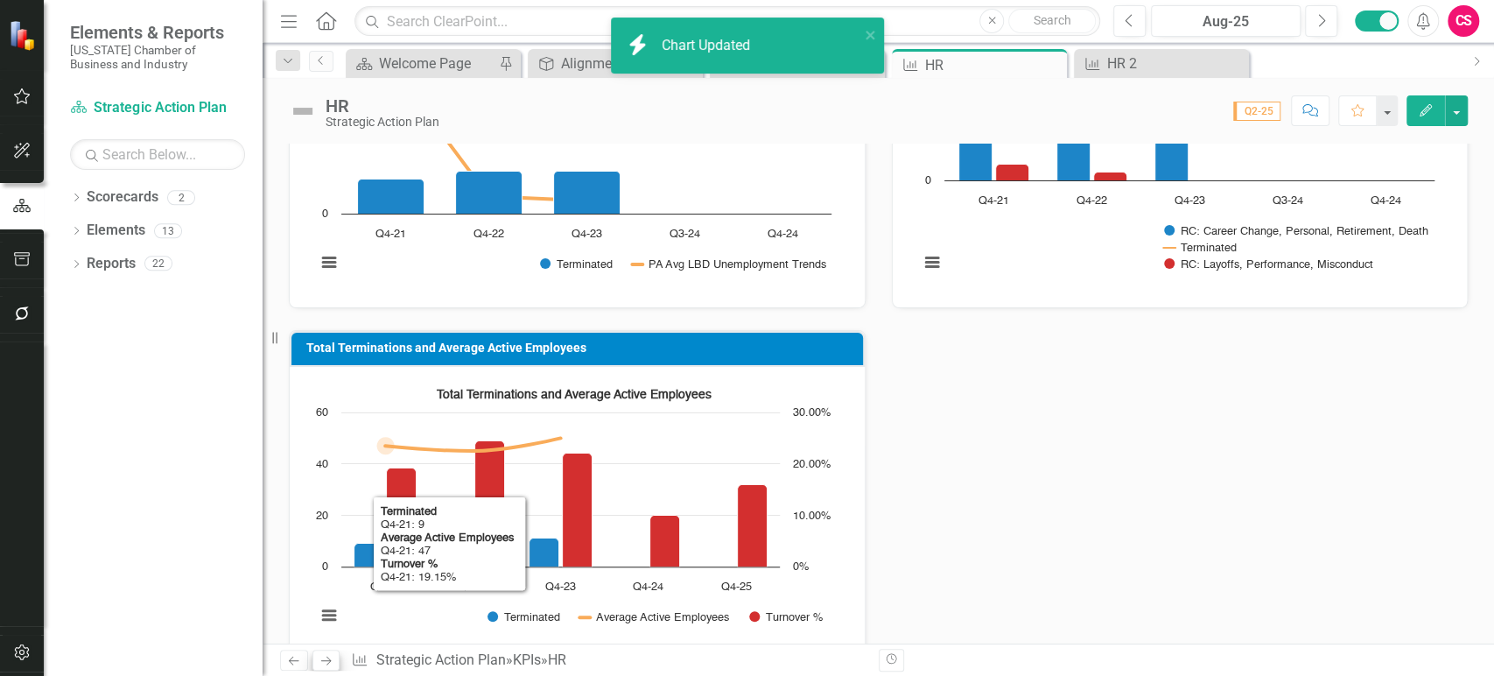
click at [323, 657] on icon "Next" at bounding box center [326, 660] width 15 height 11
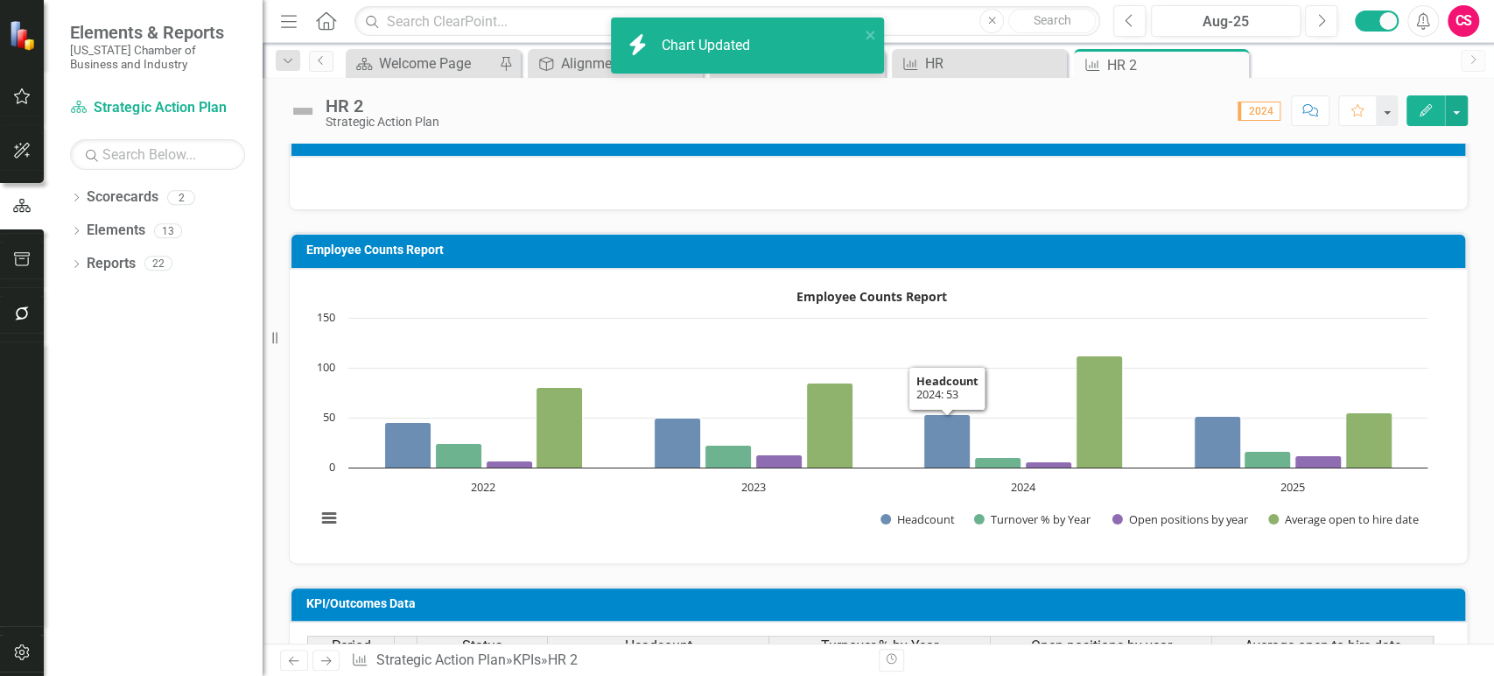
scroll to position [16, 0]
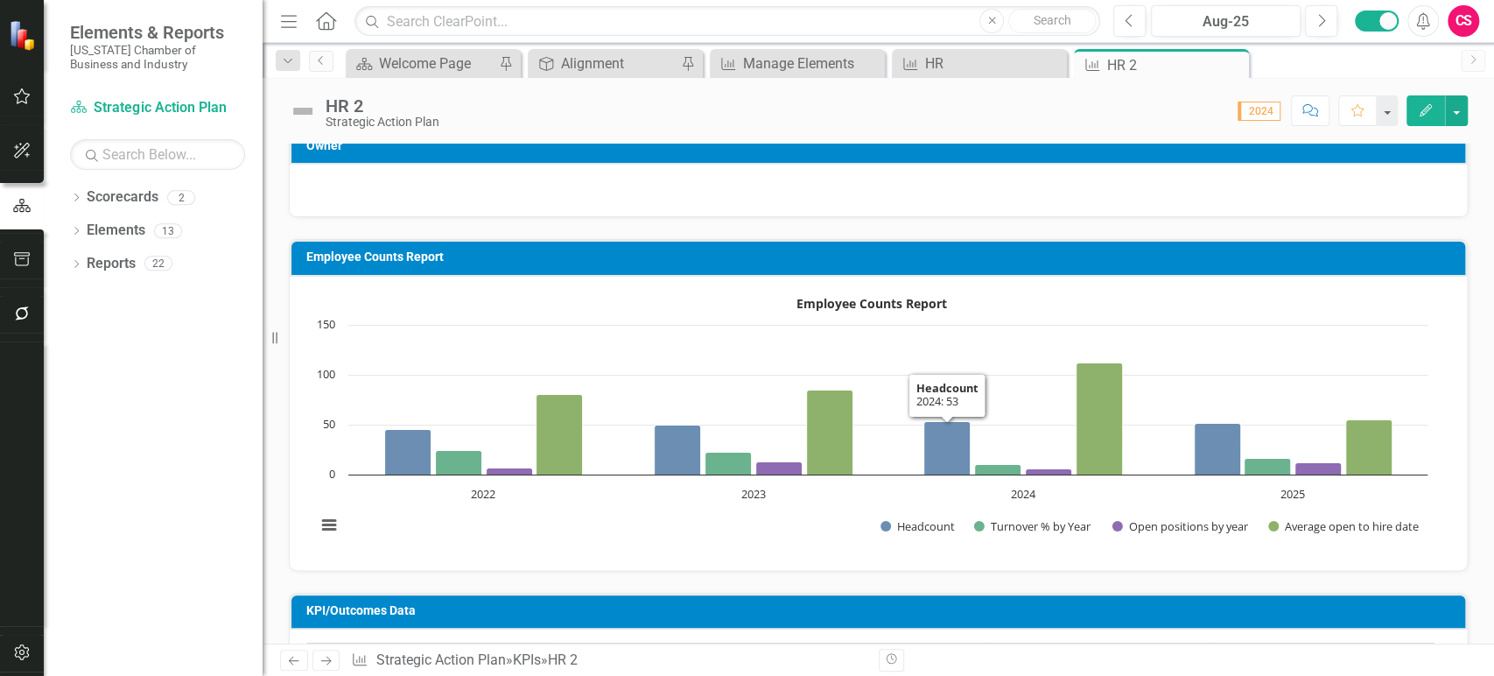
click at [738, 545] on rect "Interactive chart" at bounding box center [871, 421] width 1129 height 263
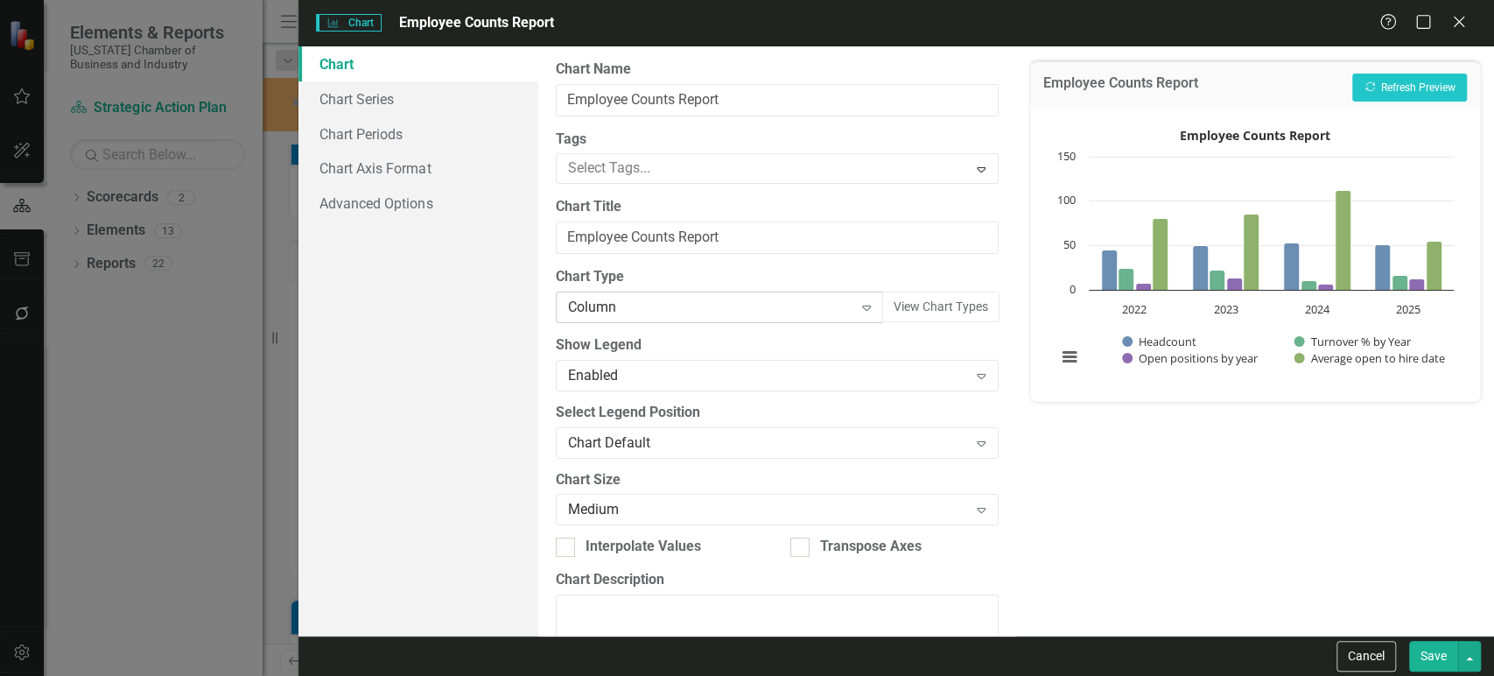
click at [648, 298] on div "Column" at bounding box center [710, 308] width 285 height 20
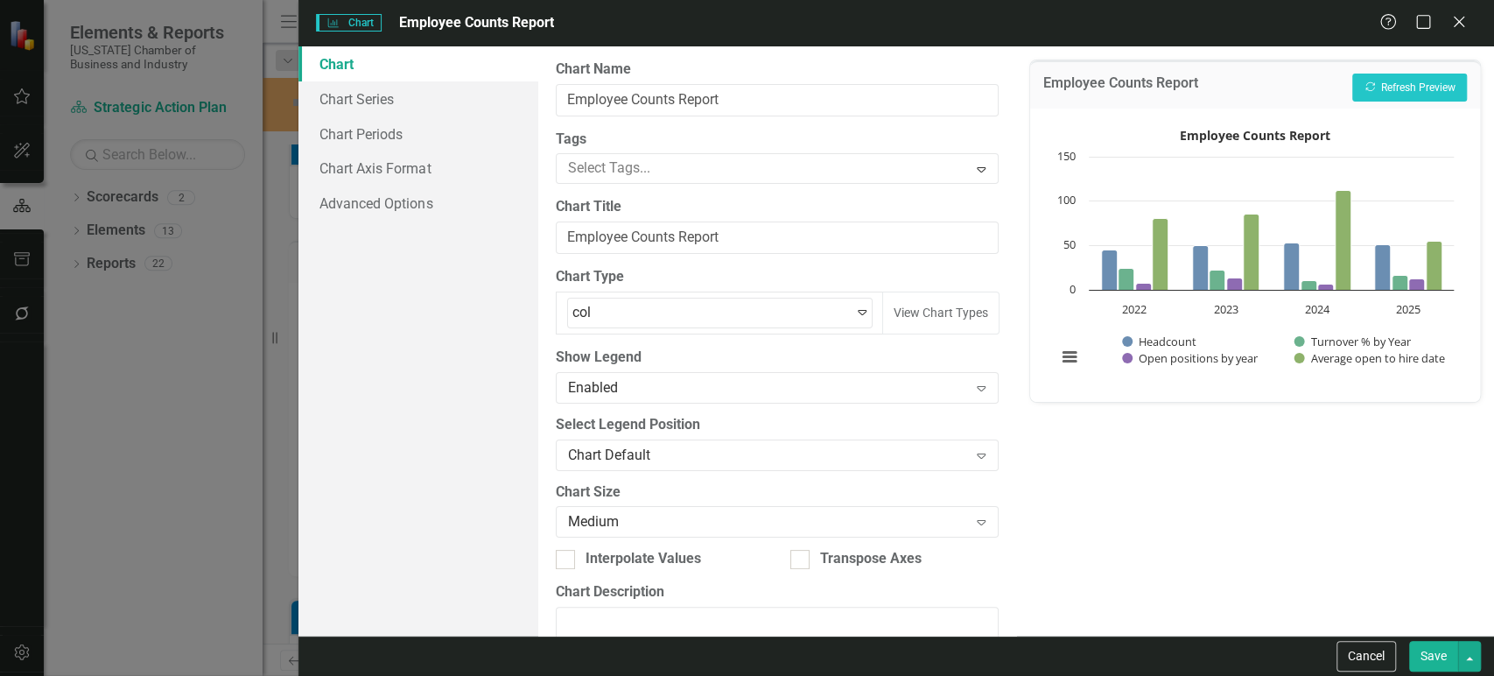
scroll to position [171, 0]
type input "colu"
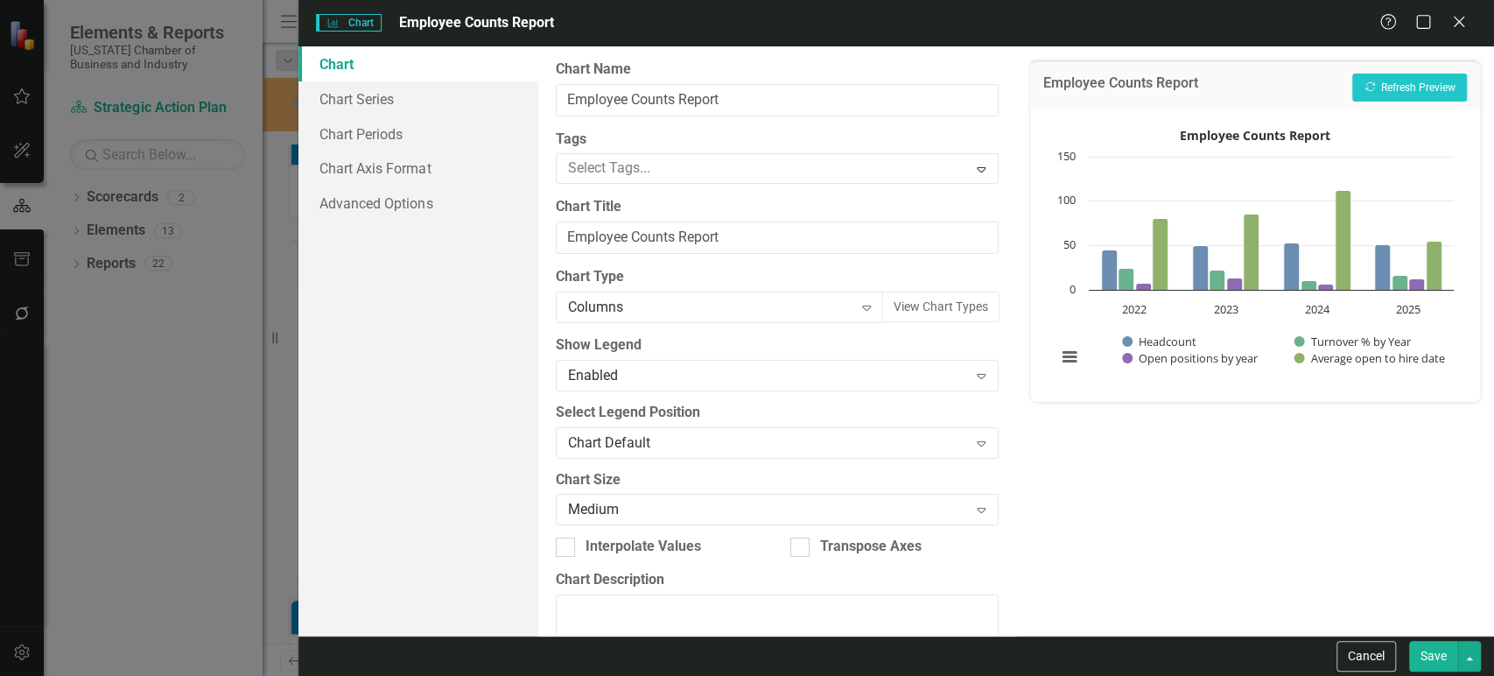
click at [1422, 664] on button "Save" at bounding box center [1433, 656] width 49 height 31
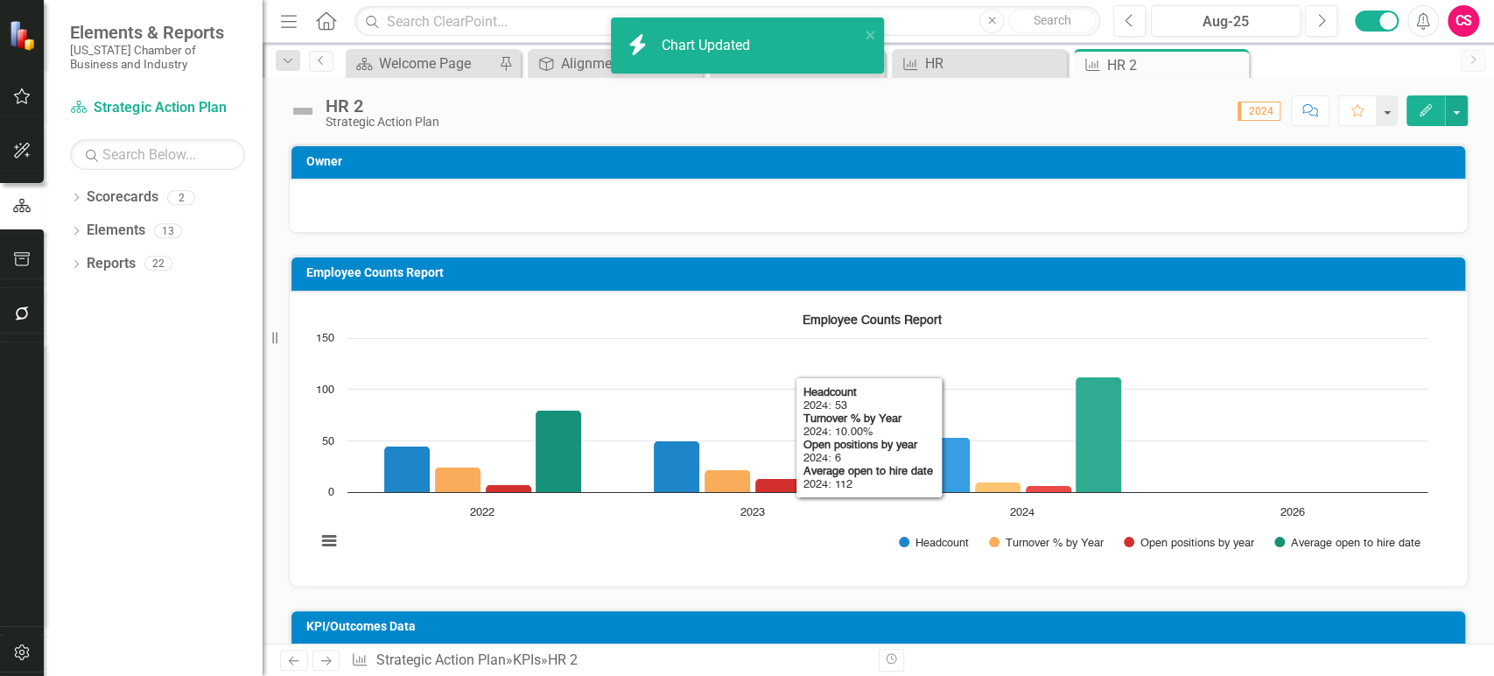
scroll to position [60, 0]
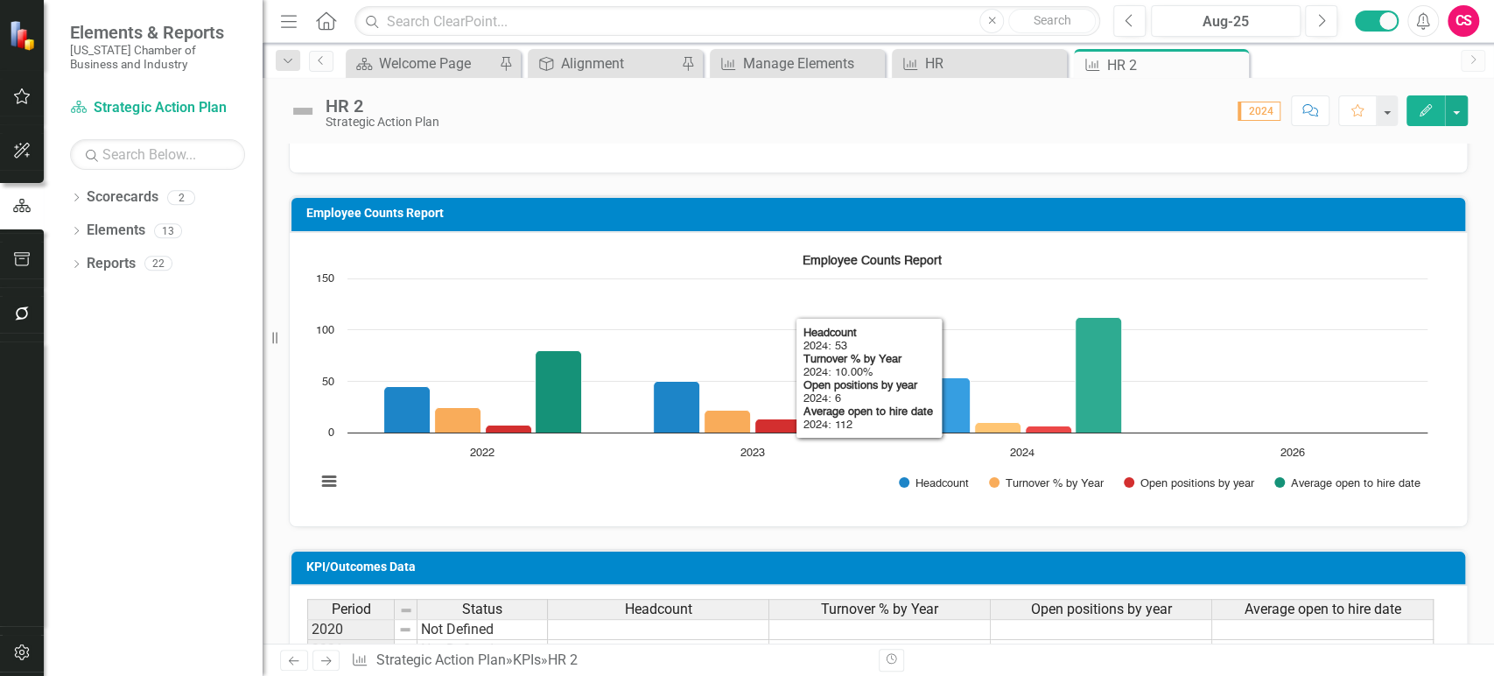
click at [1278, 358] on rect "Interactive chart" at bounding box center [871, 377] width 1129 height 263
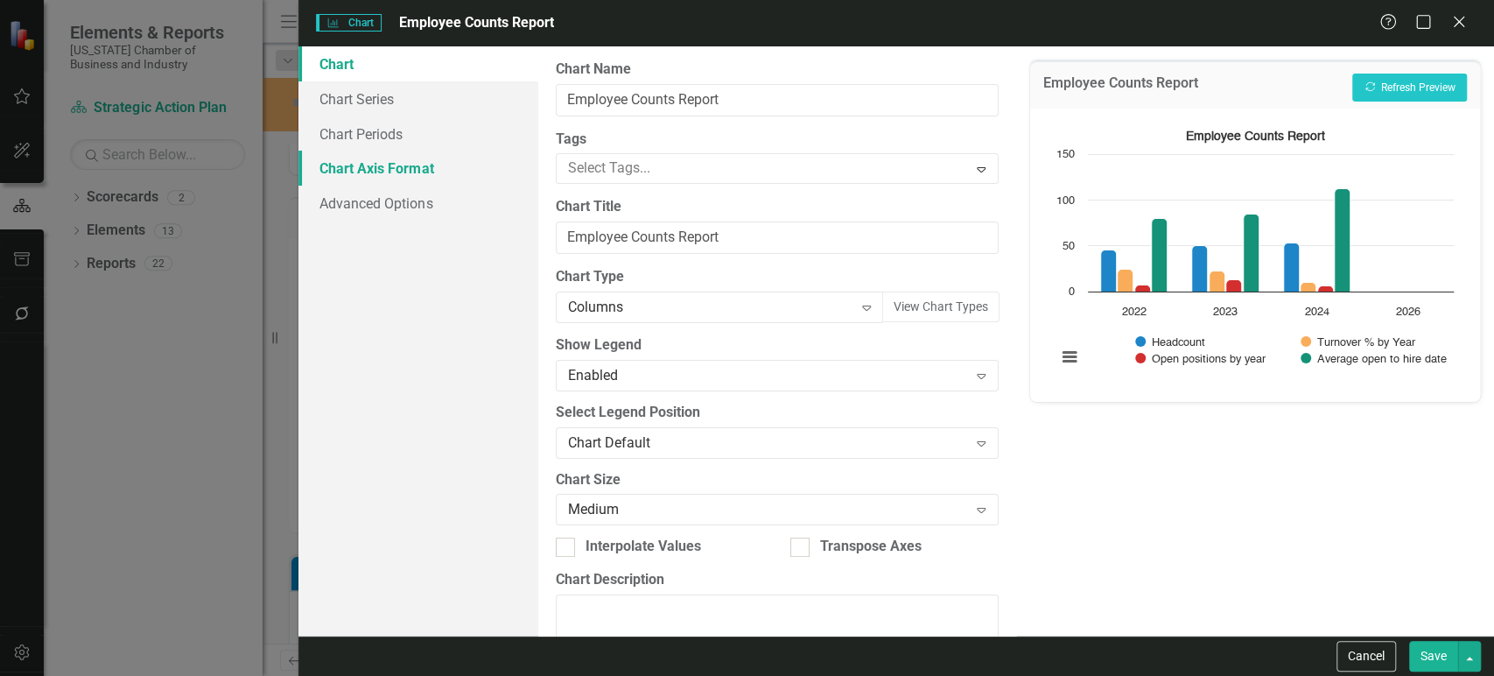
click at [409, 173] on link "Chart Axis Format" at bounding box center [417, 168] width 239 height 35
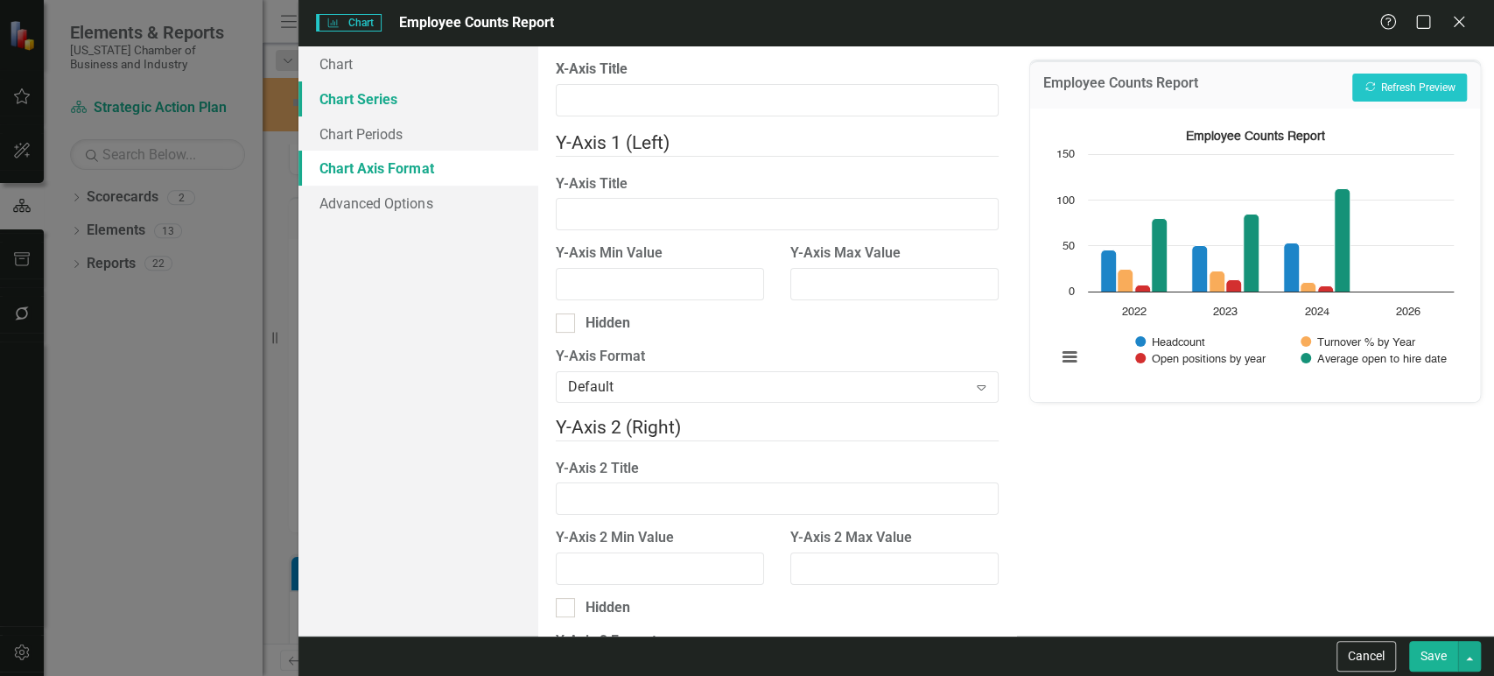
click at [413, 114] on link "Chart Series" at bounding box center [417, 98] width 239 height 35
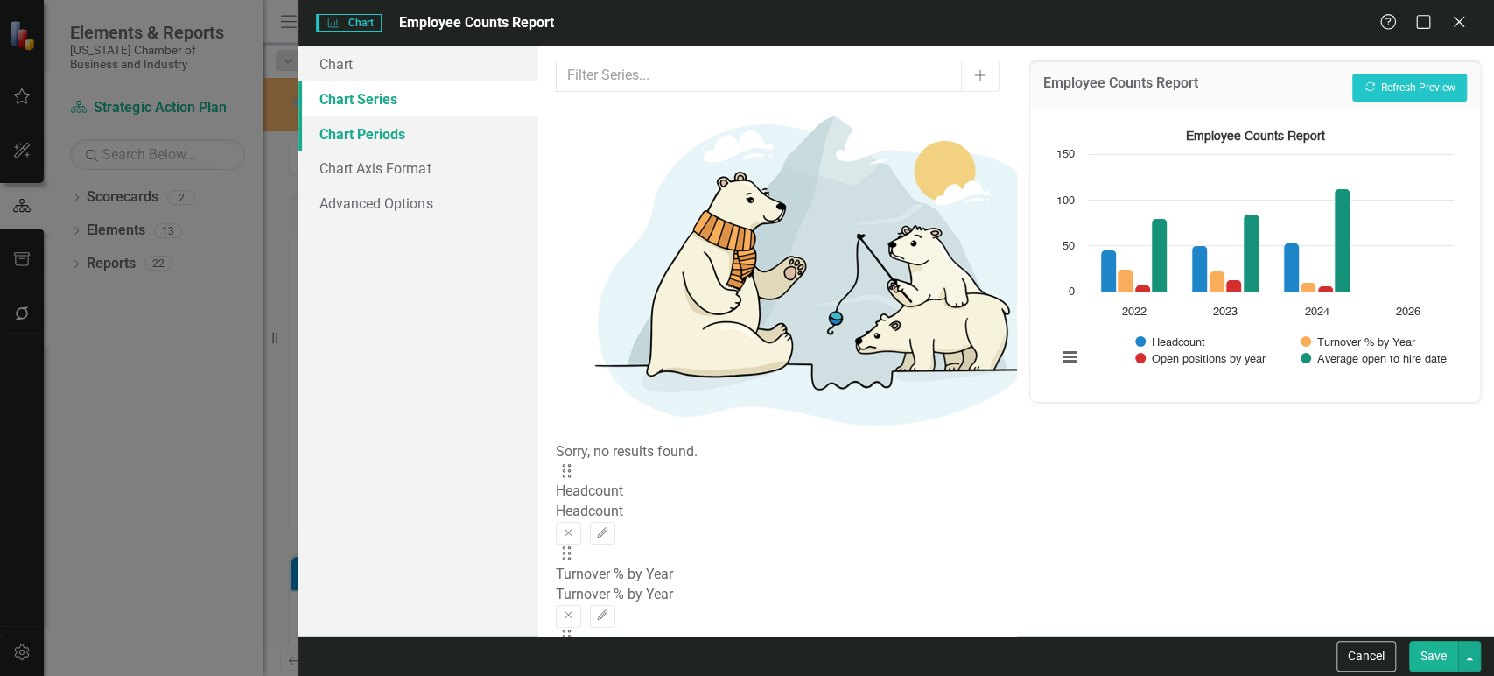
click at [440, 131] on link "Chart Periods" at bounding box center [417, 133] width 239 height 35
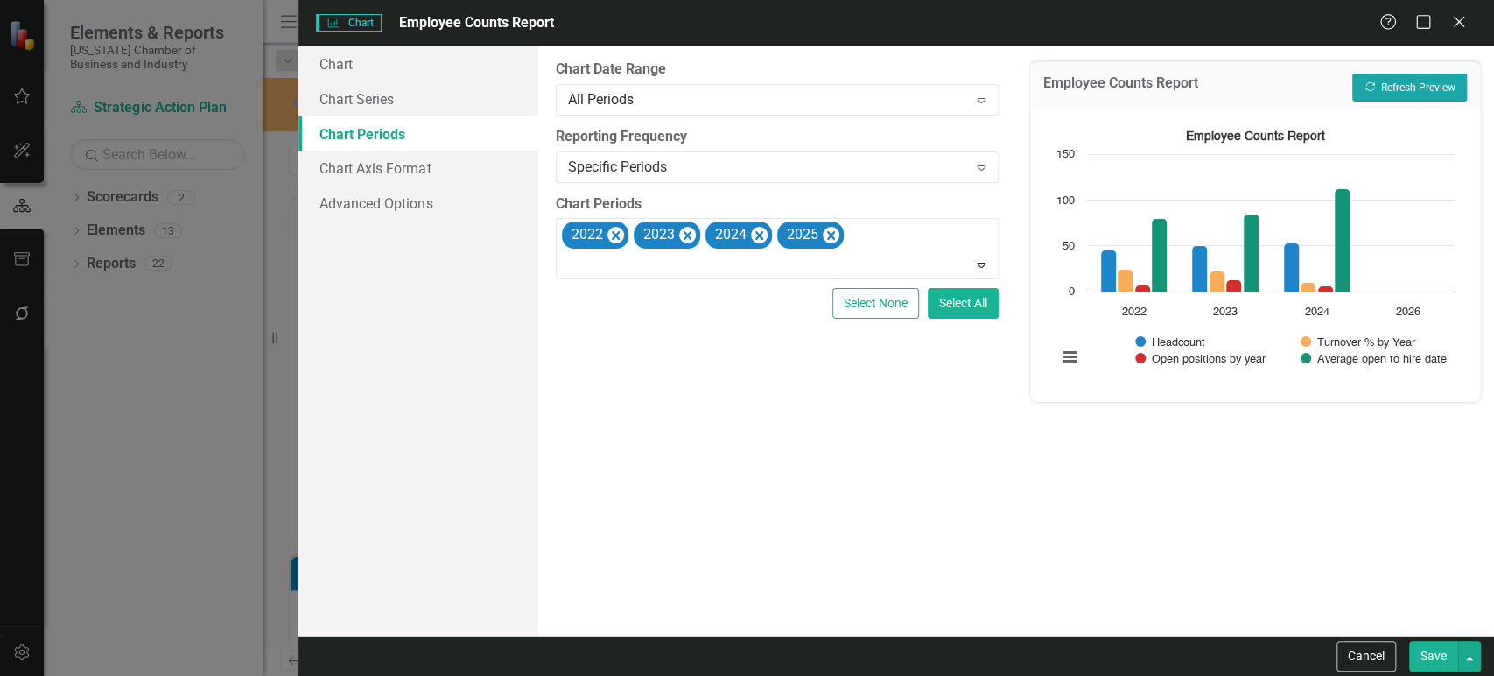
click at [1415, 88] on button "Recalculate Refresh Preview" at bounding box center [1409, 88] width 115 height 28
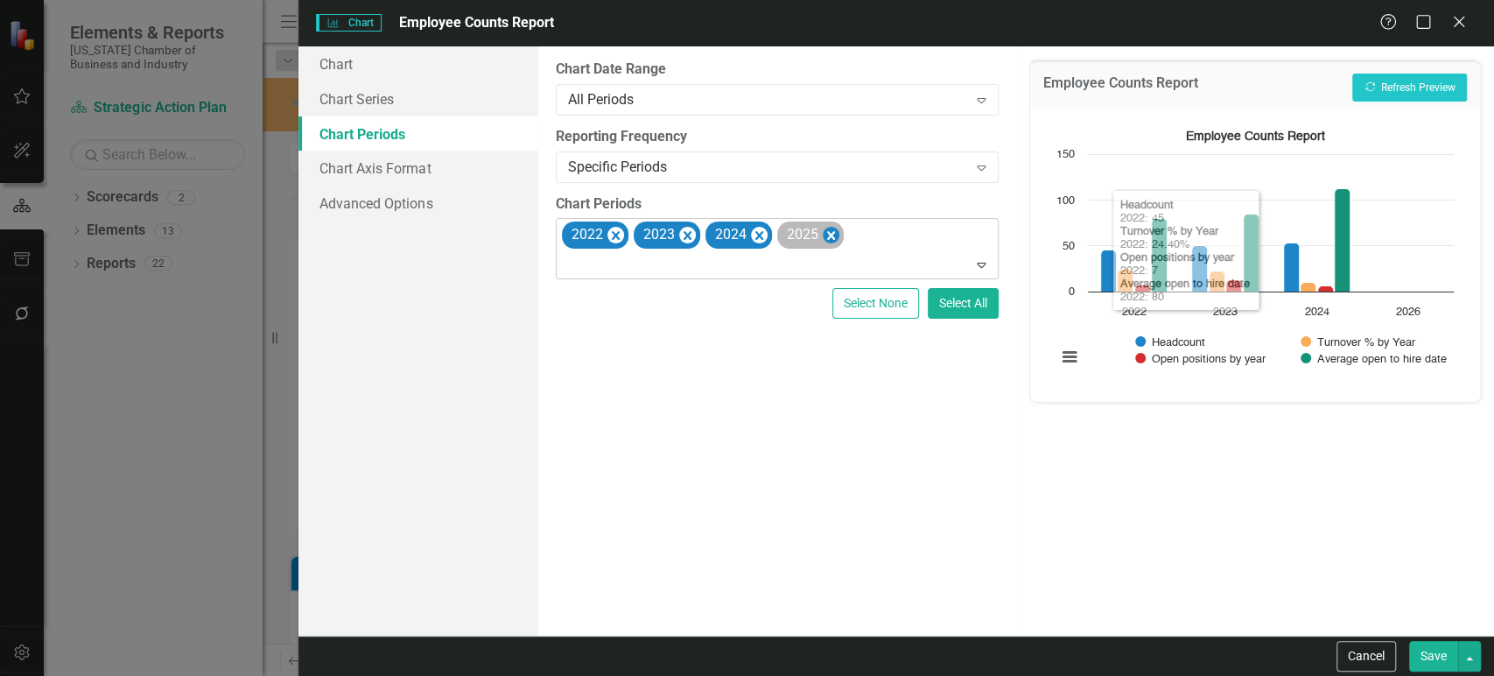
click at [833, 231] on icon "Remove 2025" at bounding box center [830, 235] width 8 height 9
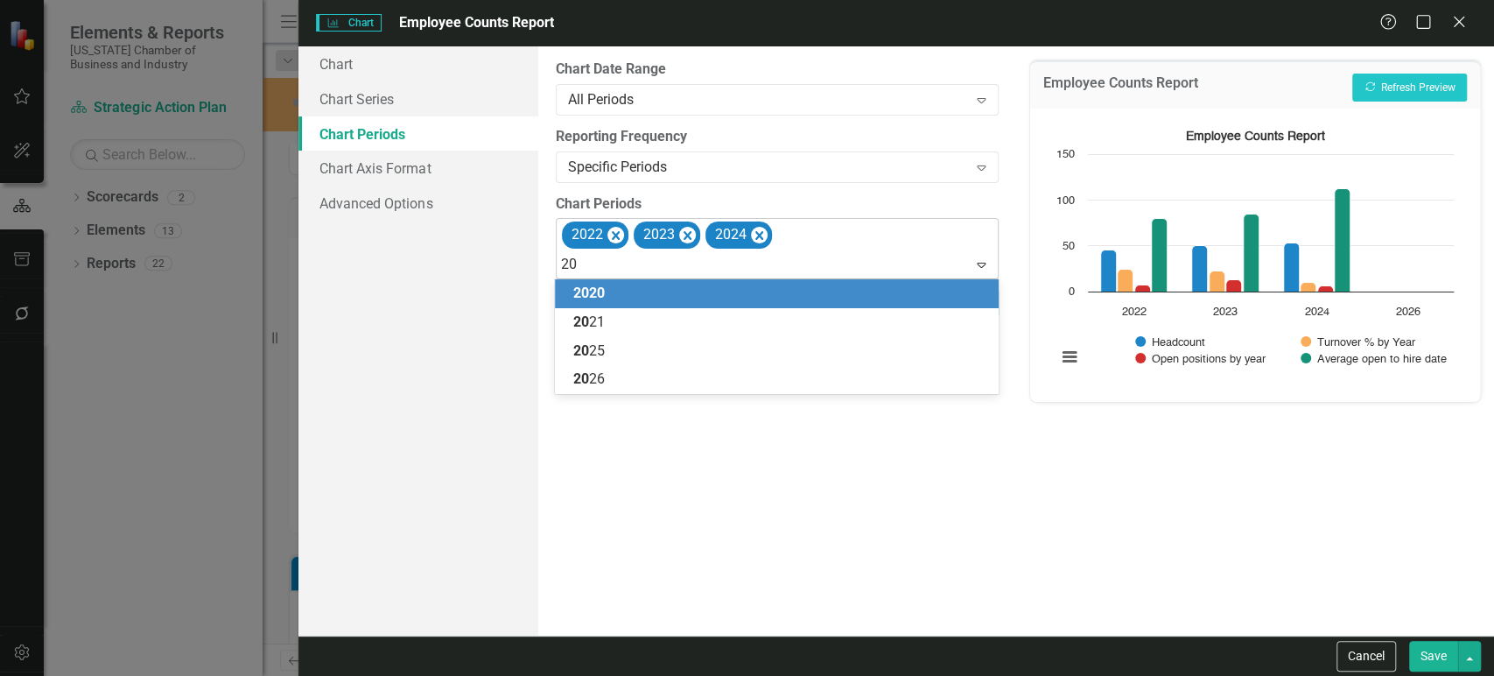
type input "202"
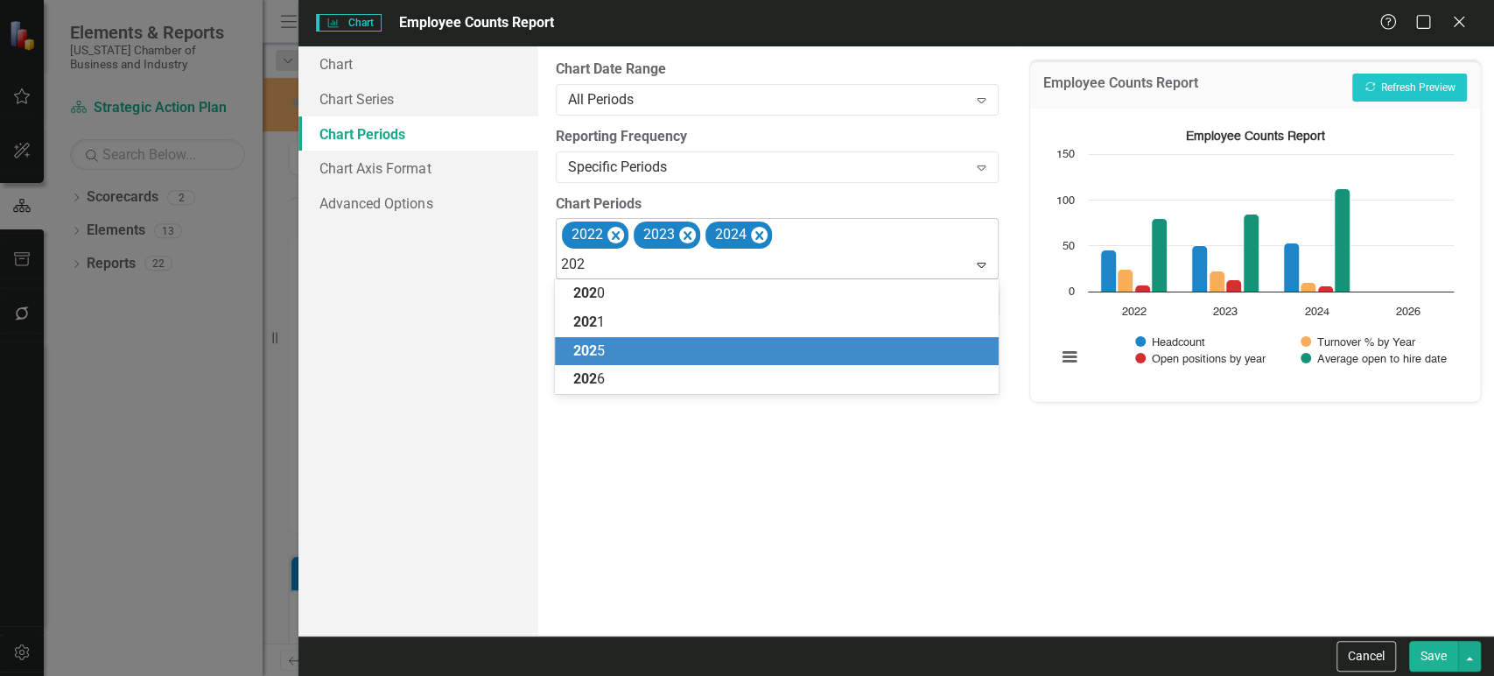
click at [762, 352] on div "202 5" at bounding box center [779, 351] width 415 height 20
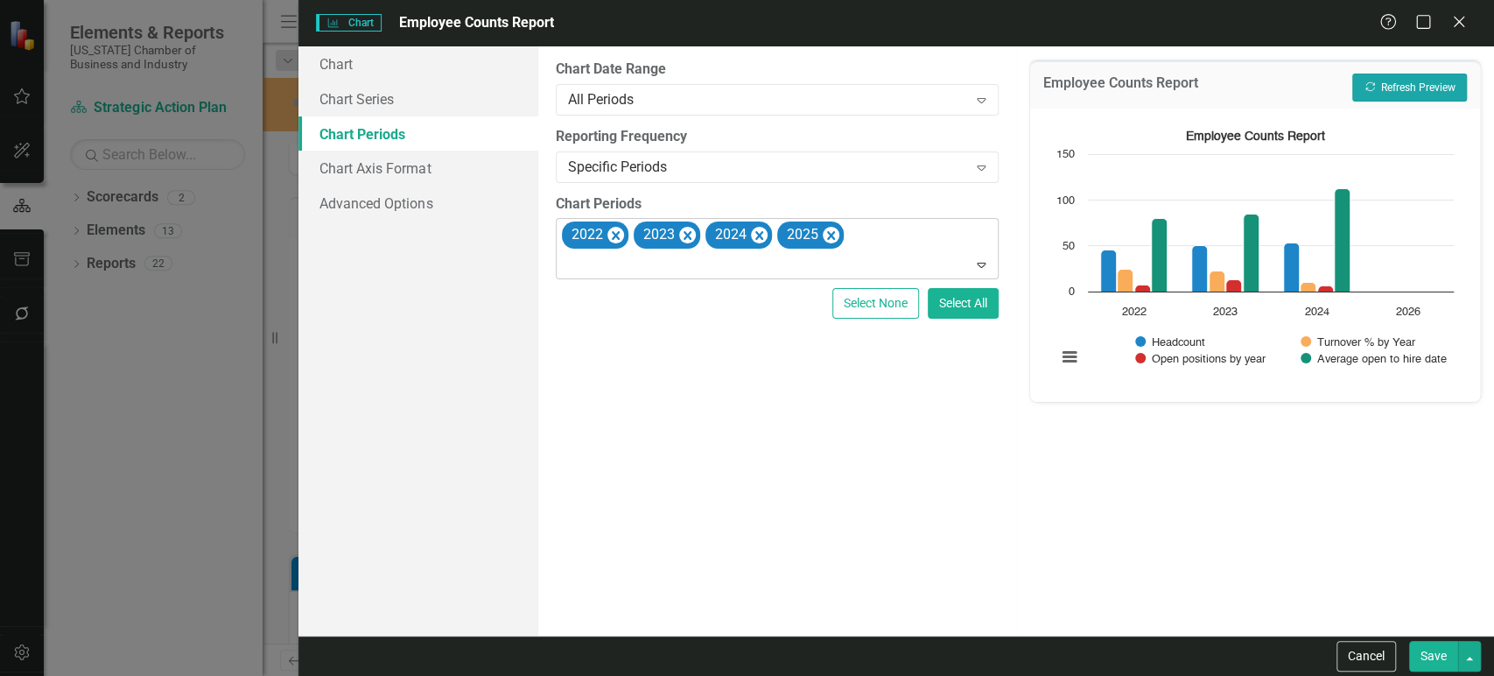
click at [1436, 94] on button "Recalculate Refresh Preview" at bounding box center [1409, 88] width 115 height 28
click at [1429, 648] on button "Save" at bounding box center [1433, 656] width 49 height 31
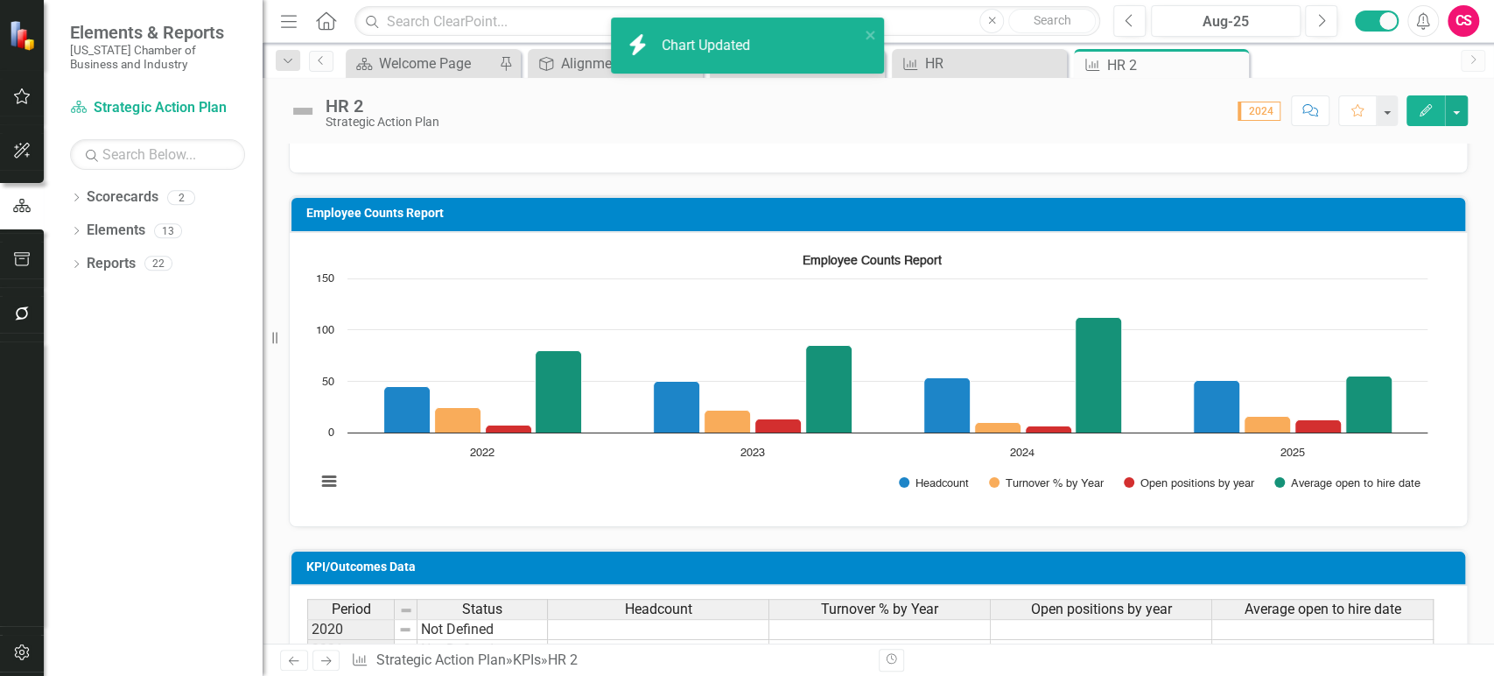
scroll to position [0, 0]
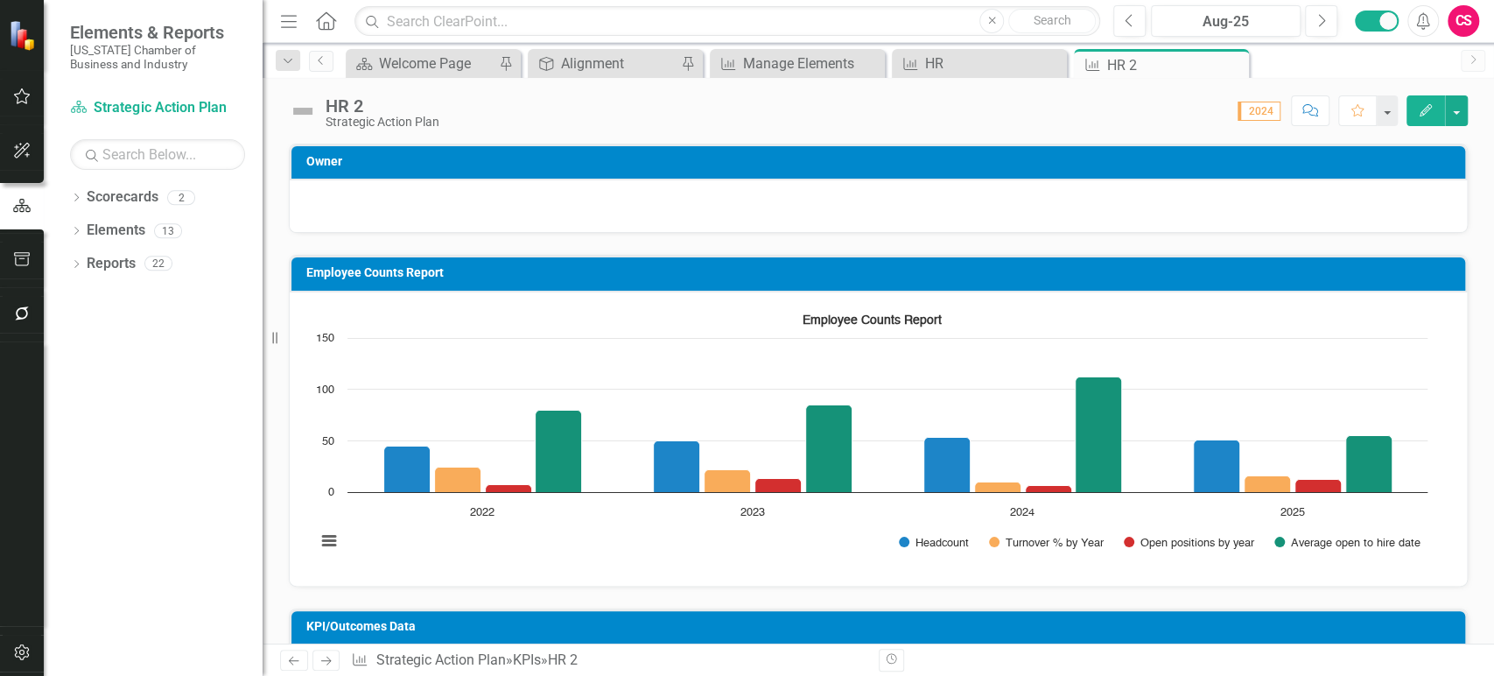
click at [1127, 198] on div at bounding box center [878, 203] width 1142 height 21
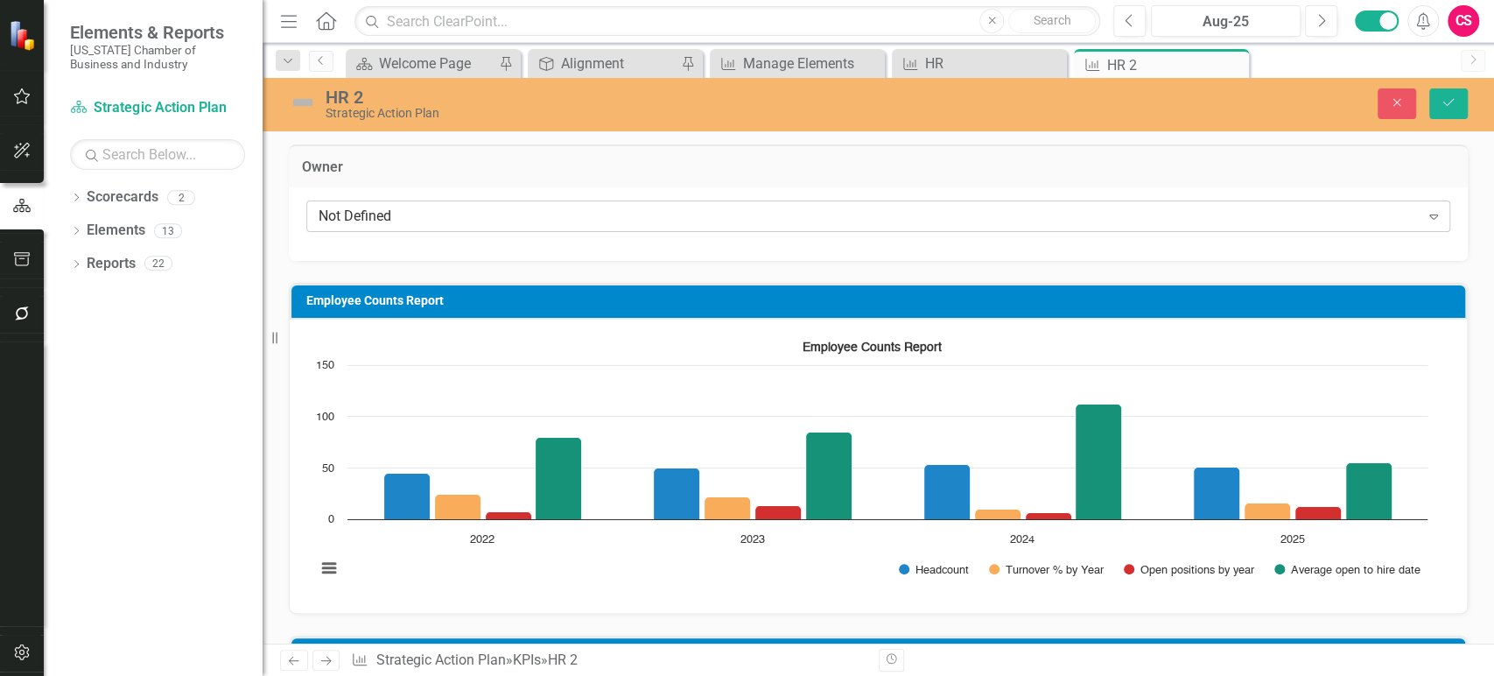
click at [997, 225] on div "Not Defined Expand" at bounding box center [878, 216] width 1144 height 32
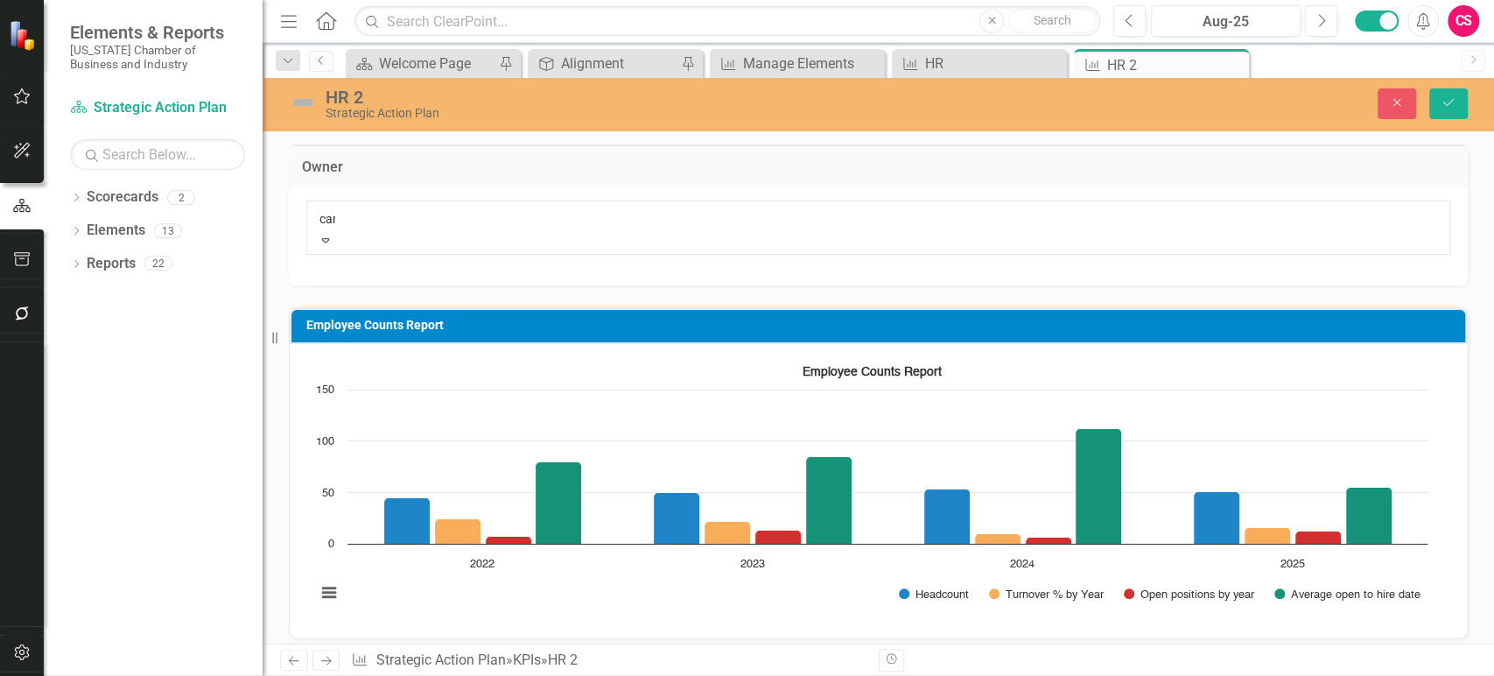
type input "caro"
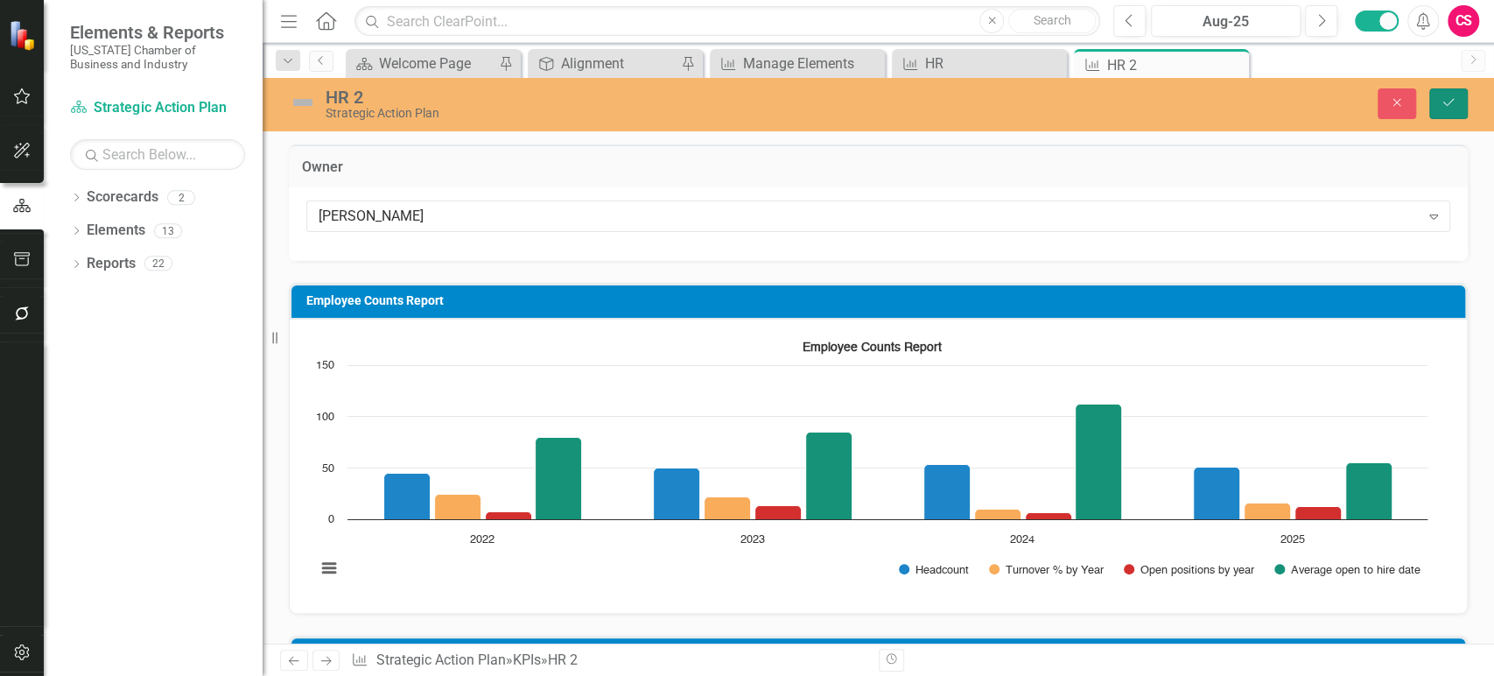
drag, startPoint x: 1447, startPoint y: 101, endPoint x: 1345, endPoint y: 126, distance: 105.5
click at [1450, 101] on icon "Save" at bounding box center [1449, 102] width 16 height 12
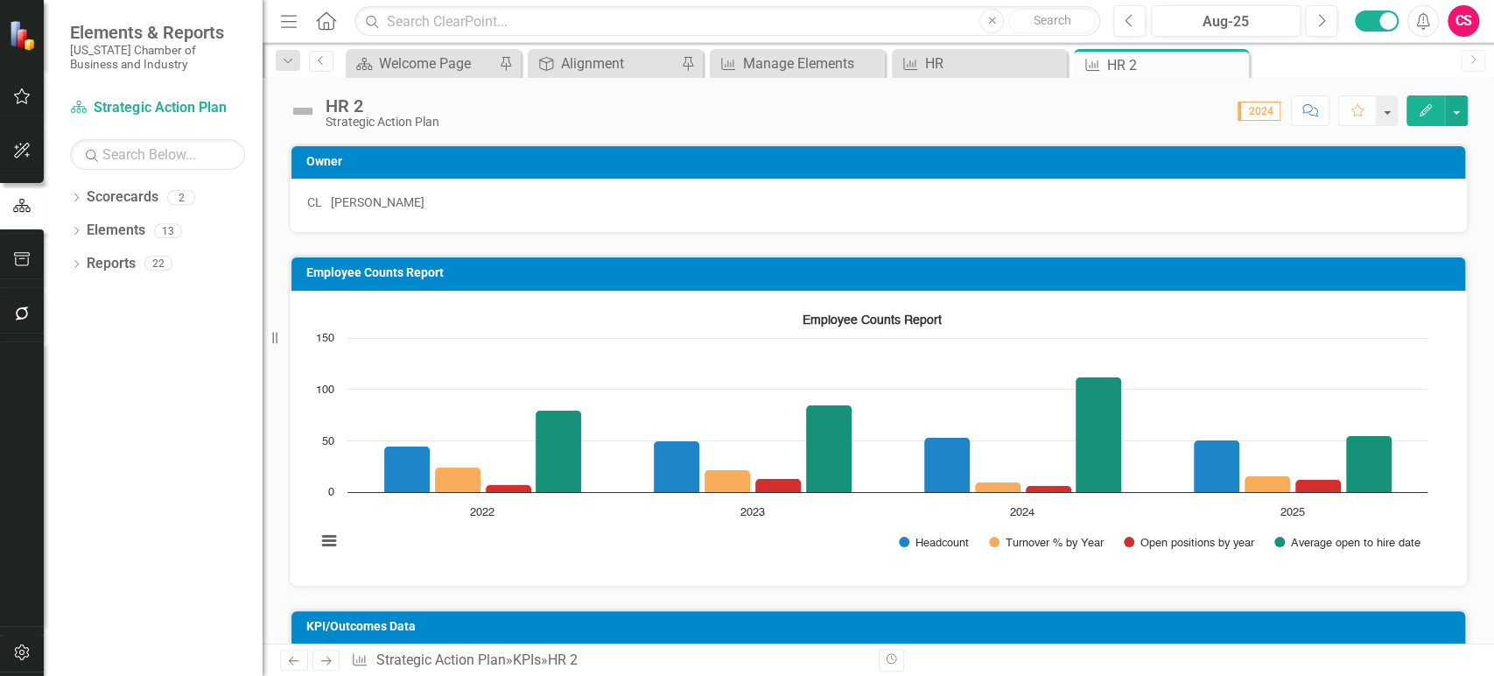
click at [297, 660] on icon "Previous" at bounding box center [293, 660] width 15 height 11
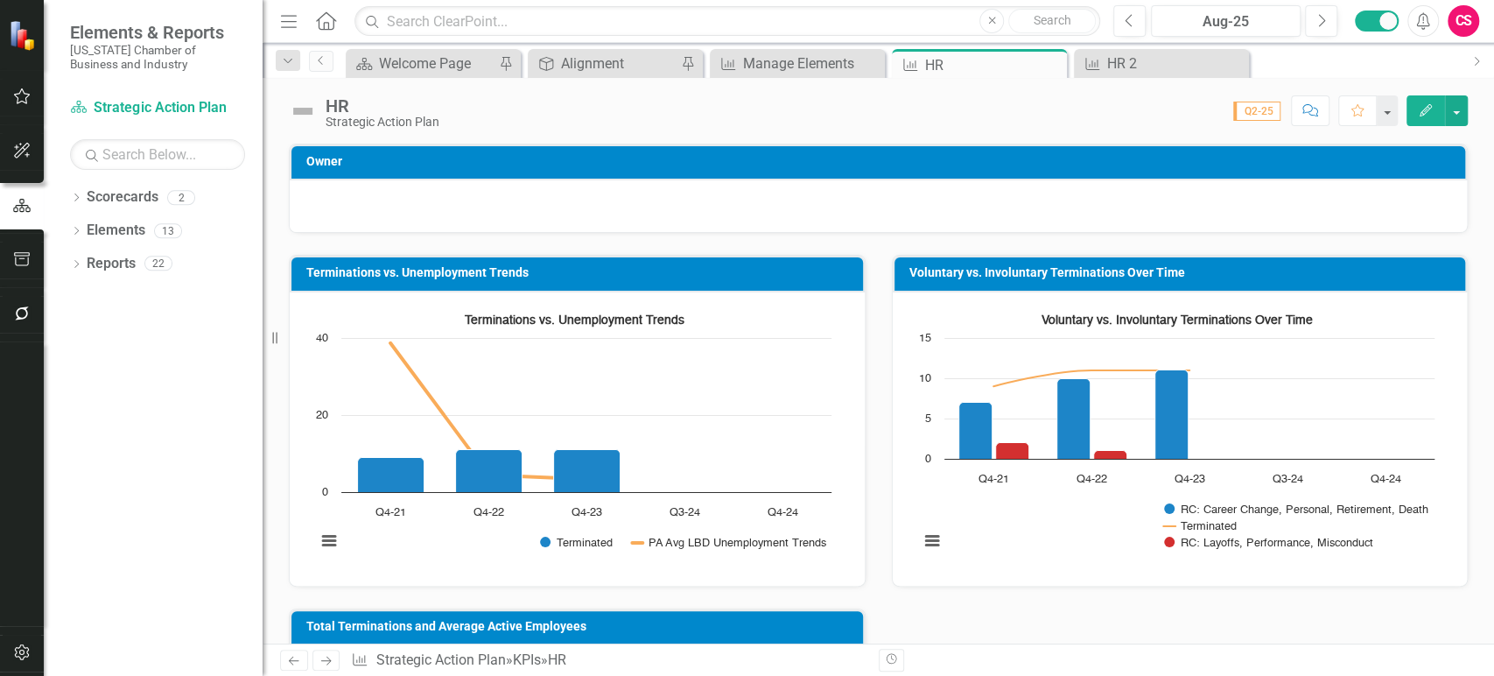
click at [538, 187] on div at bounding box center [878, 206] width 1177 height 52
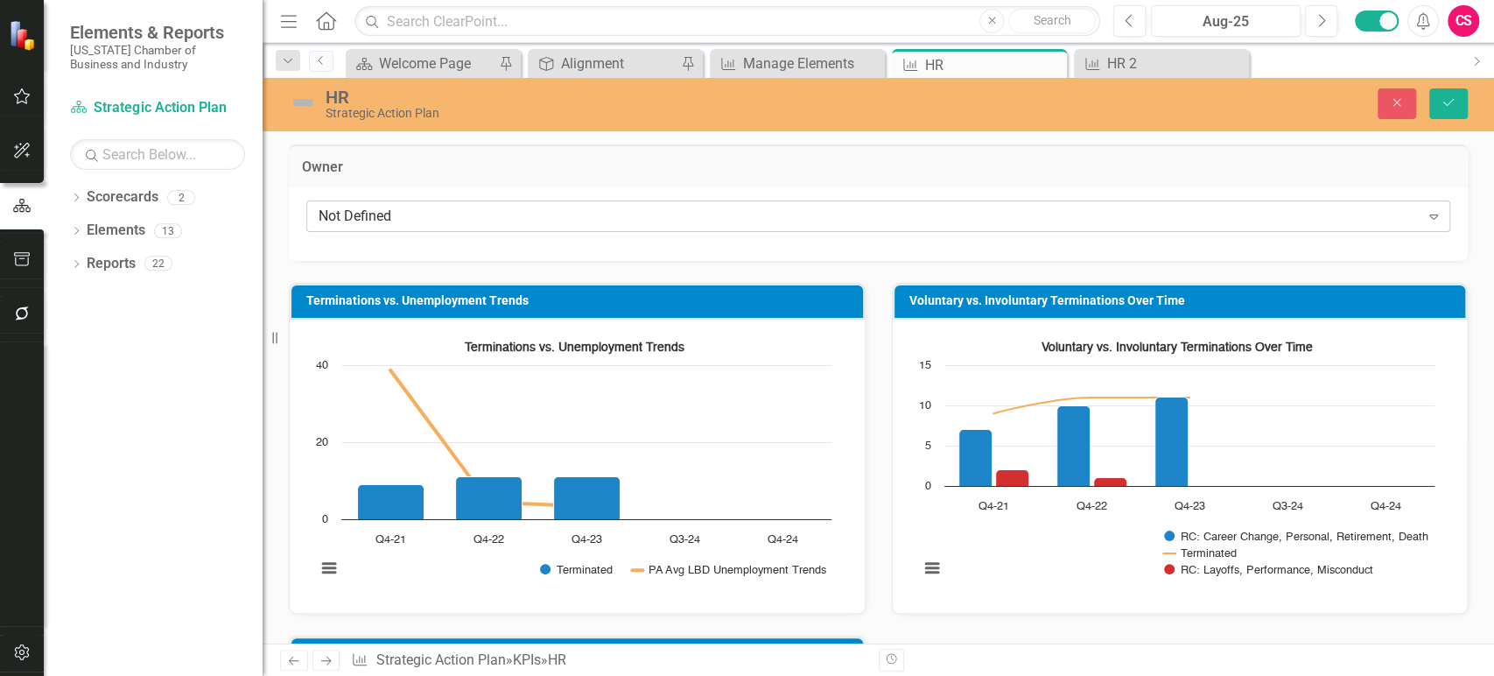
click at [529, 219] on div "Not Defined" at bounding box center [869, 217] width 1101 height 20
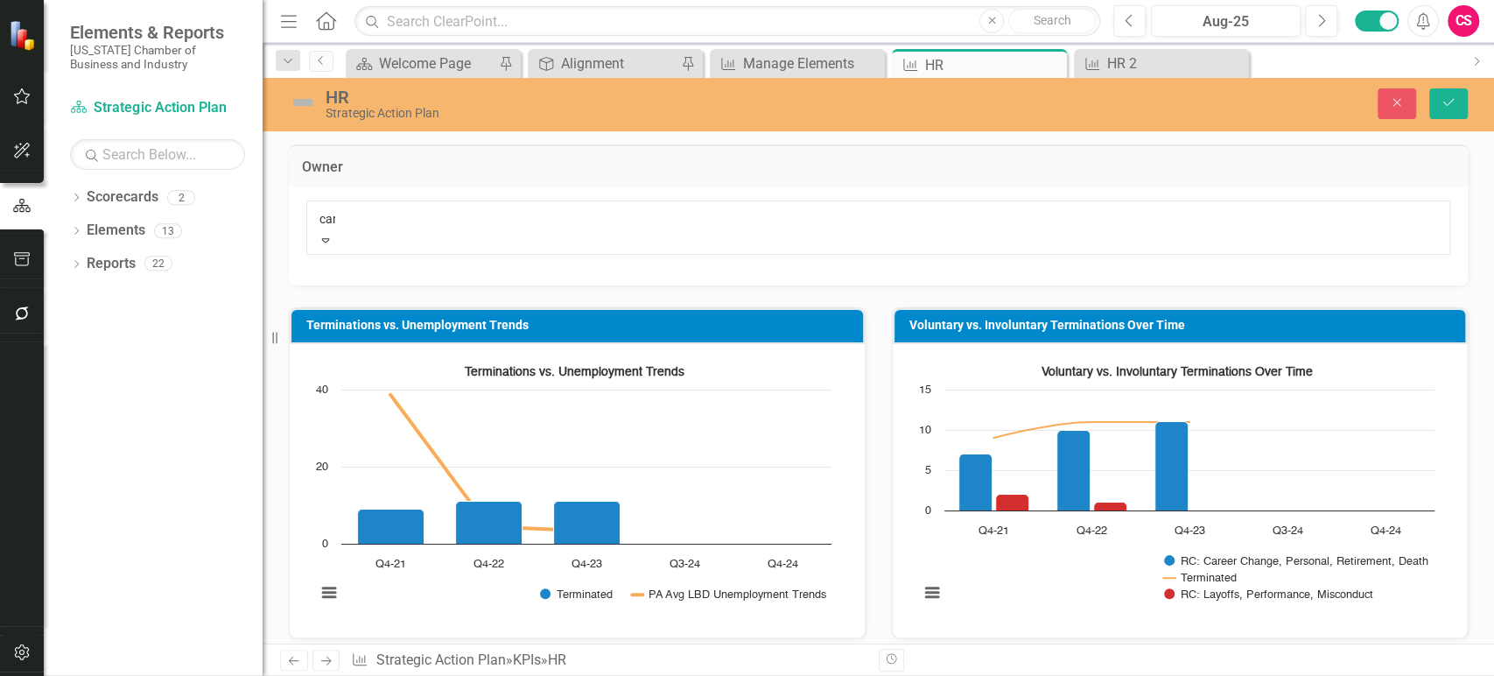
type input "caro"
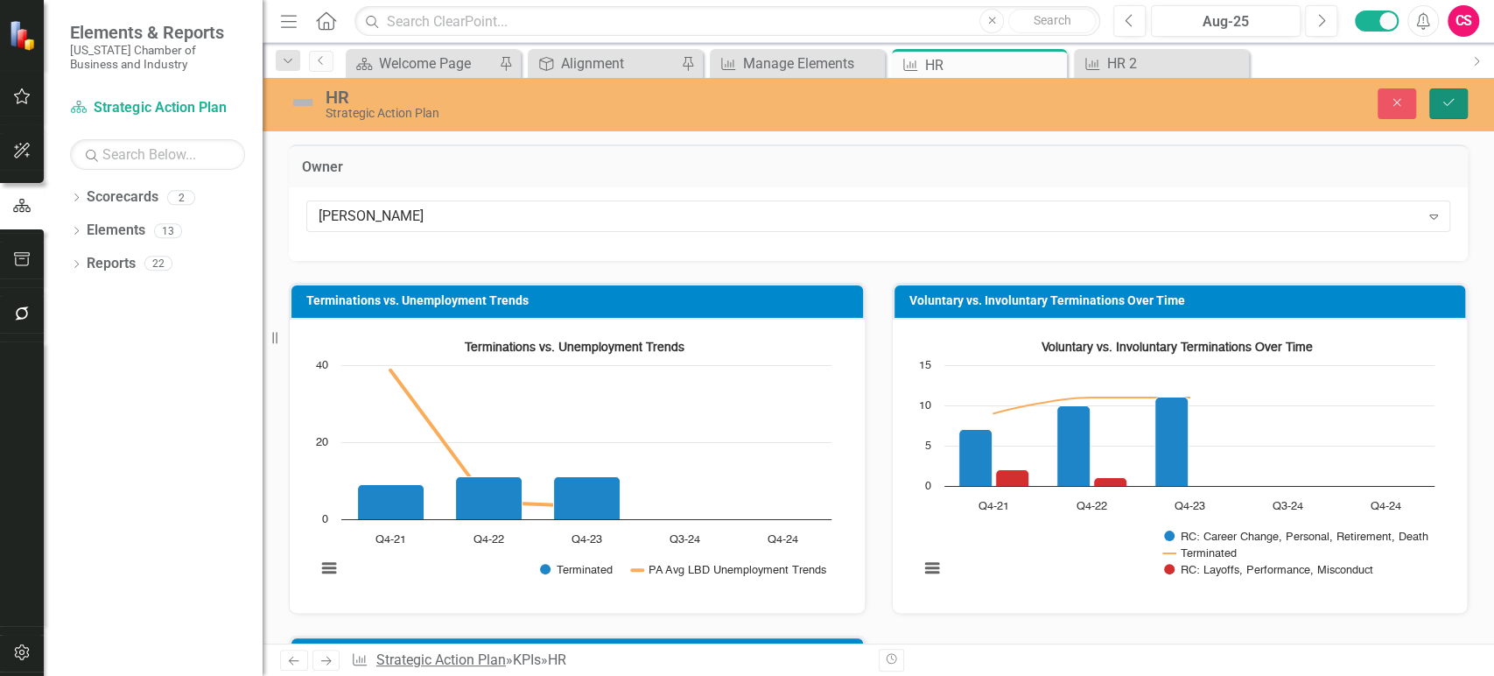
click at [1454, 107] on icon "Save" at bounding box center [1449, 102] width 16 height 12
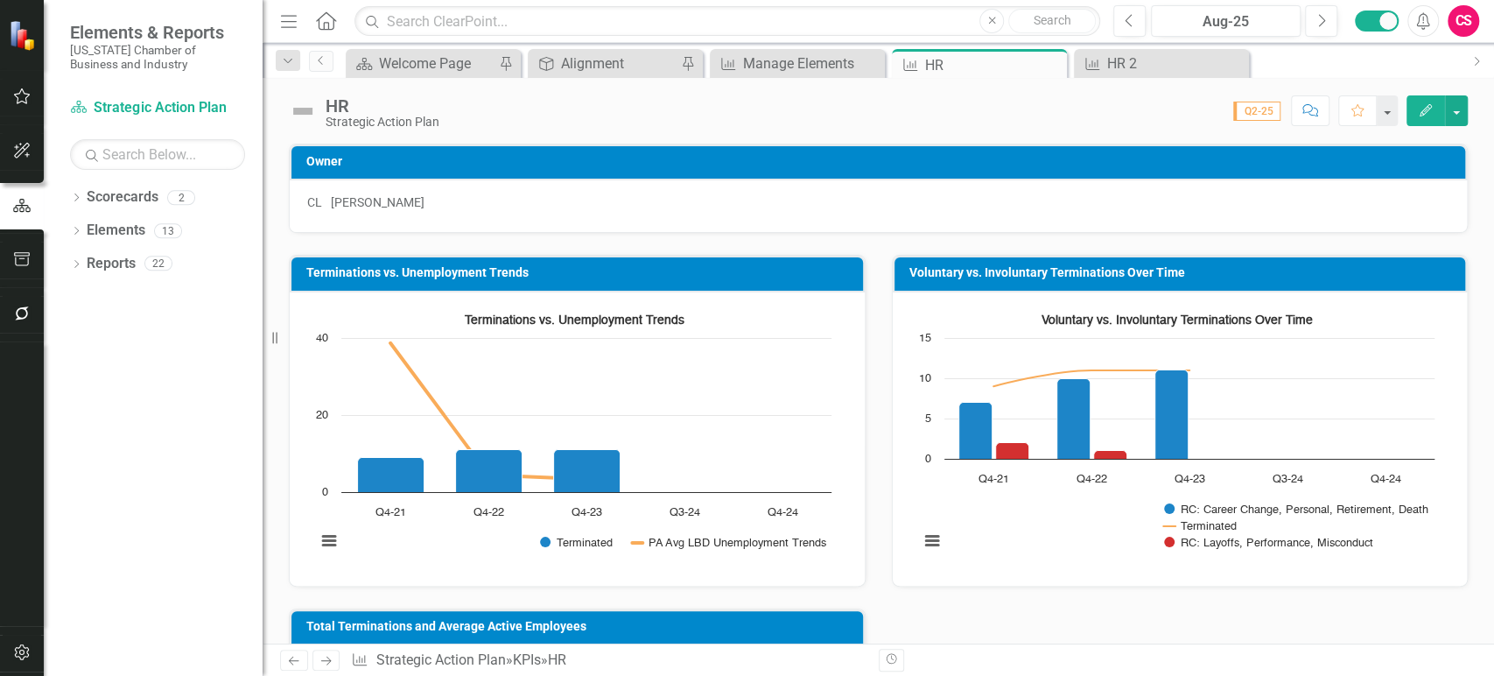
click at [322, 660] on icon "Next" at bounding box center [326, 660] width 15 height 11
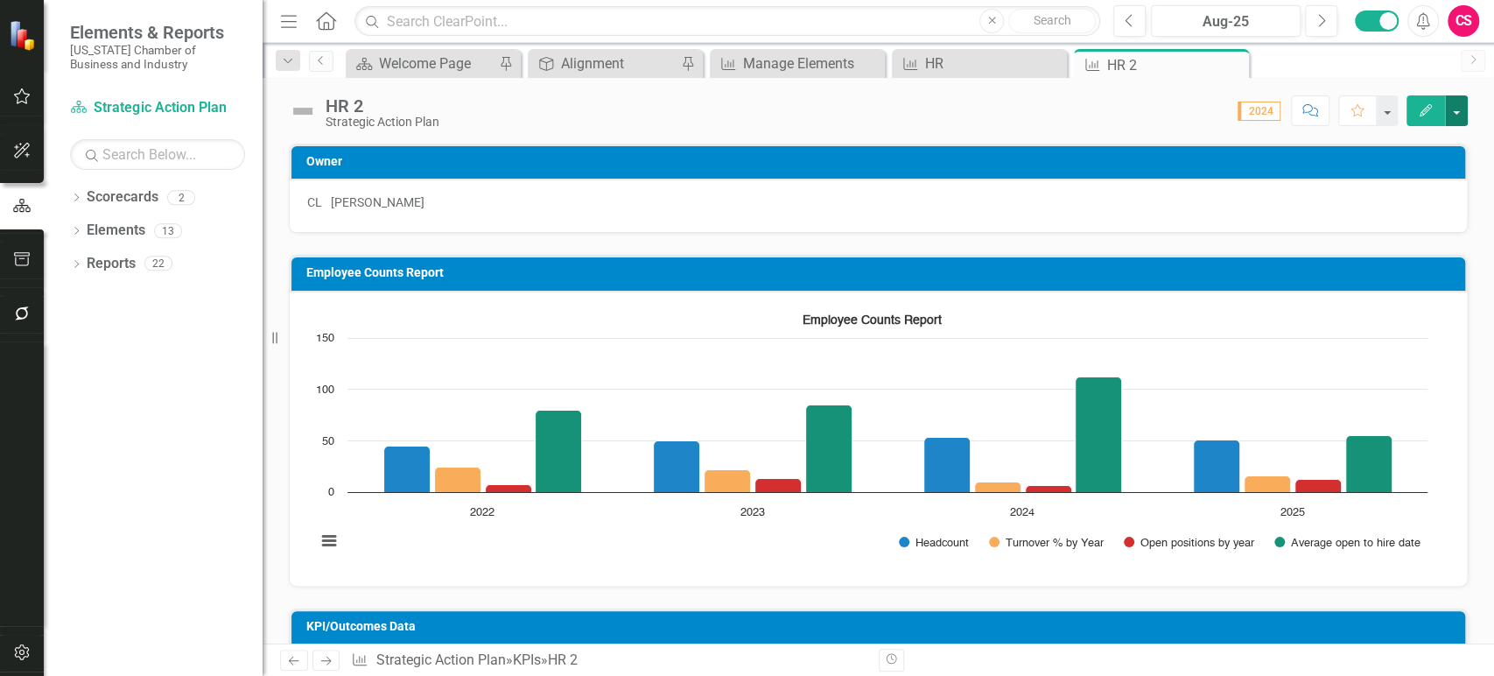
click at [1460, 101] on button "button" at bounding box center [1456, 110] width 23 height 31
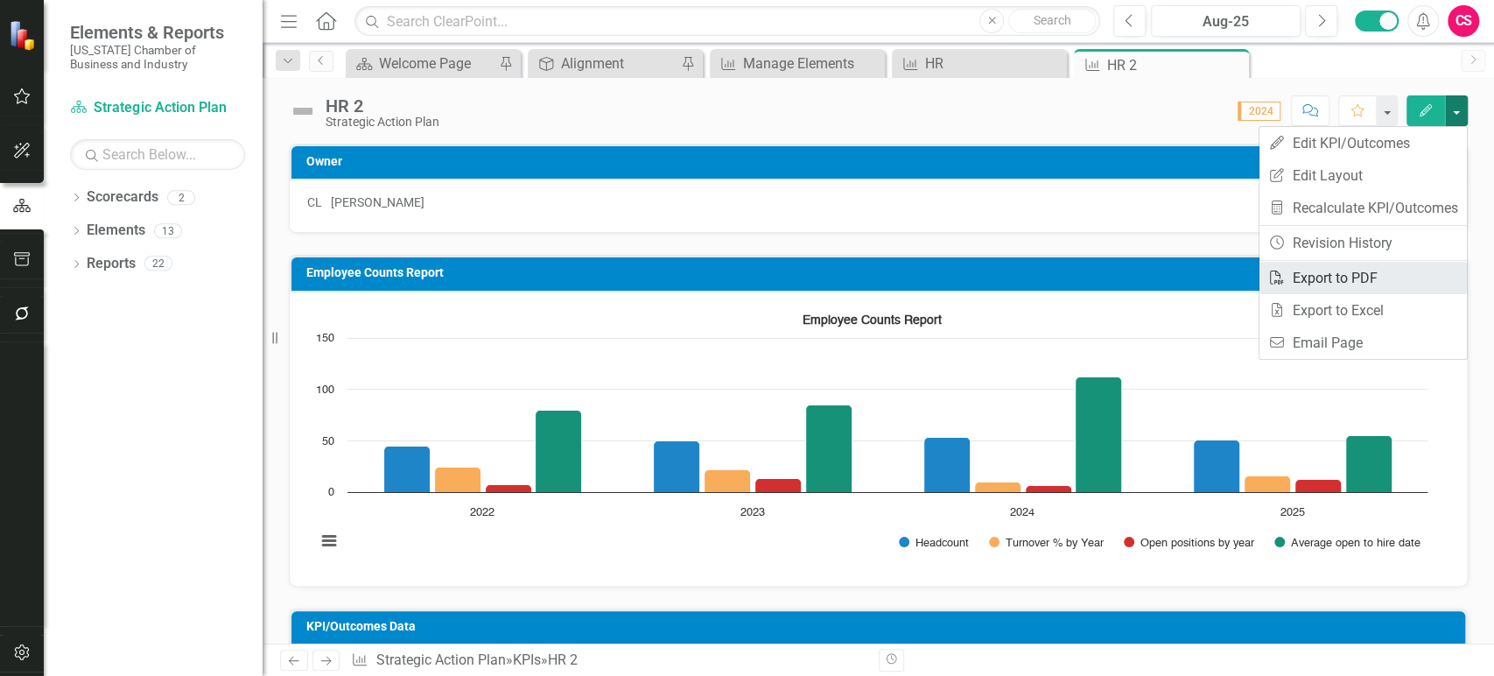
click at [1338, 282] on link "PDF Export to PDF" at bounding box center [1363, 278] width 207 height 32
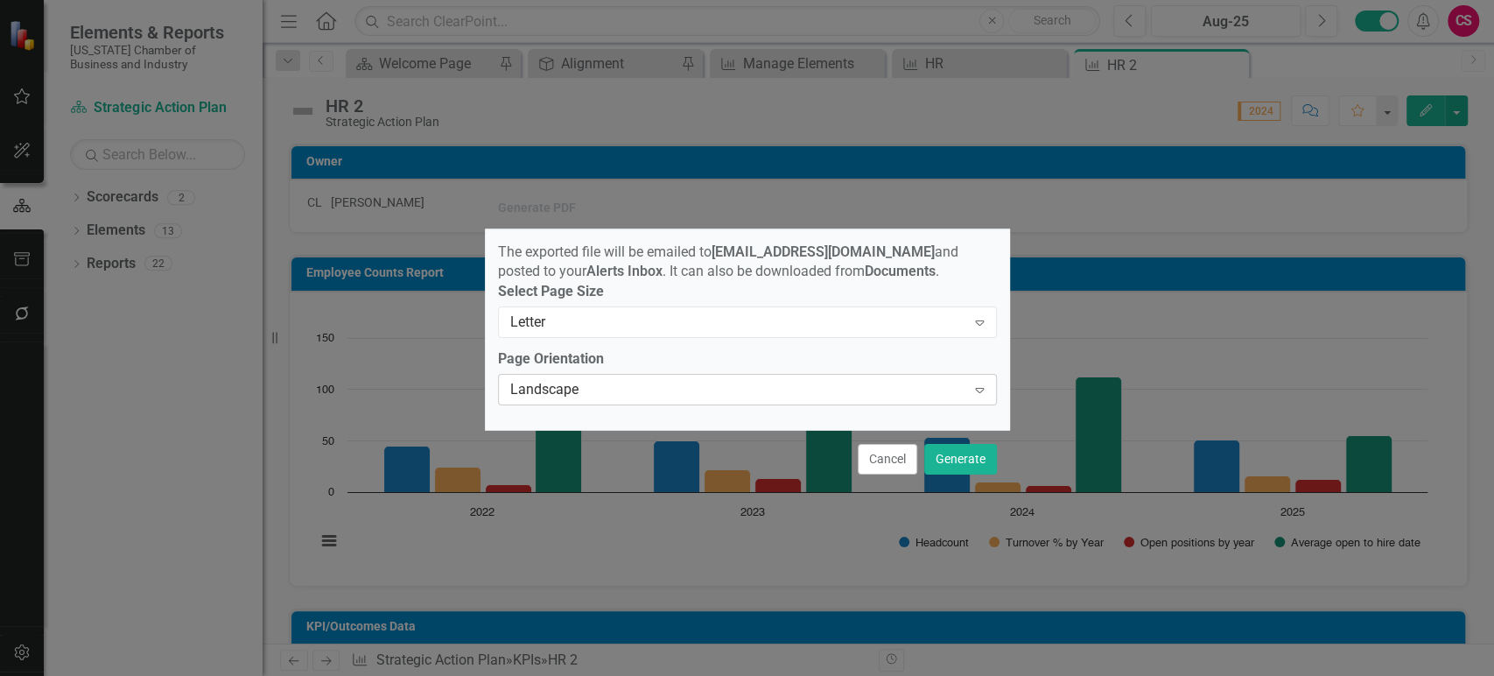
click at [628, 400] on div "Landscape" at bounding box center [738, 390] width 456 height 20
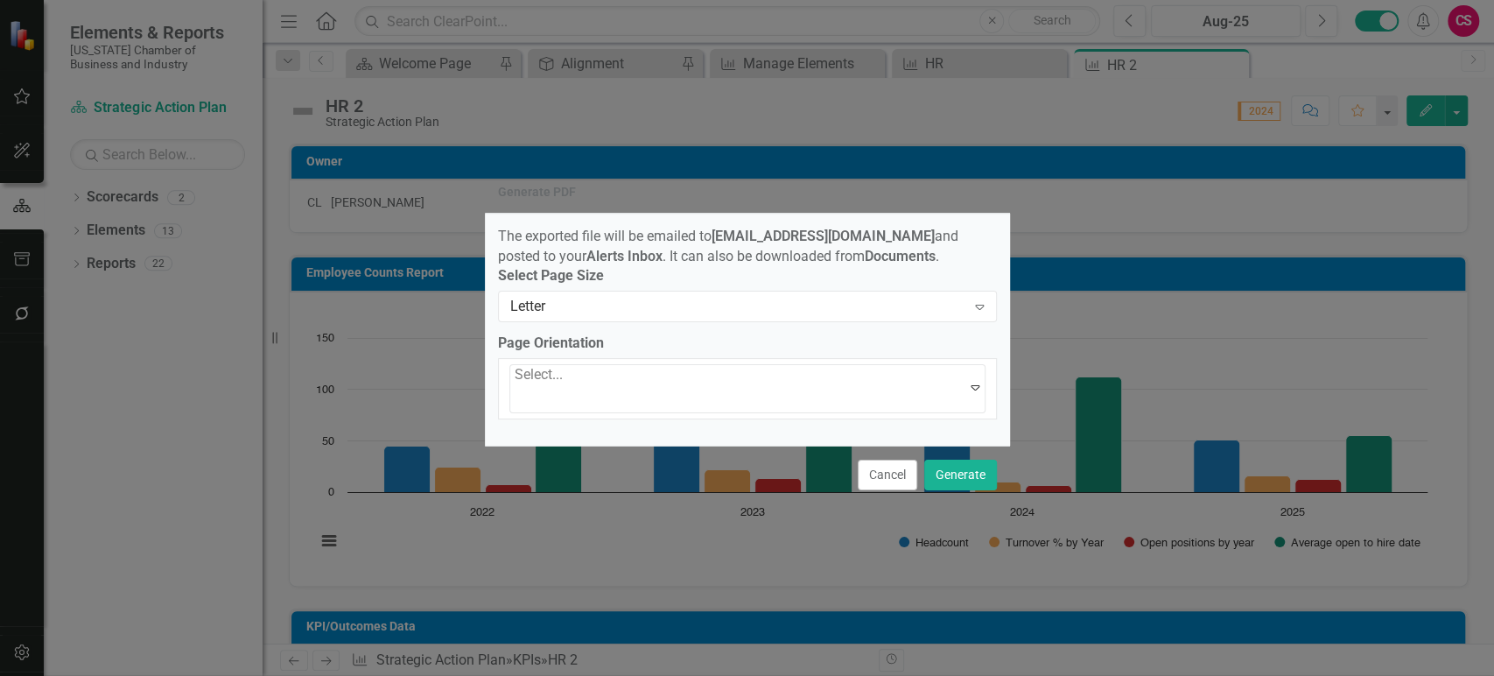
drag, startPoint x: 586, startPoint y: 450, endPoint x: 943, endPoint y: 446, distance: 356.3
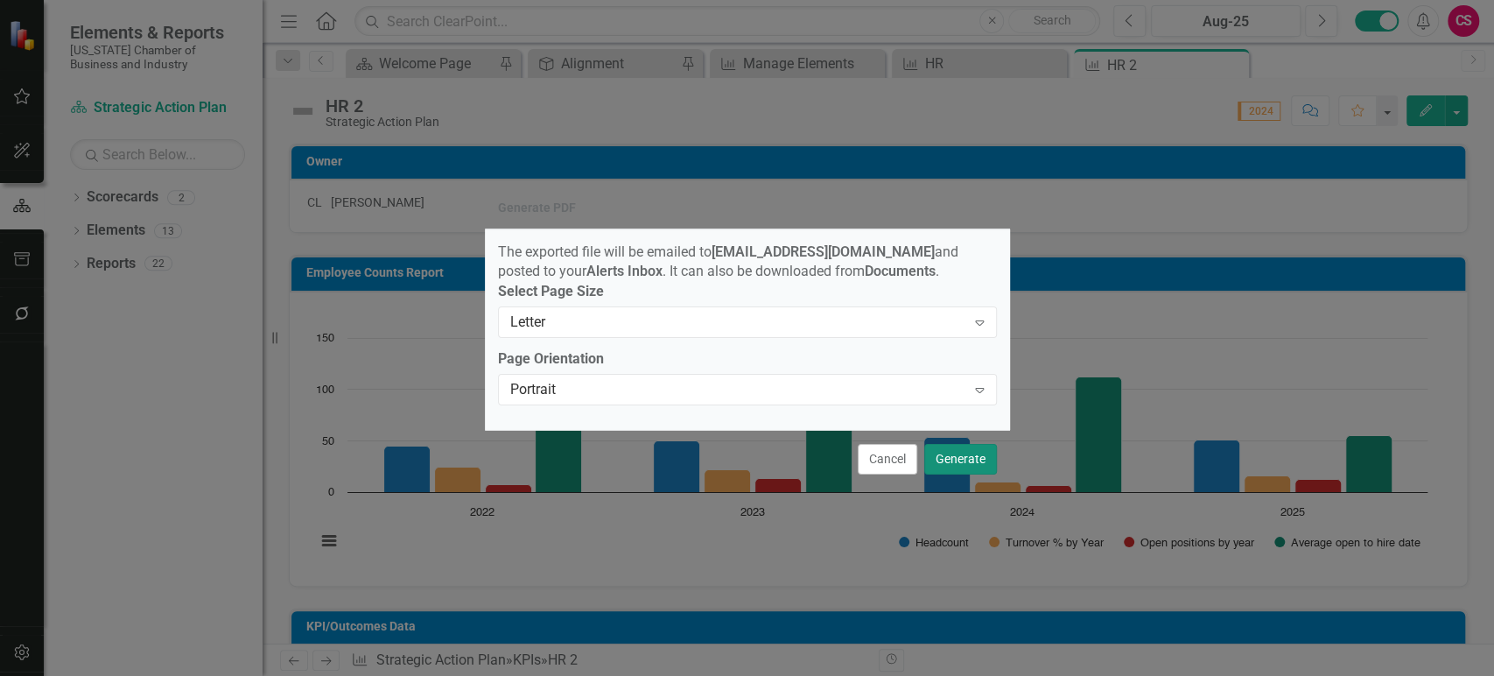
click at [950, 468] on button "Generate" at bounding box center [960, 459] width 73 height 31
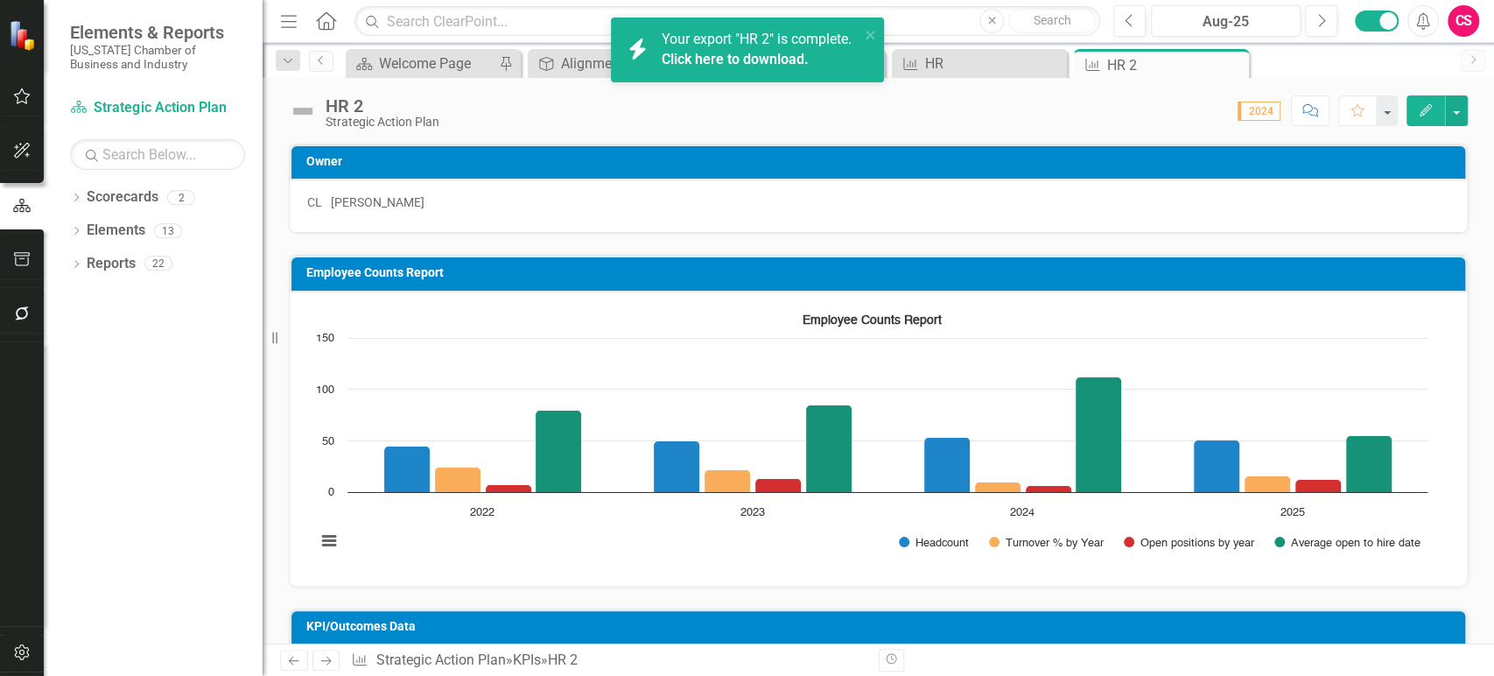
click at [762, 67] on link "Click here to download." at bounding box center [735, 59] width 147 height 17
